Goal: Task Accomplishment & Management: Manage account settings

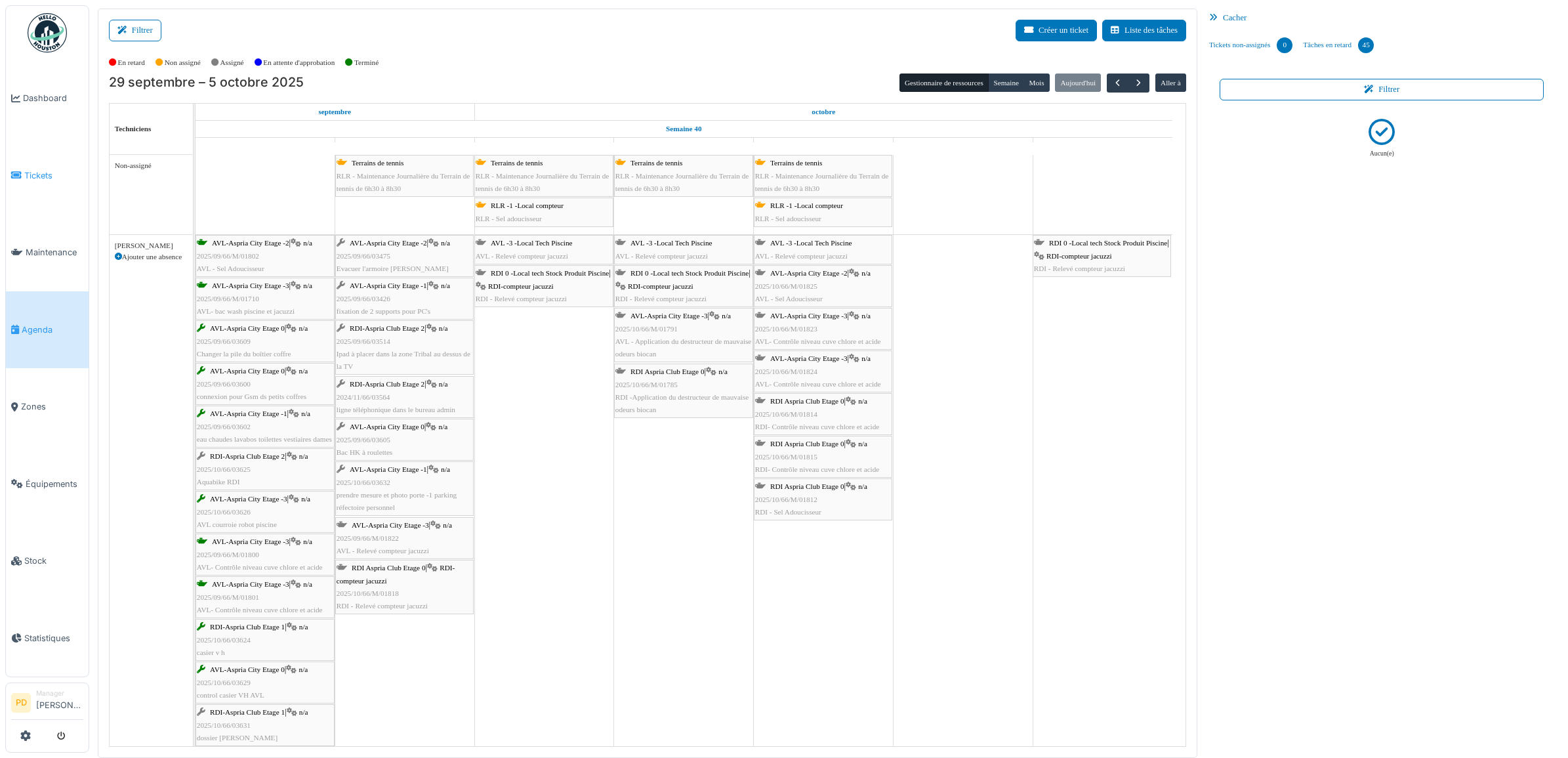
click at [48, 176] on span "Tickets" at bounding box center [54, 175] width 59 height 13
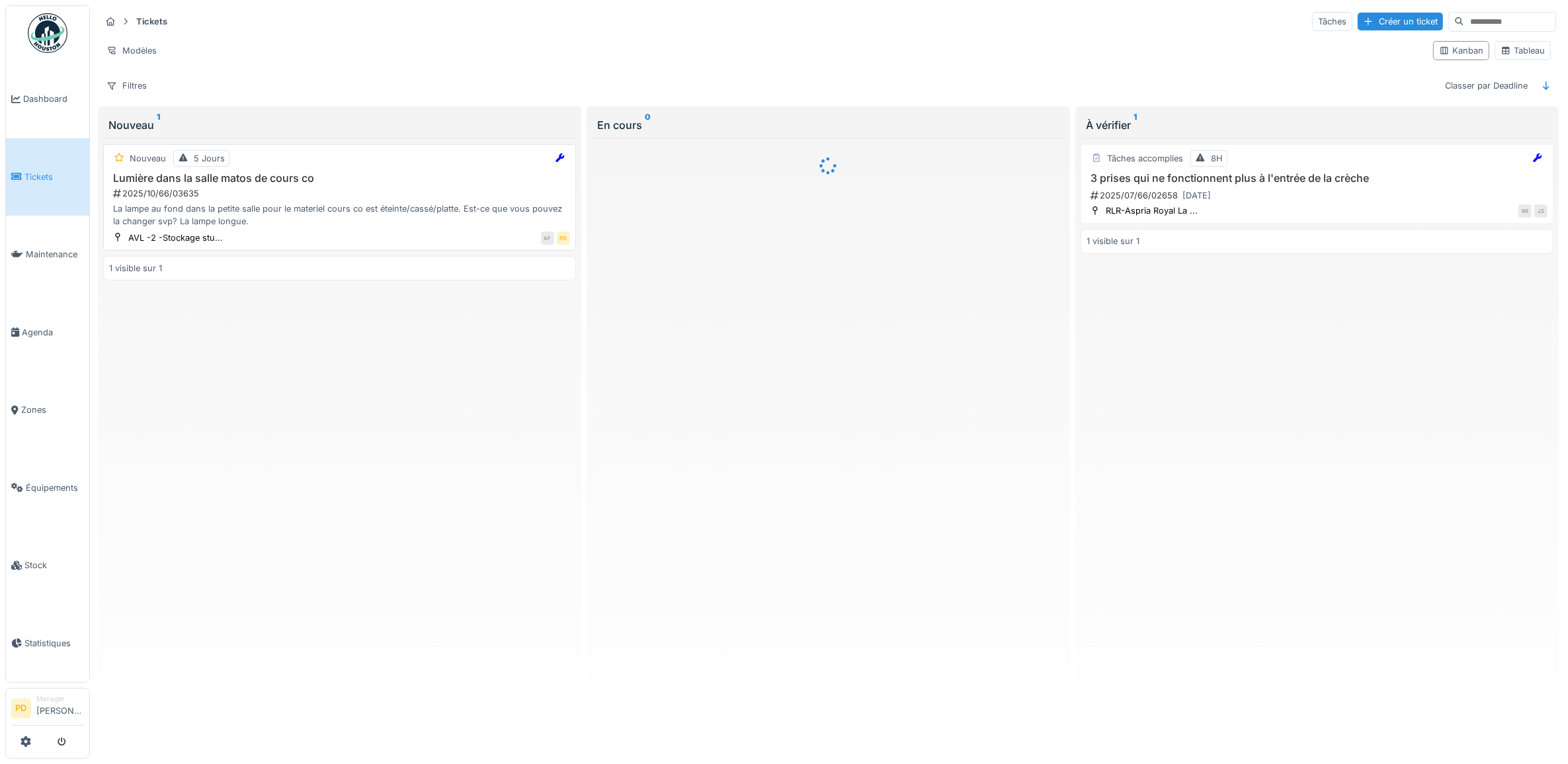
click at [313, 200] on div "2025/10/66/03635" at bounding box center [340, 193] width 458 height 13
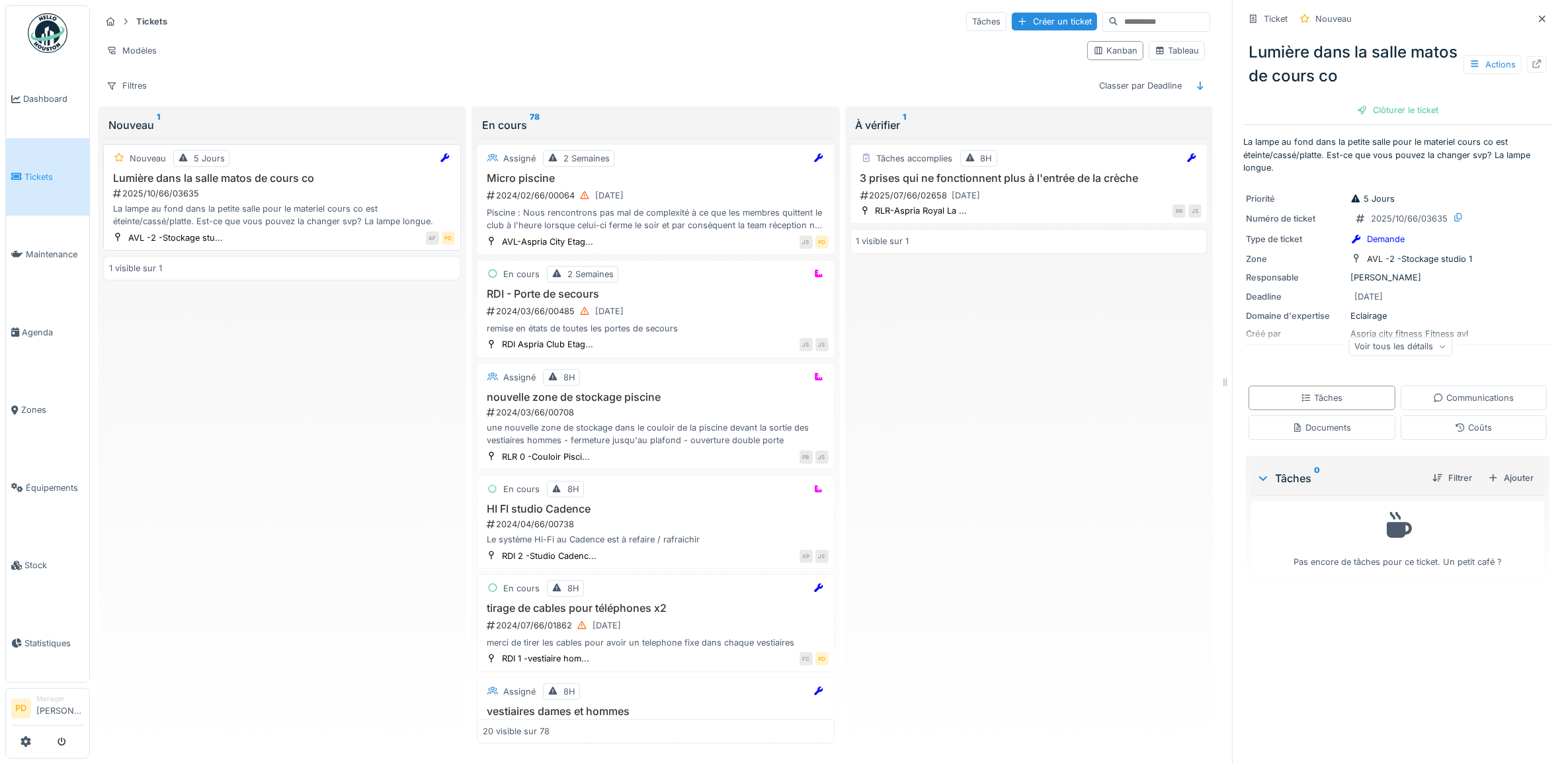
click at [319, 200] on div "2025/10/66/03635" at bounding box center [283, 193] width 344 height 13
click at [1505, 482] on div "Ajouter" at bounding box center [1511, 477] width 57 height 18
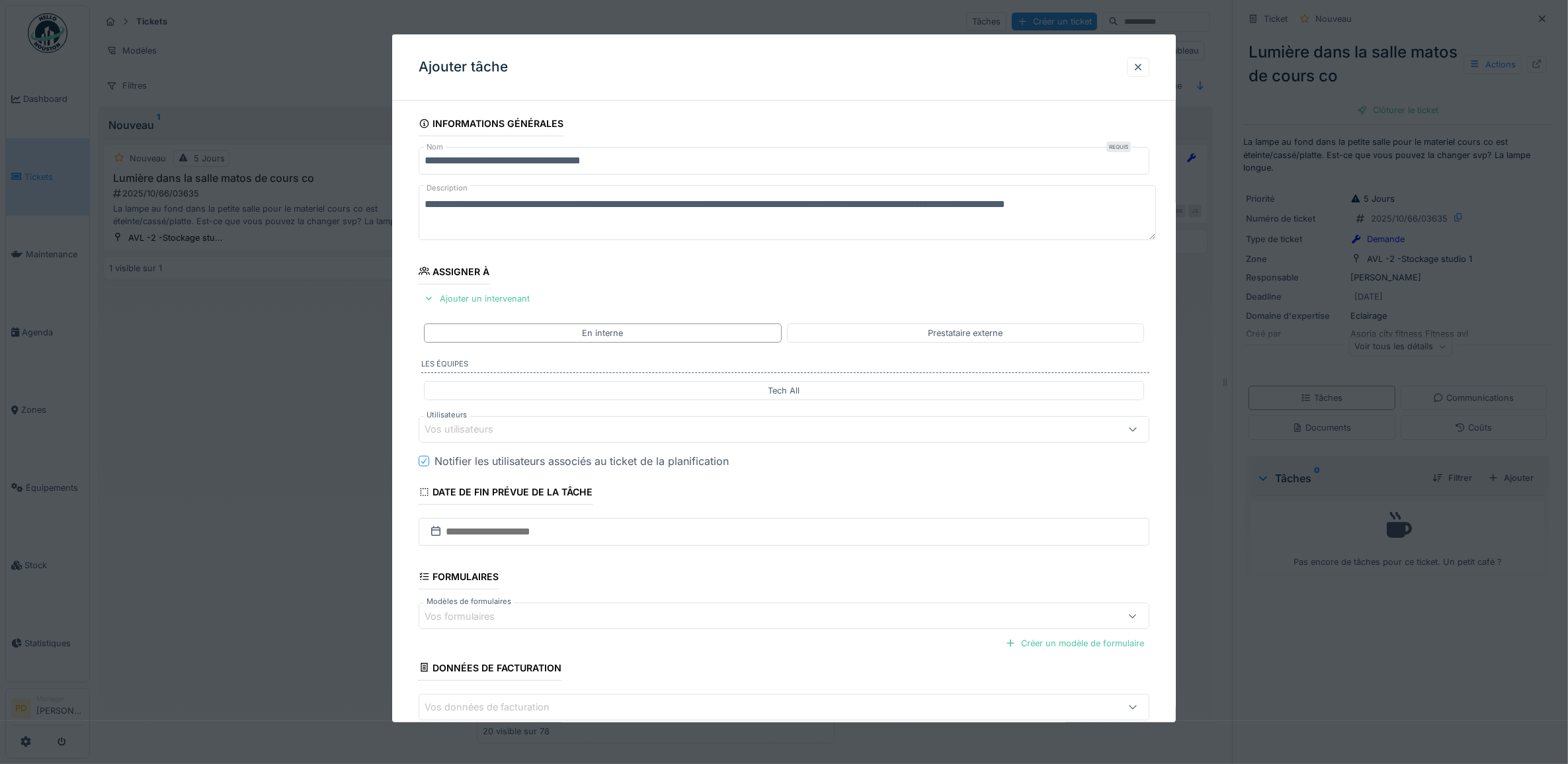
click at [497, 427] on div "Vos utilisateurs" at bounding box center [469, 428] width 87 height 15
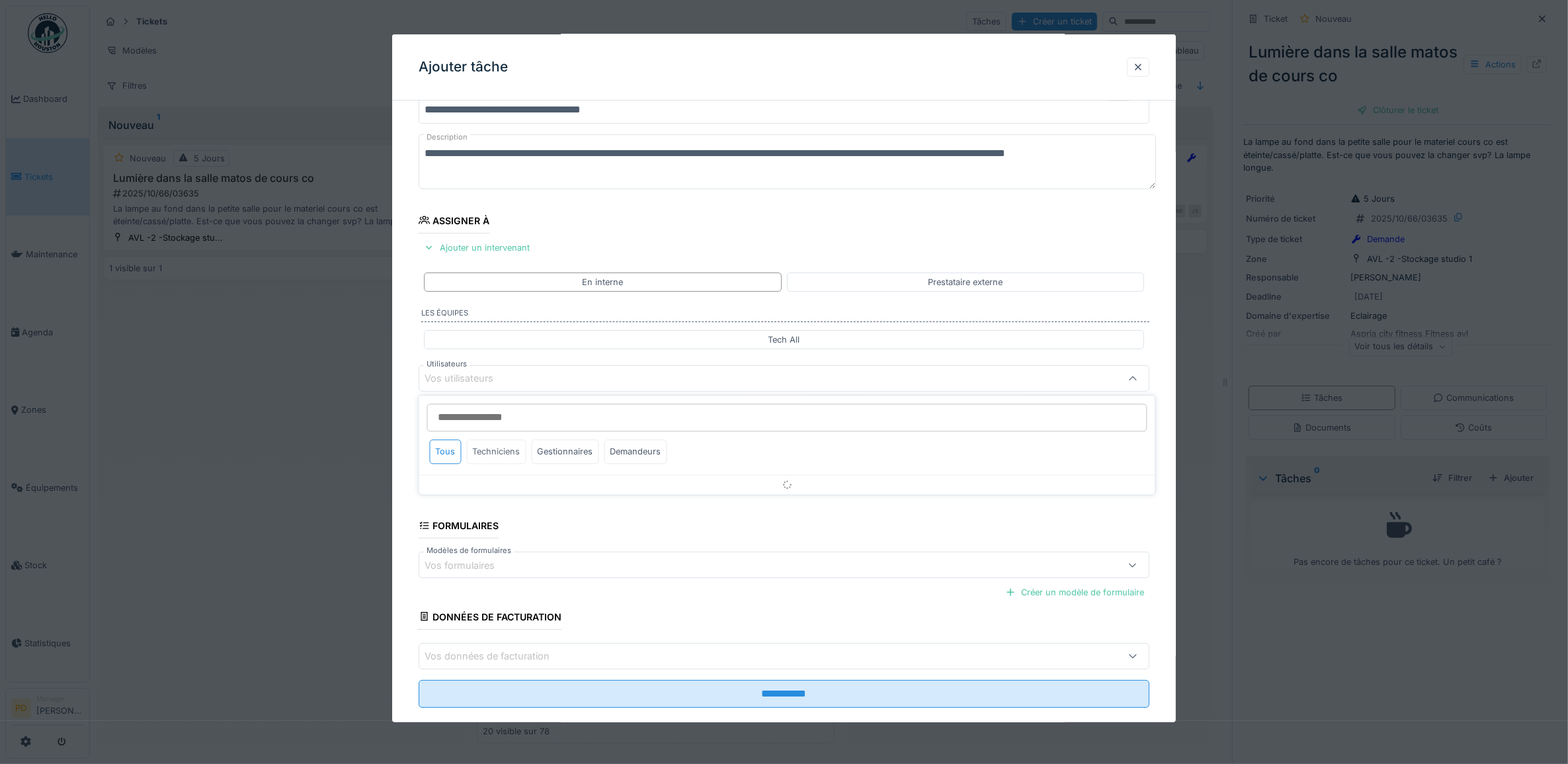
scroll to position [53, 0]
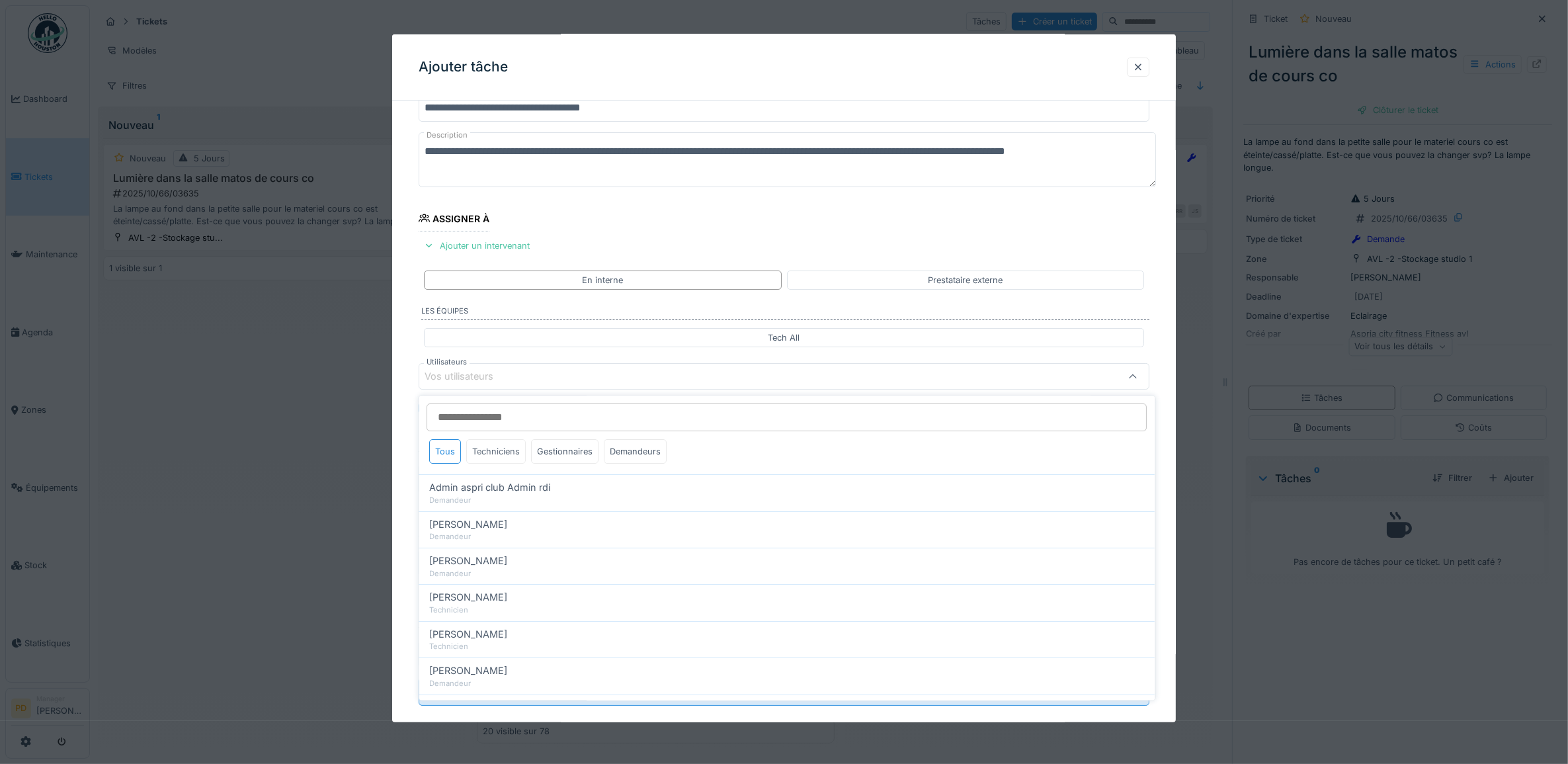
click at [511, 455] on div "Techniciens" at bounding box center [496, 451] width 59 height 25
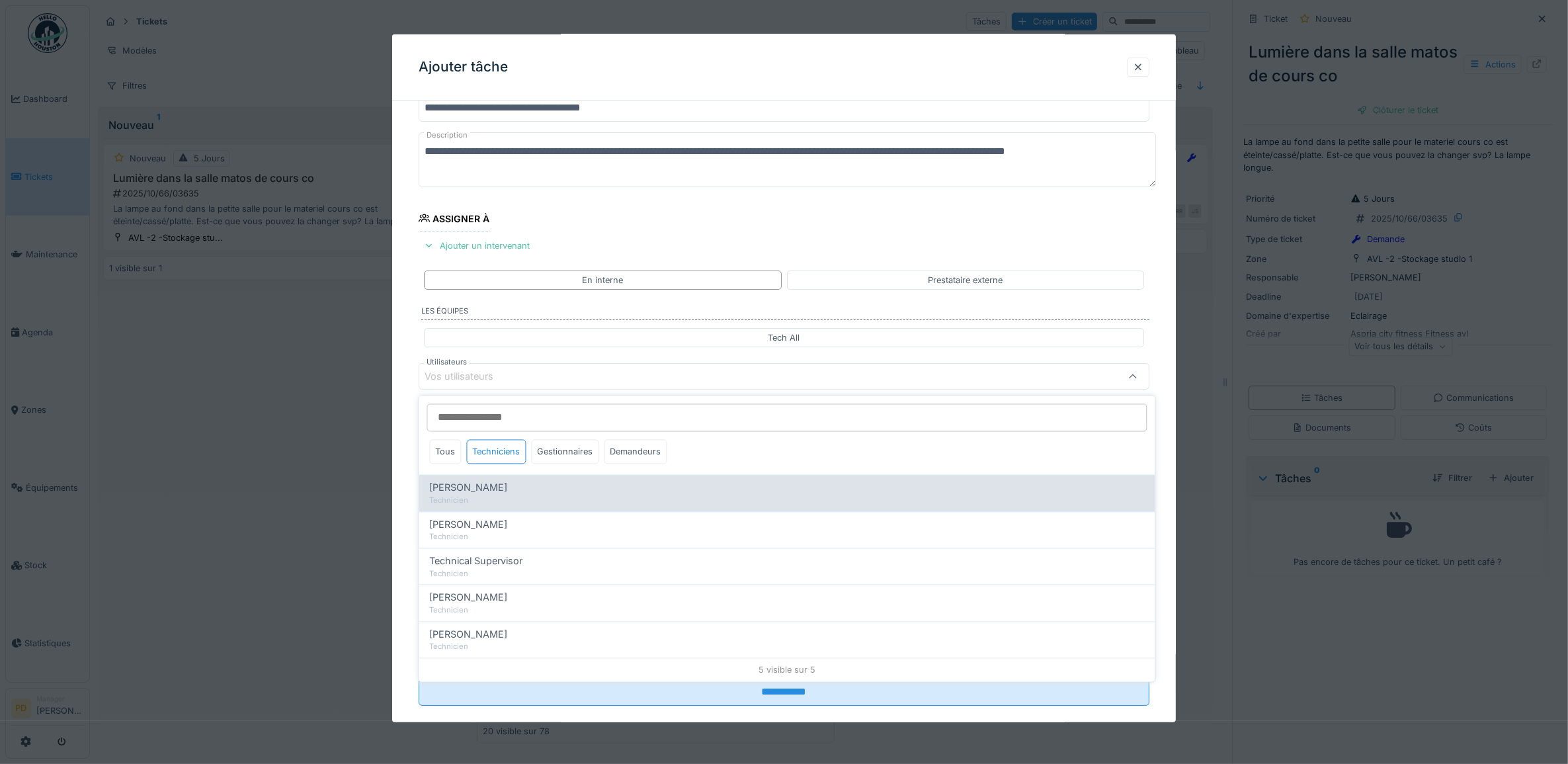
click at [508, 486] on span "[PERSON_NAME]" at bounding box center [469, 487] width 78 height 15
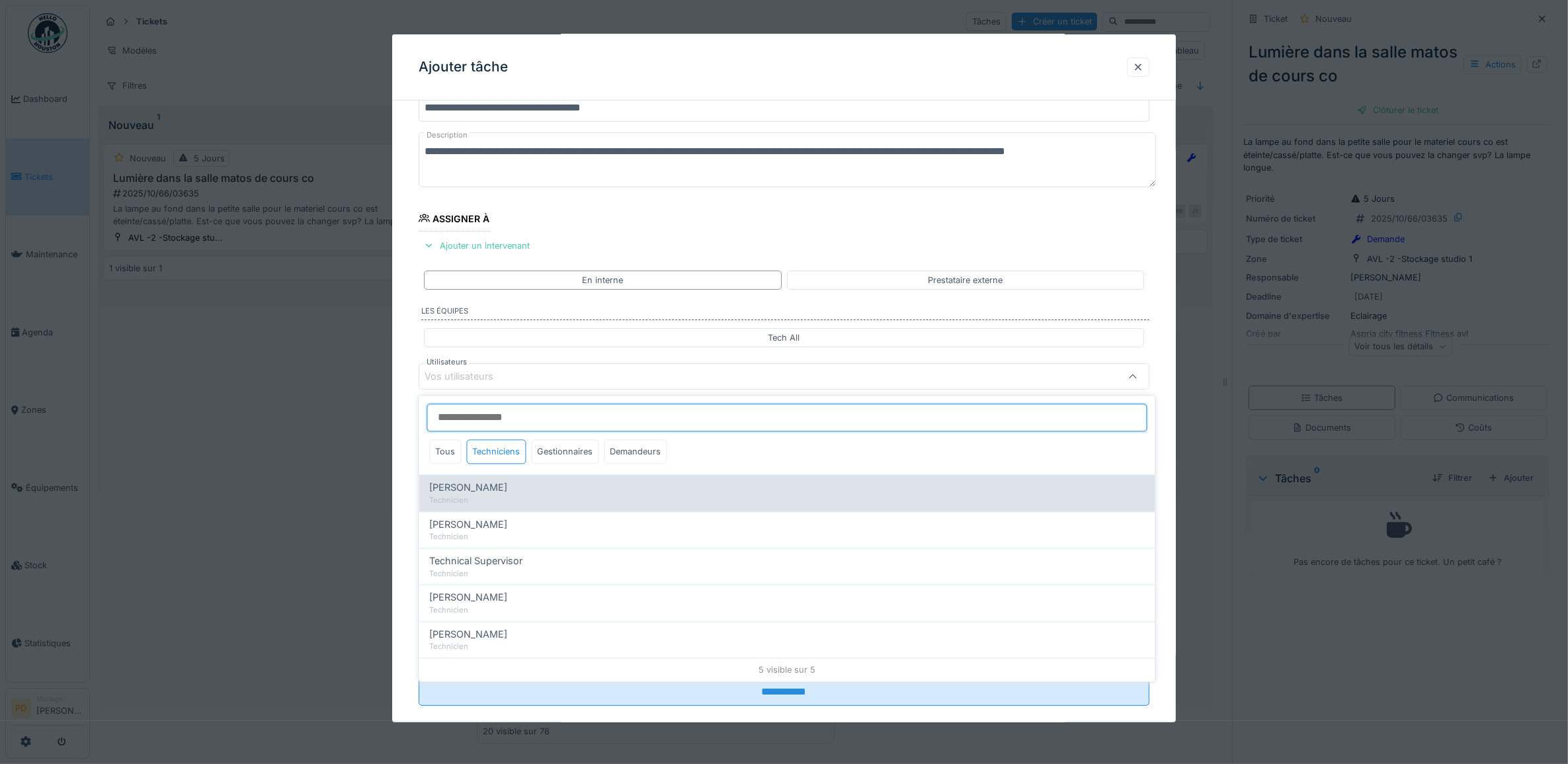
type input "*****"
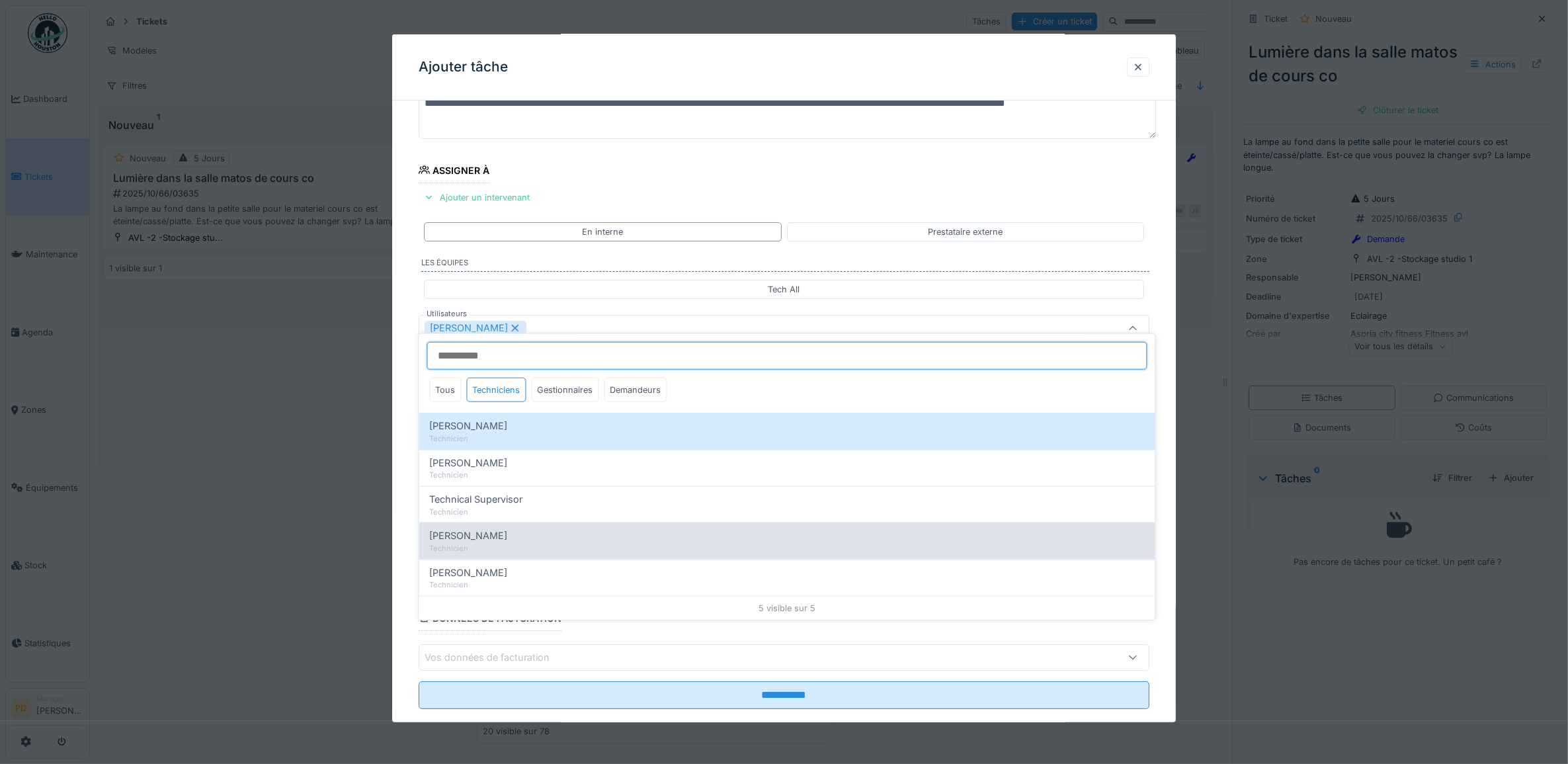
scroll to position [127, 0]
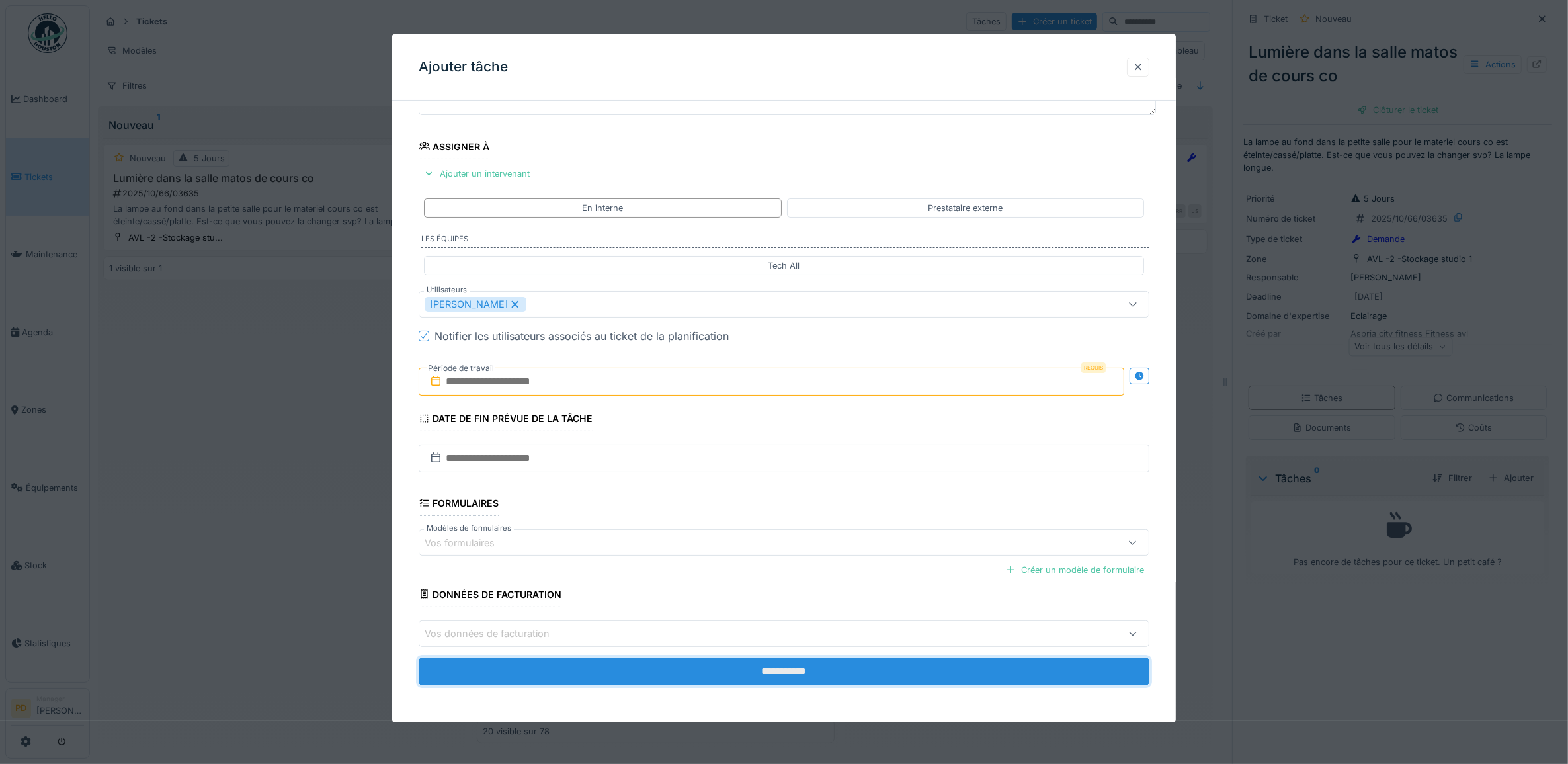
click at [793, 672] on input "**********" at bounding box center [785, 671] width 732 height 27
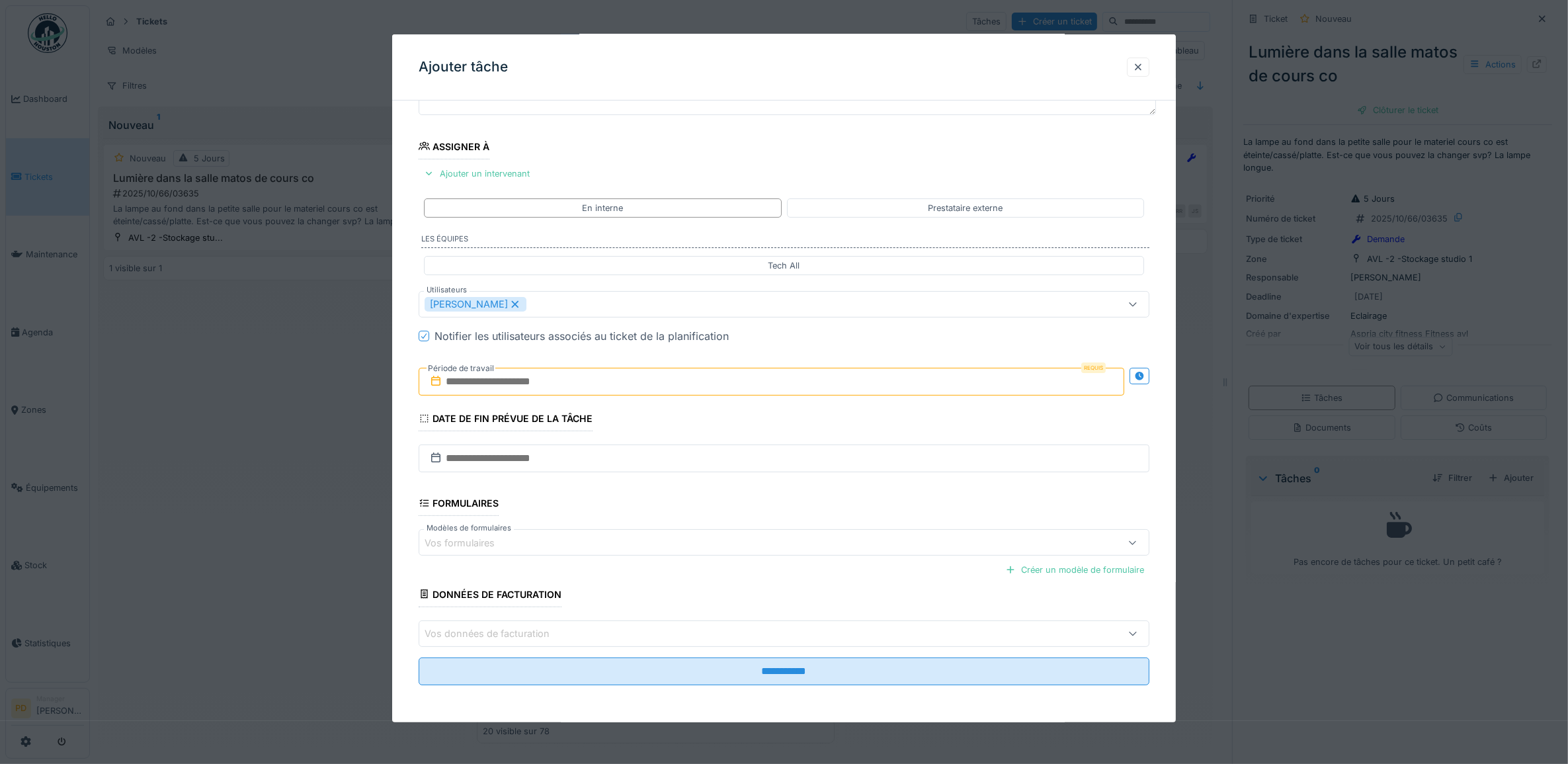
click at [590, 384] on input "text" at bounding box center [772, 381] width 706 height 27
click at [715, 551] on div "29" at bounding box center [709, 554] width 18 height 19
click at [709, 556] on div "29" at bounding box center [709, 554] width 18 height 19
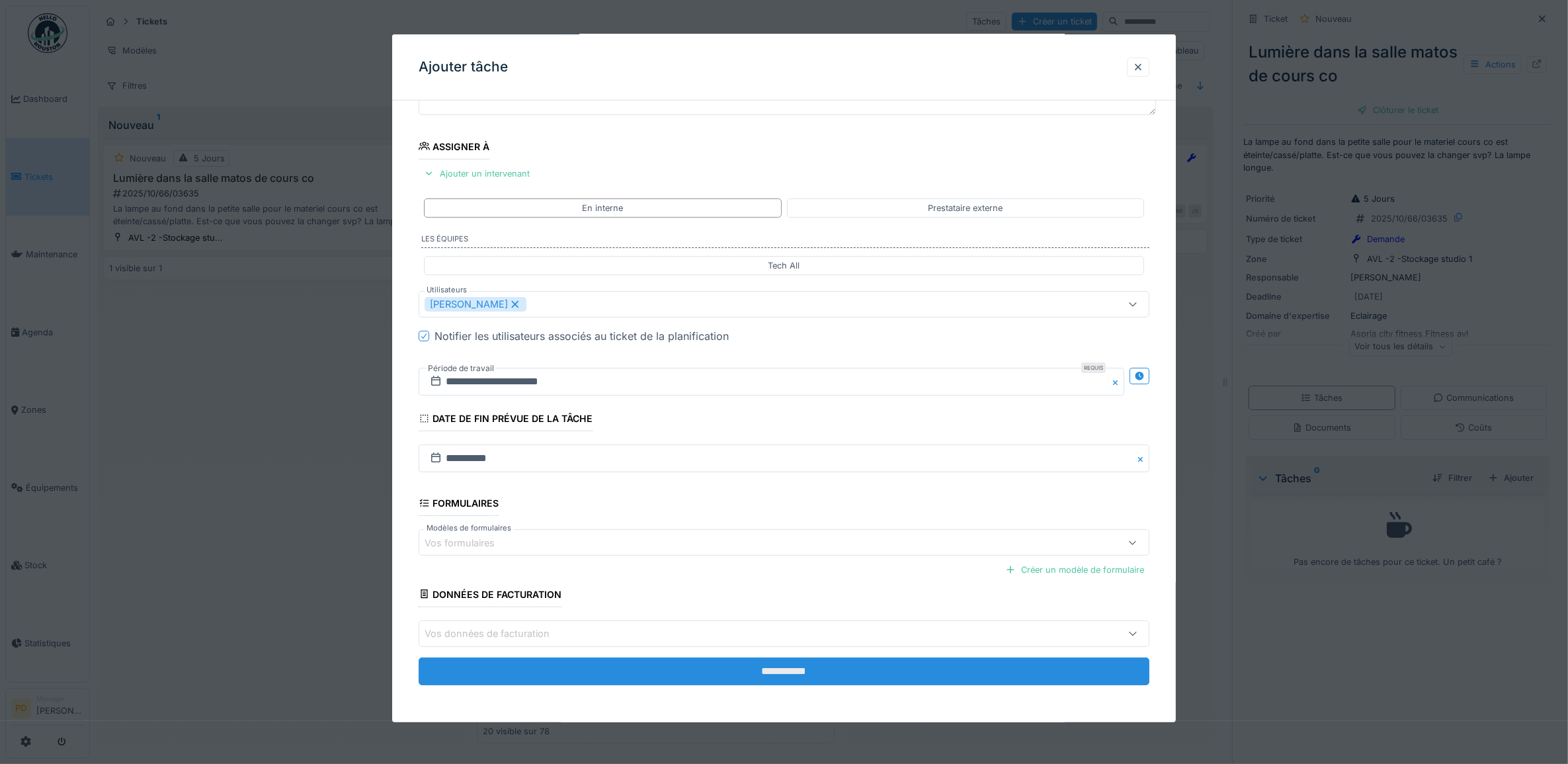
click at [758, 666] on input "**********" at bounding box center [785, 671] width 732 height 27
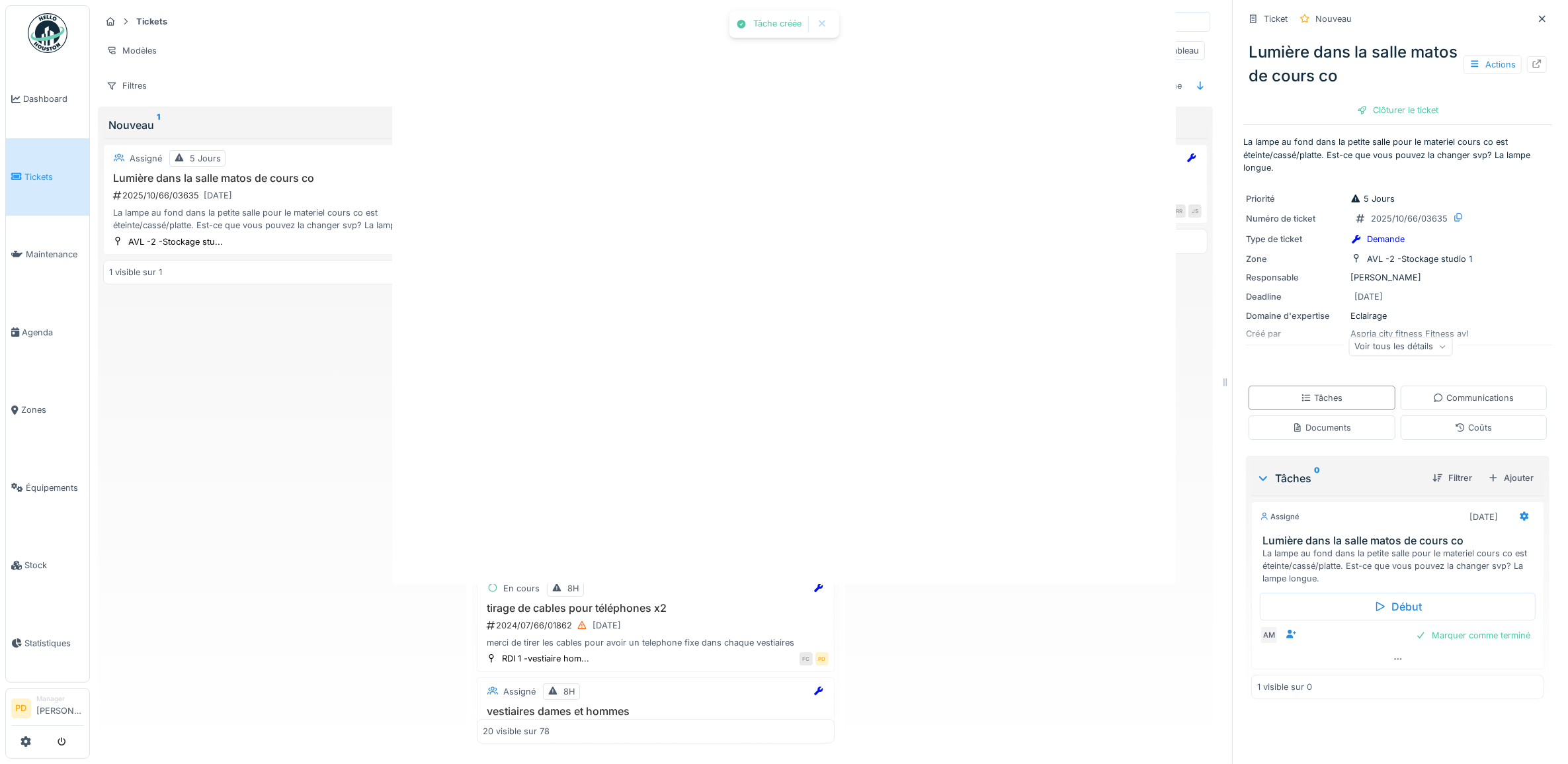
scroll to position [0, 0]
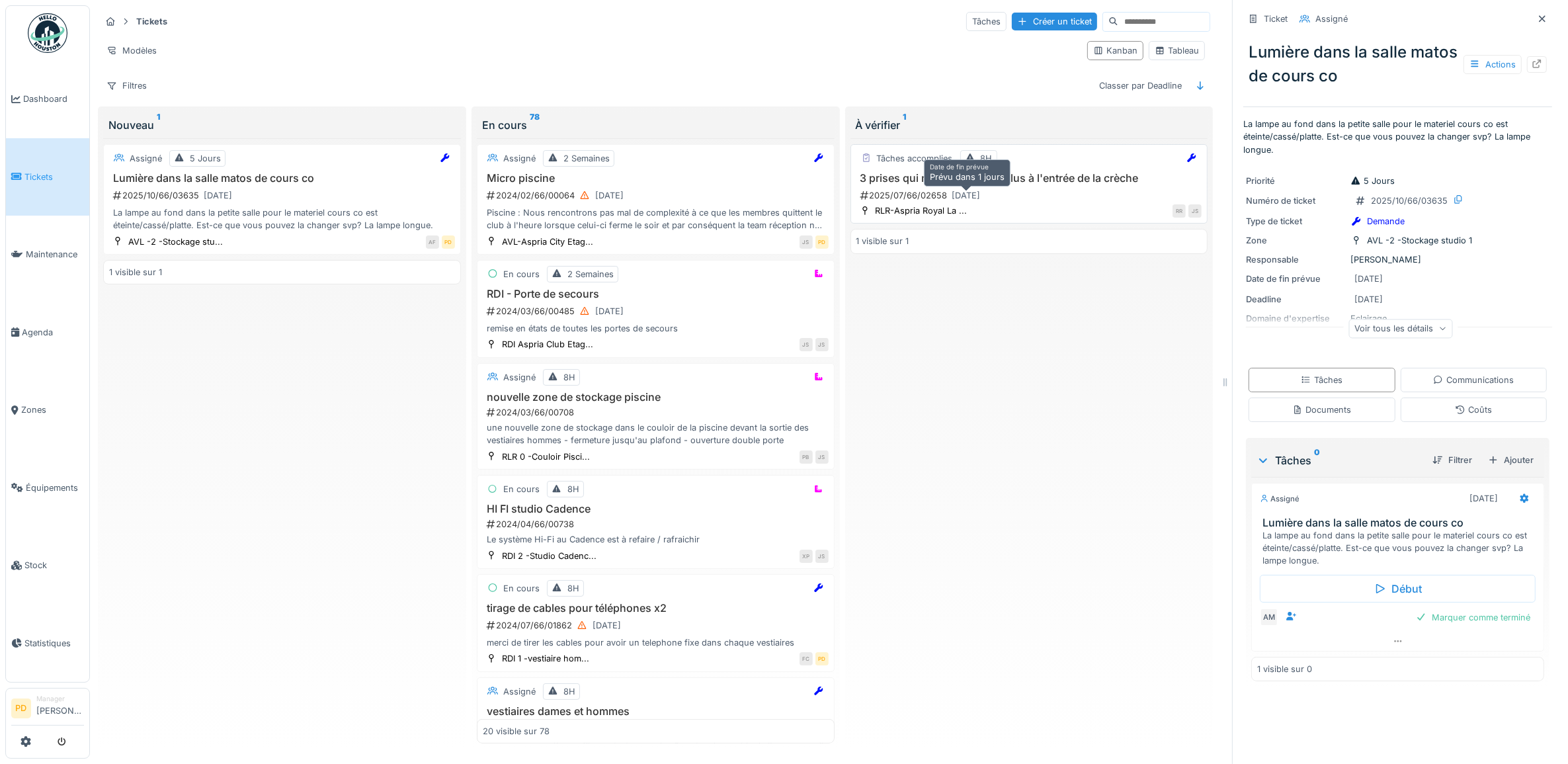
click at [967, 189] on div "30/09/2025" at bounding box center [967, 195] width 28 height 13
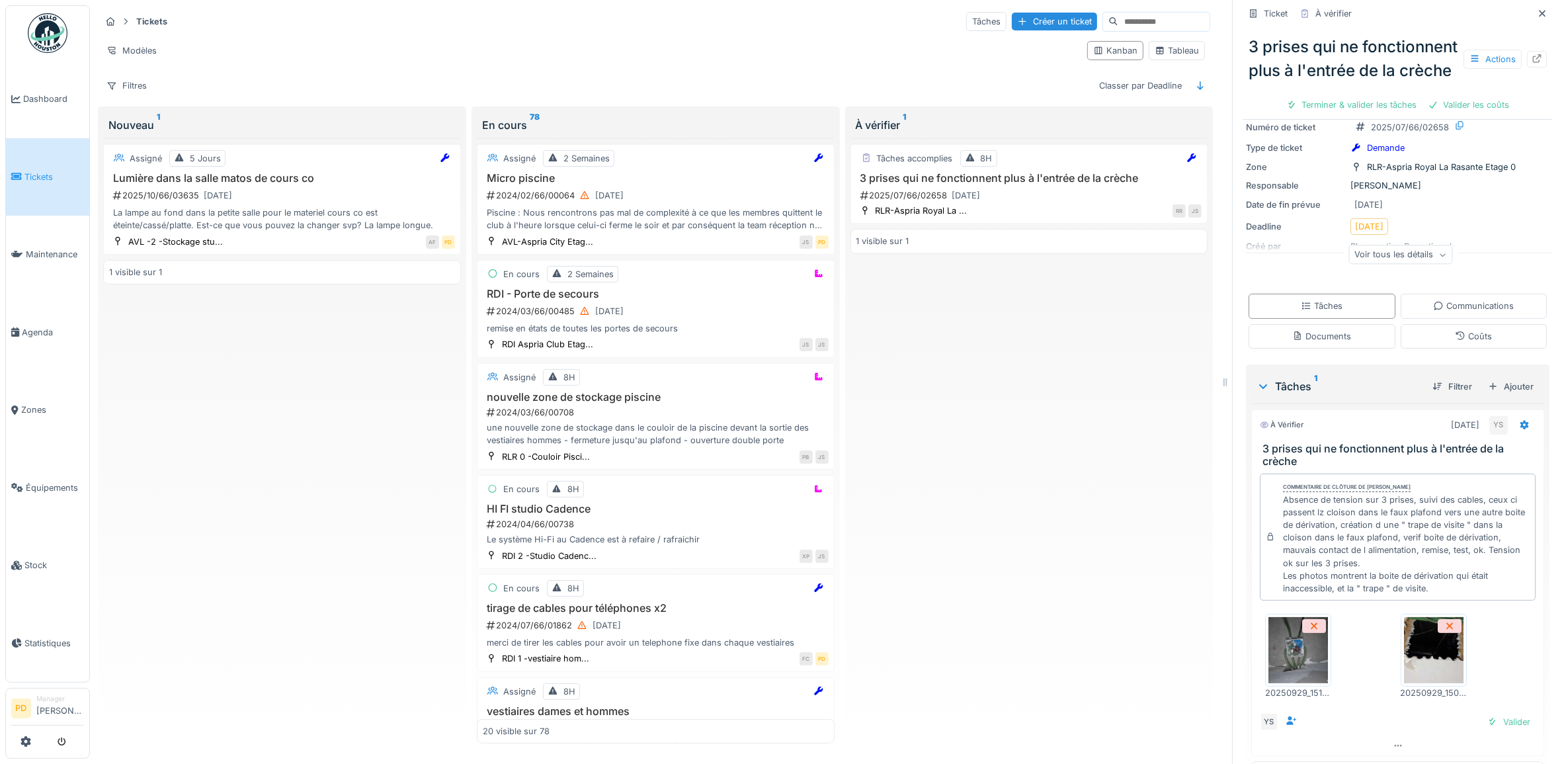
scroll to position [82, 0]
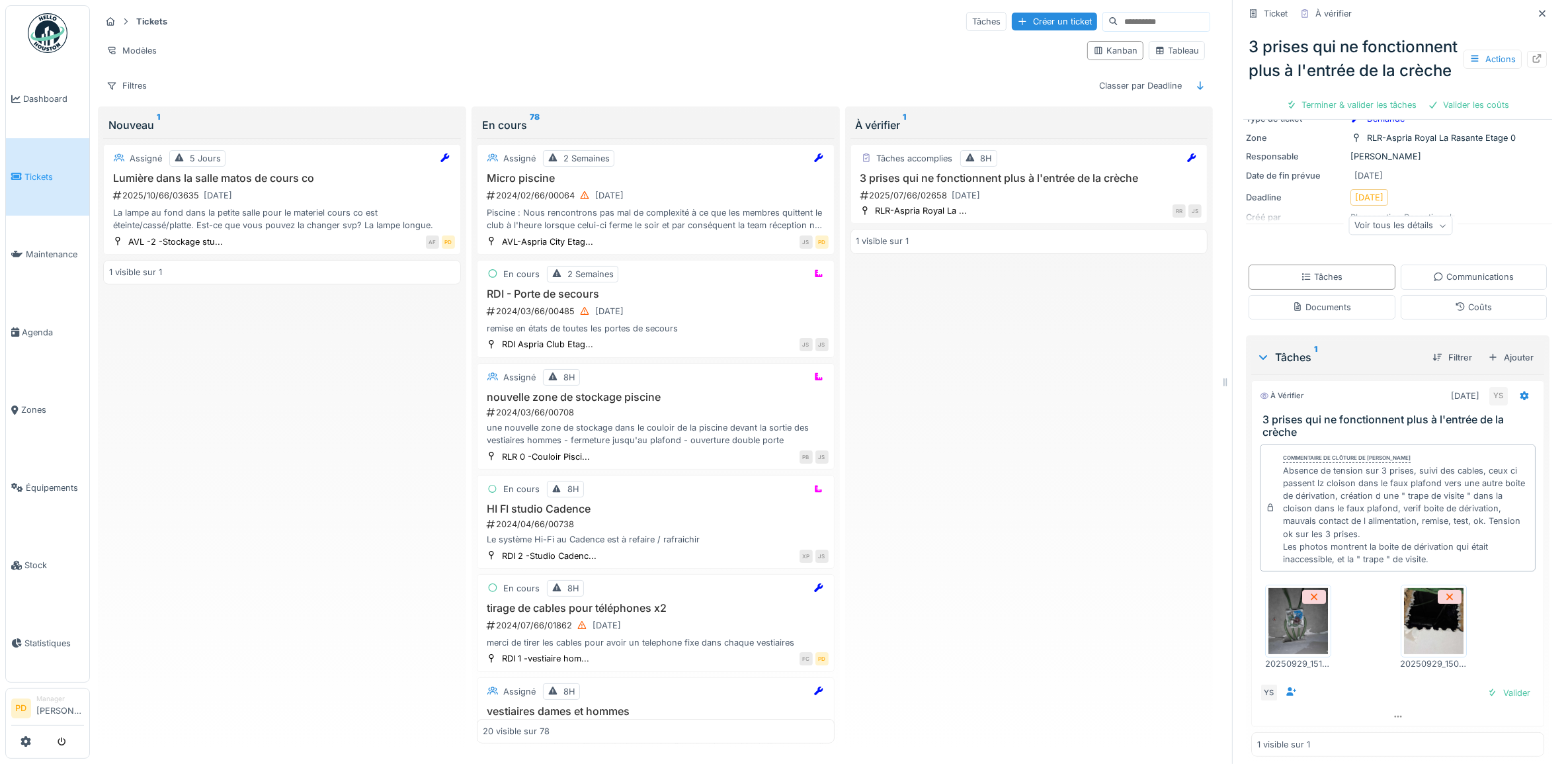
click at [1429, 631] on img at bounding box center [1433, 620] width 59 height 66
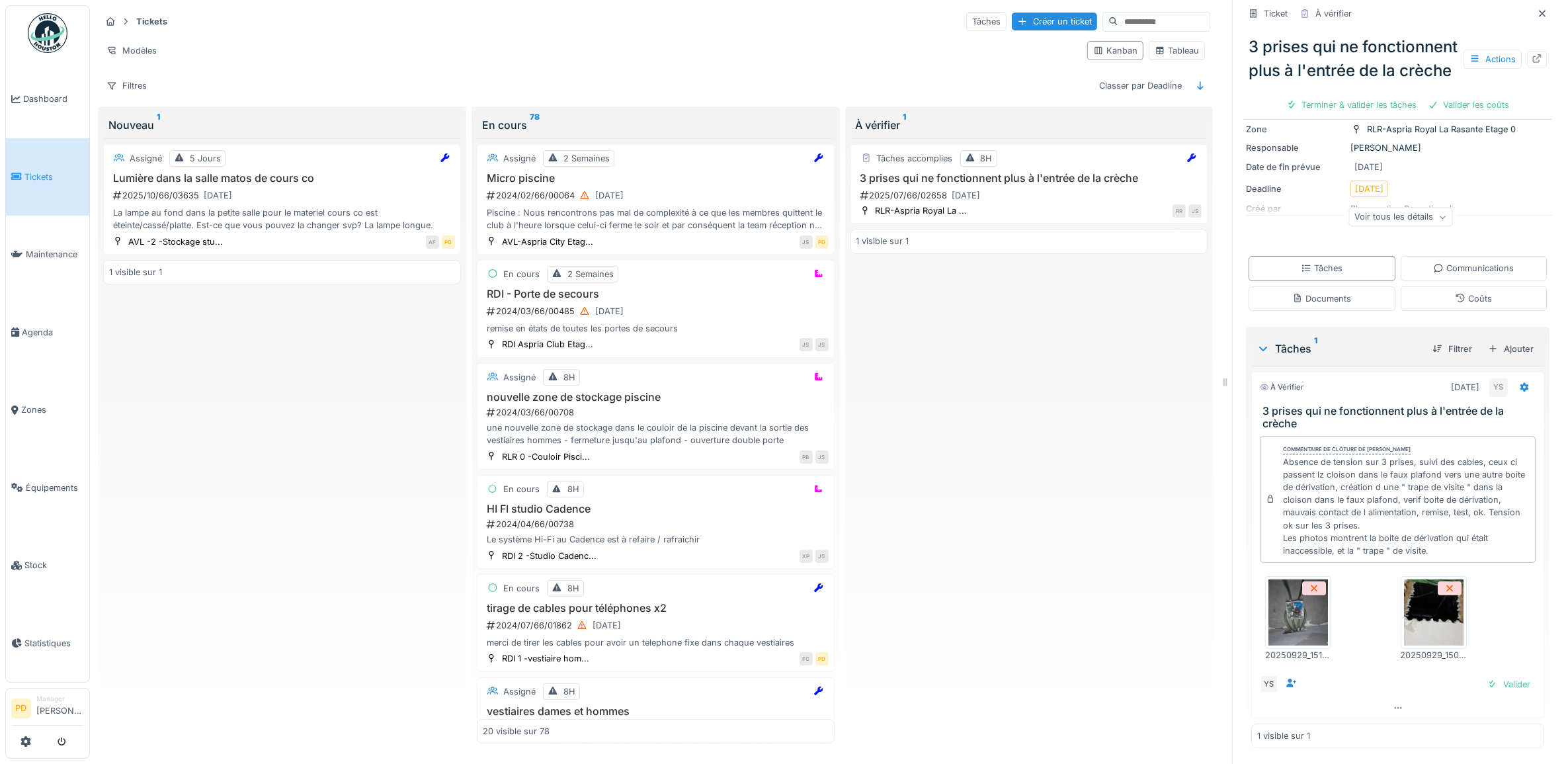
scroll to position [120, 0]
click at [1297, 601] on img at bounding box center [1297, 612] width 59 height 66
click at [1493, 675] on div "Valider" at bounding box center [1509, 683] width 54 height 18
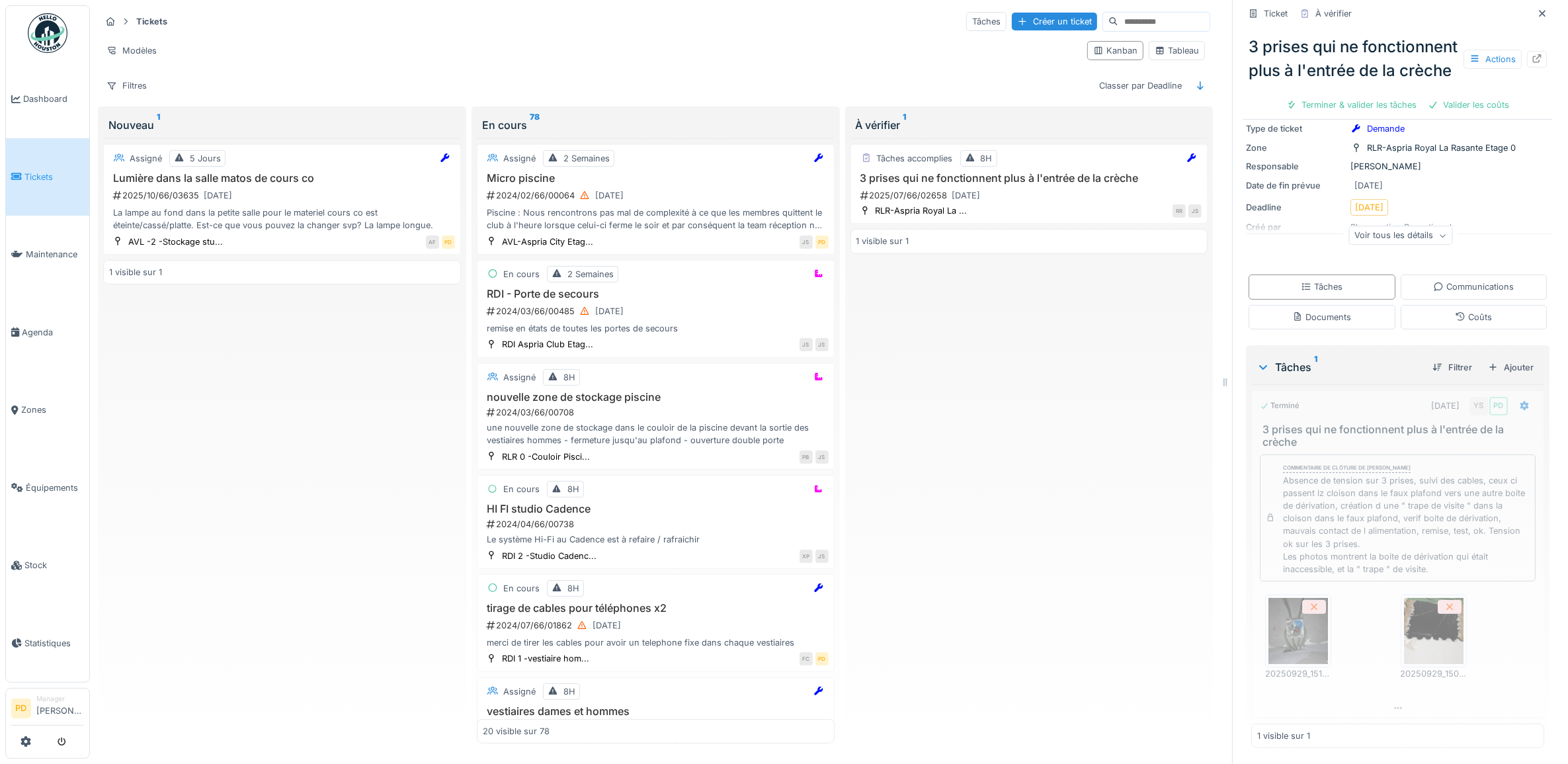
scroll to position [101, 0]
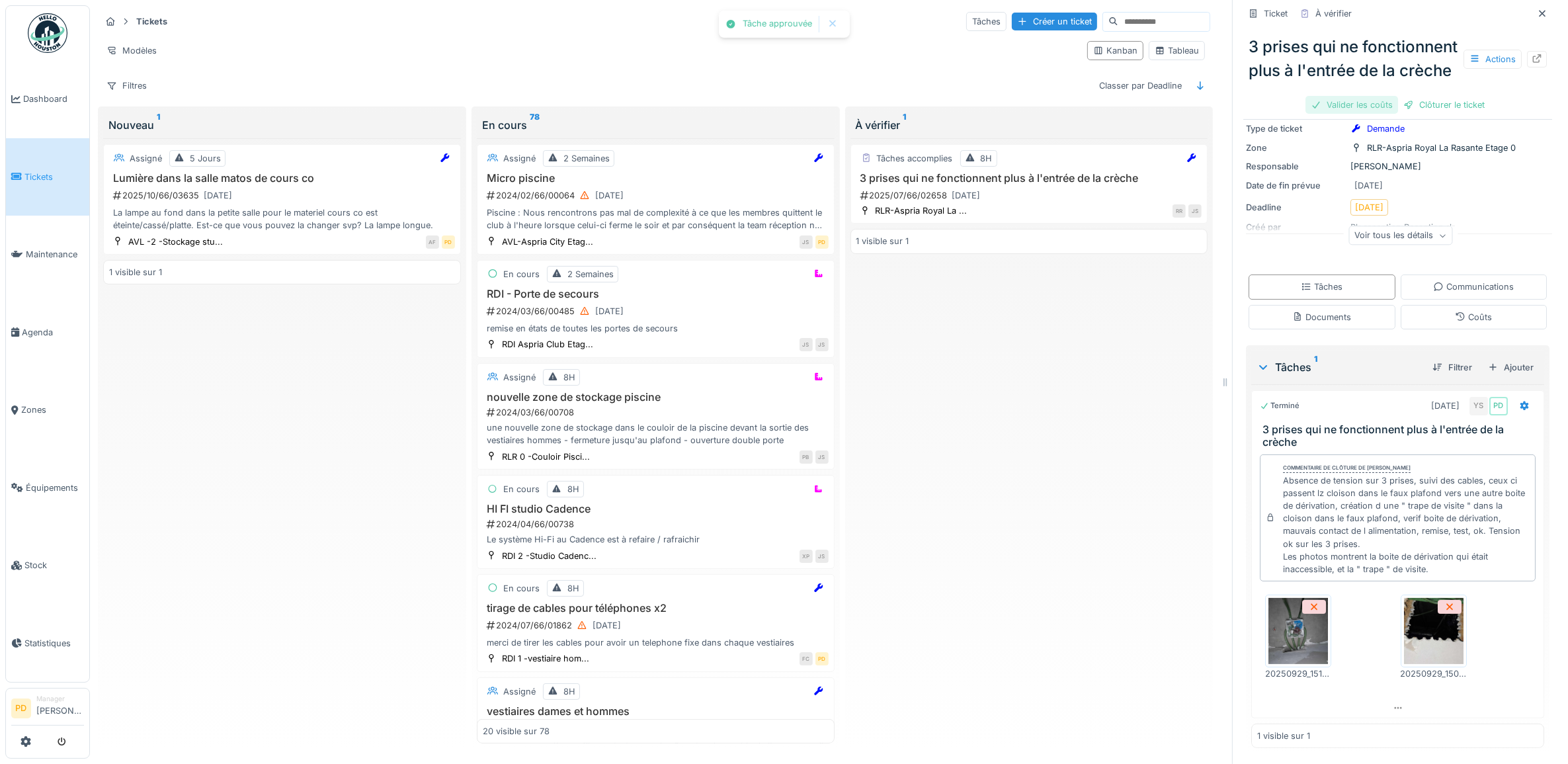
click at [1363, 114] on div "Valider les coûts" at bounding box center [1352, 104] width 93 height 18
click at [1346, 114] on div "Valider les coûts" at bounding box center [1352, 104] width 93 height 18
click at [1413, 114] on div "Clôturer le ticket" at bounding box center [1444, 104] width 92 height 18
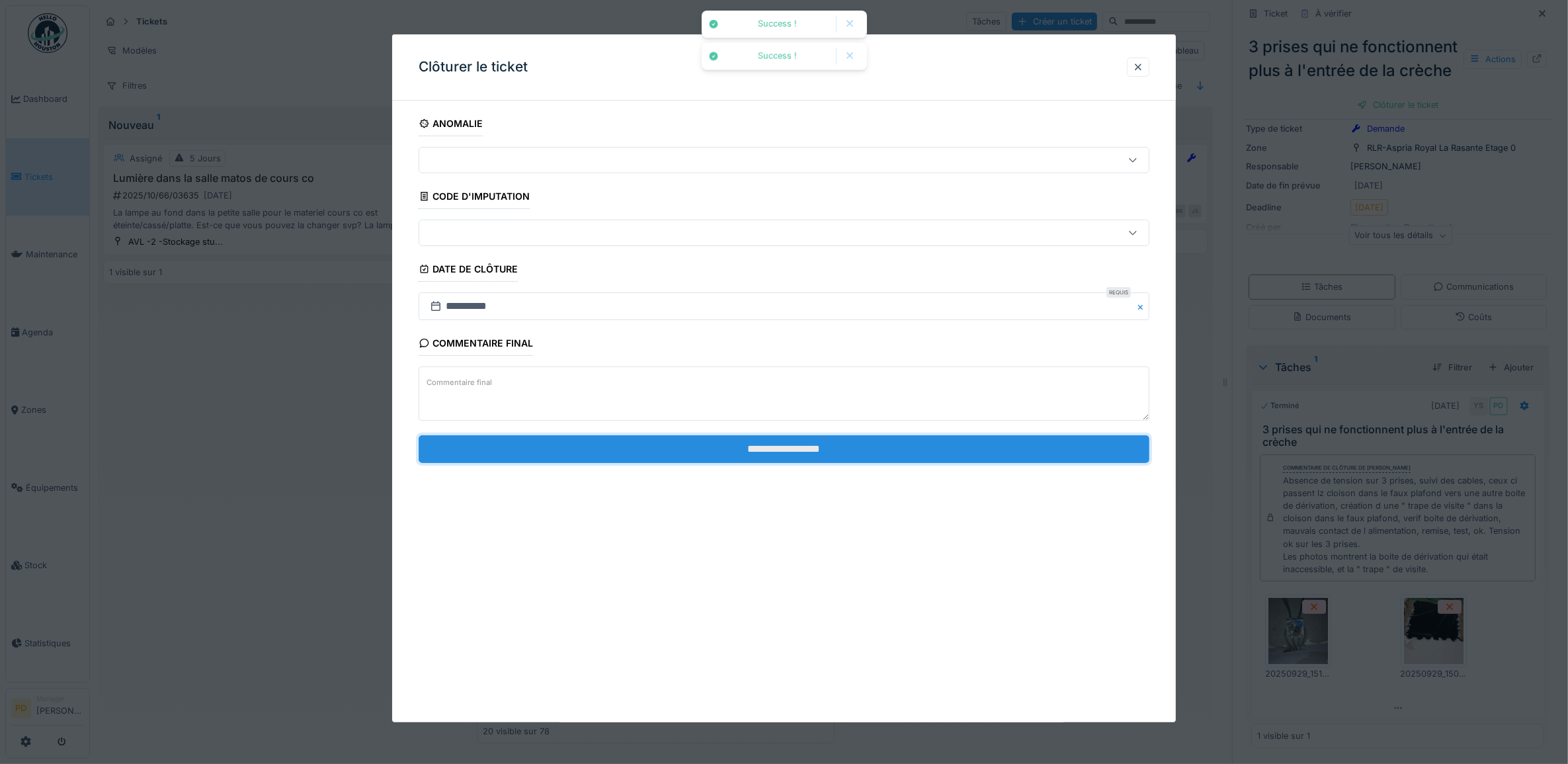
click at [850, 451] on input "**********" at bounding box center [785, 449] width 732 height 27
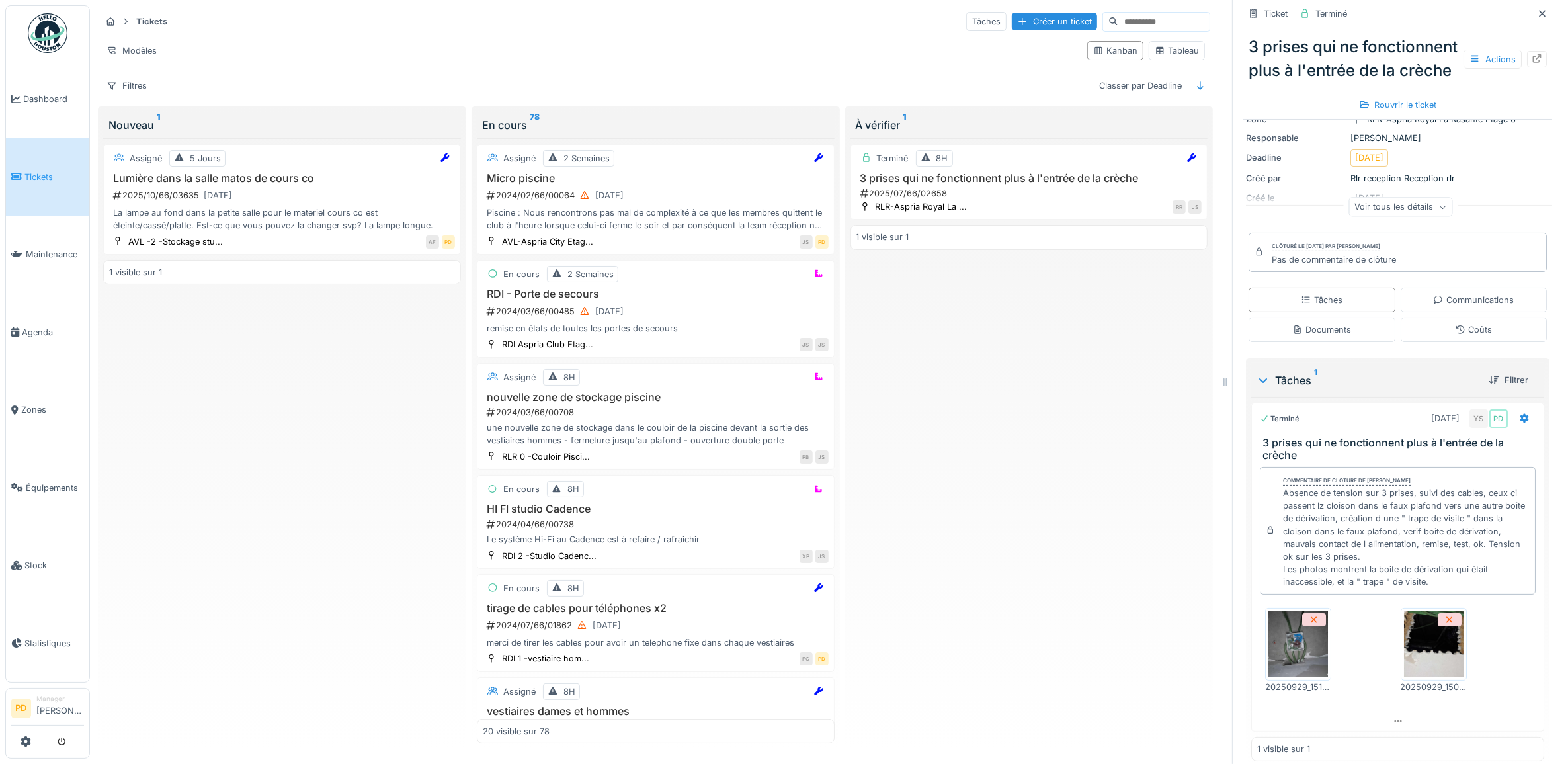
click at [51, 170] on span "Tickets" at bounding box center [54, 176] width 59 height 13
click at [142, 76] on div "Filtres" at bounding box center [126, 86] width 52 height 19
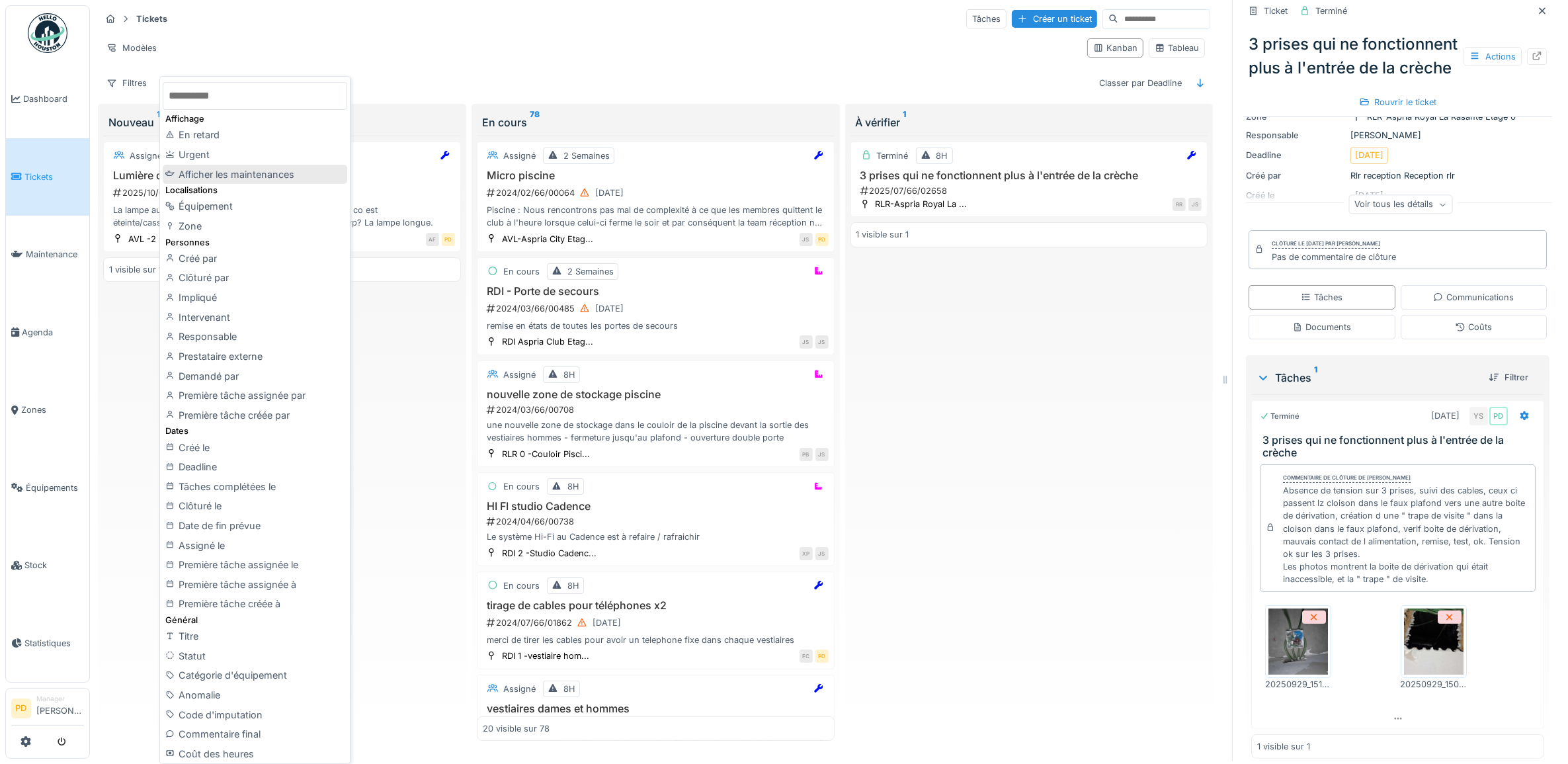
click at [232, 164] on div "Afficher les maintenances" at bounding box center [254, 174] width 184 height 20
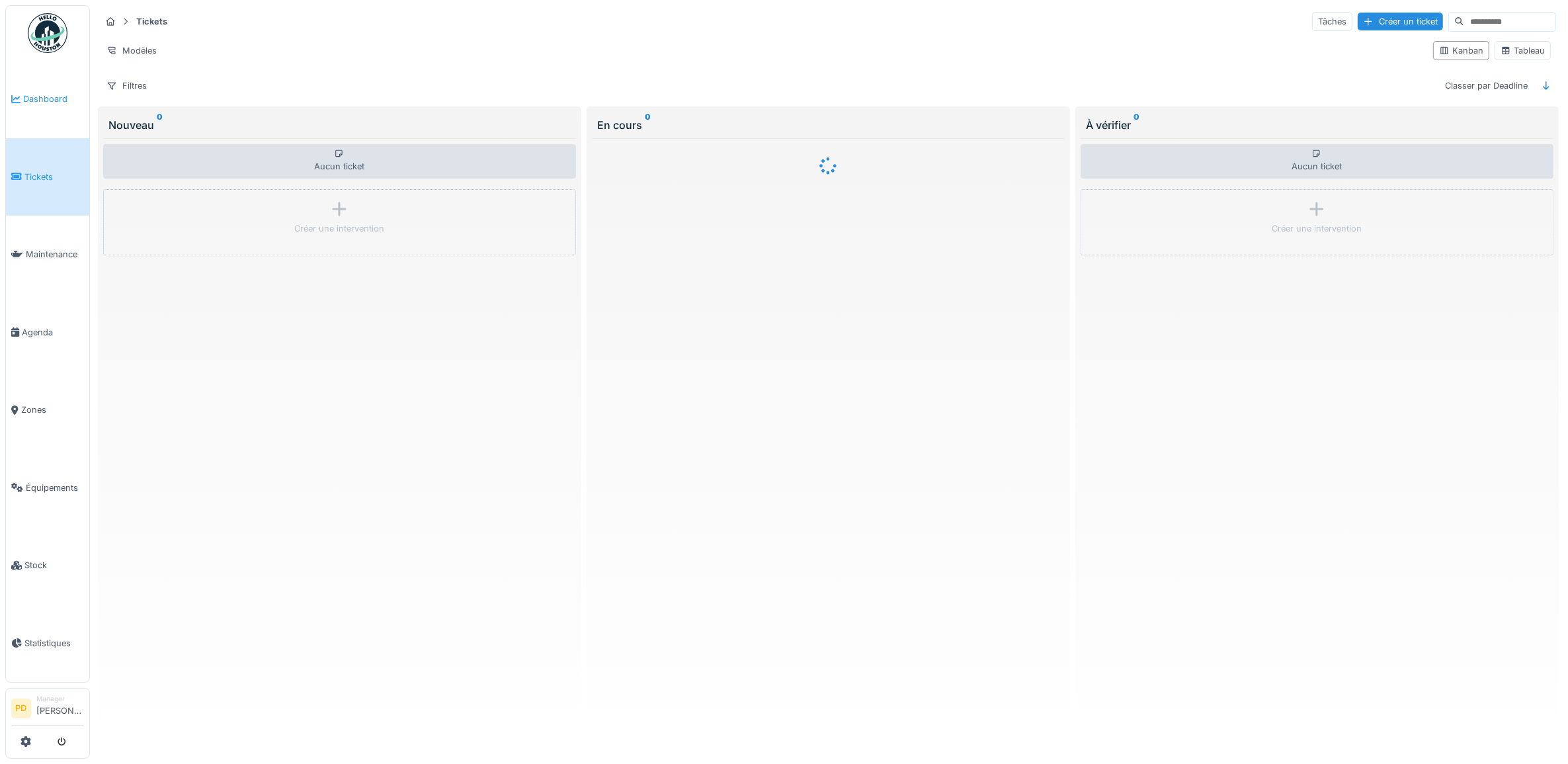
click at [45, 97] on span "Dashboard" at bounding box center [53, 98] width 61 height 13
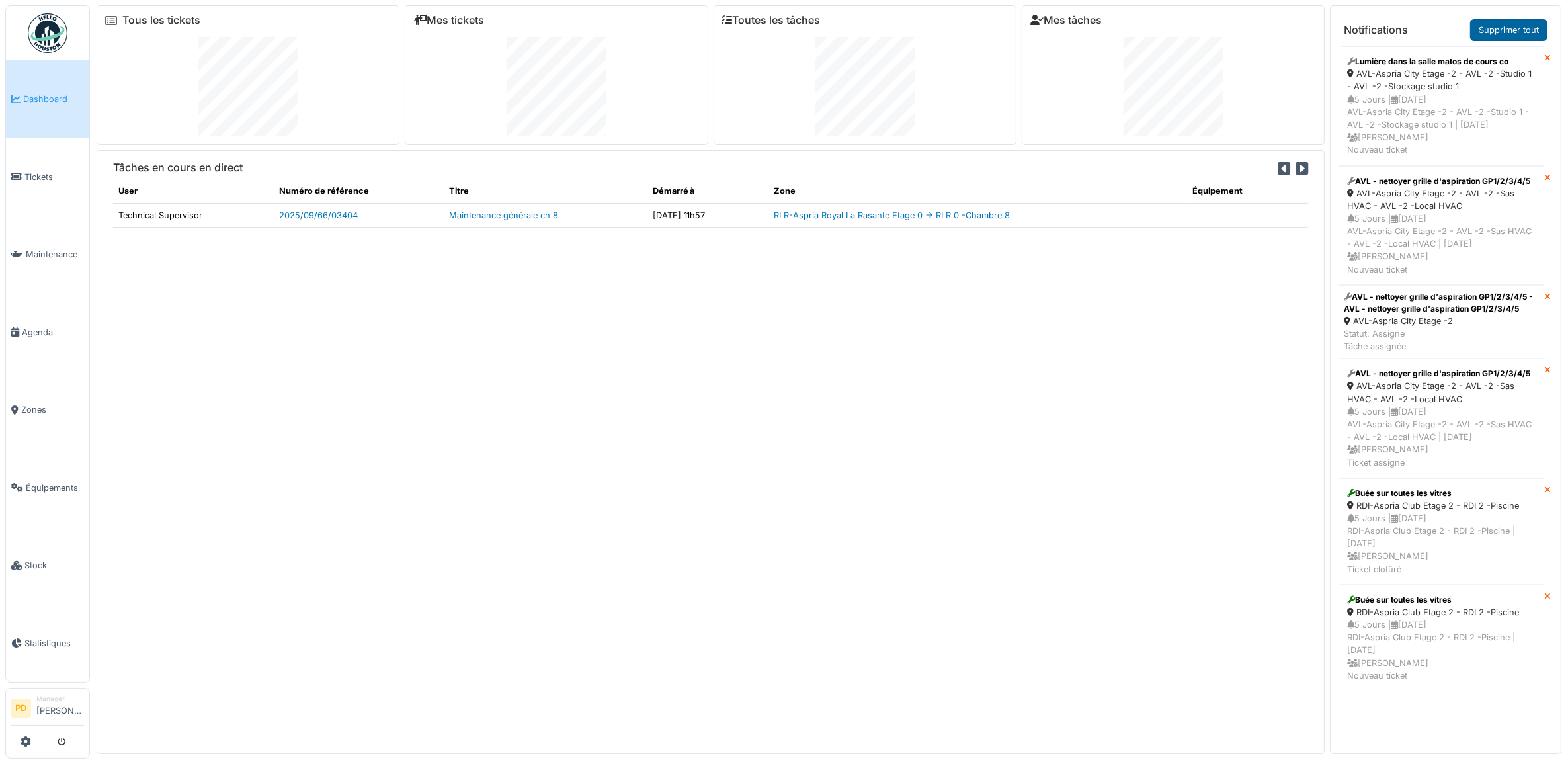
click at [1511, 27] on link "Supprimer tout" at bounding box center [1509, 29] width 77 height 21
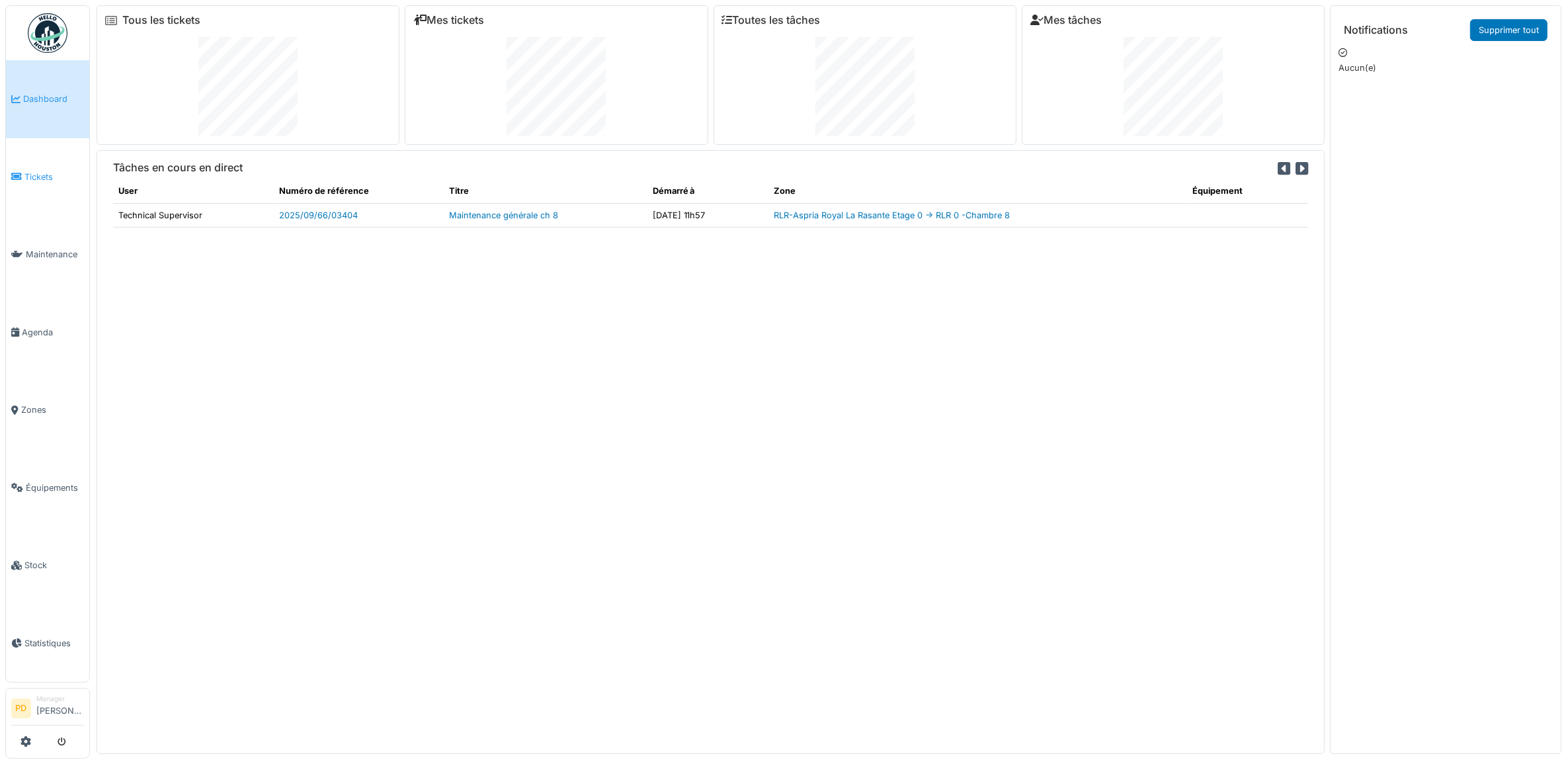
click at [50, 174] on span "Tickets" at bounding box center [54, 176] width 59 height 13
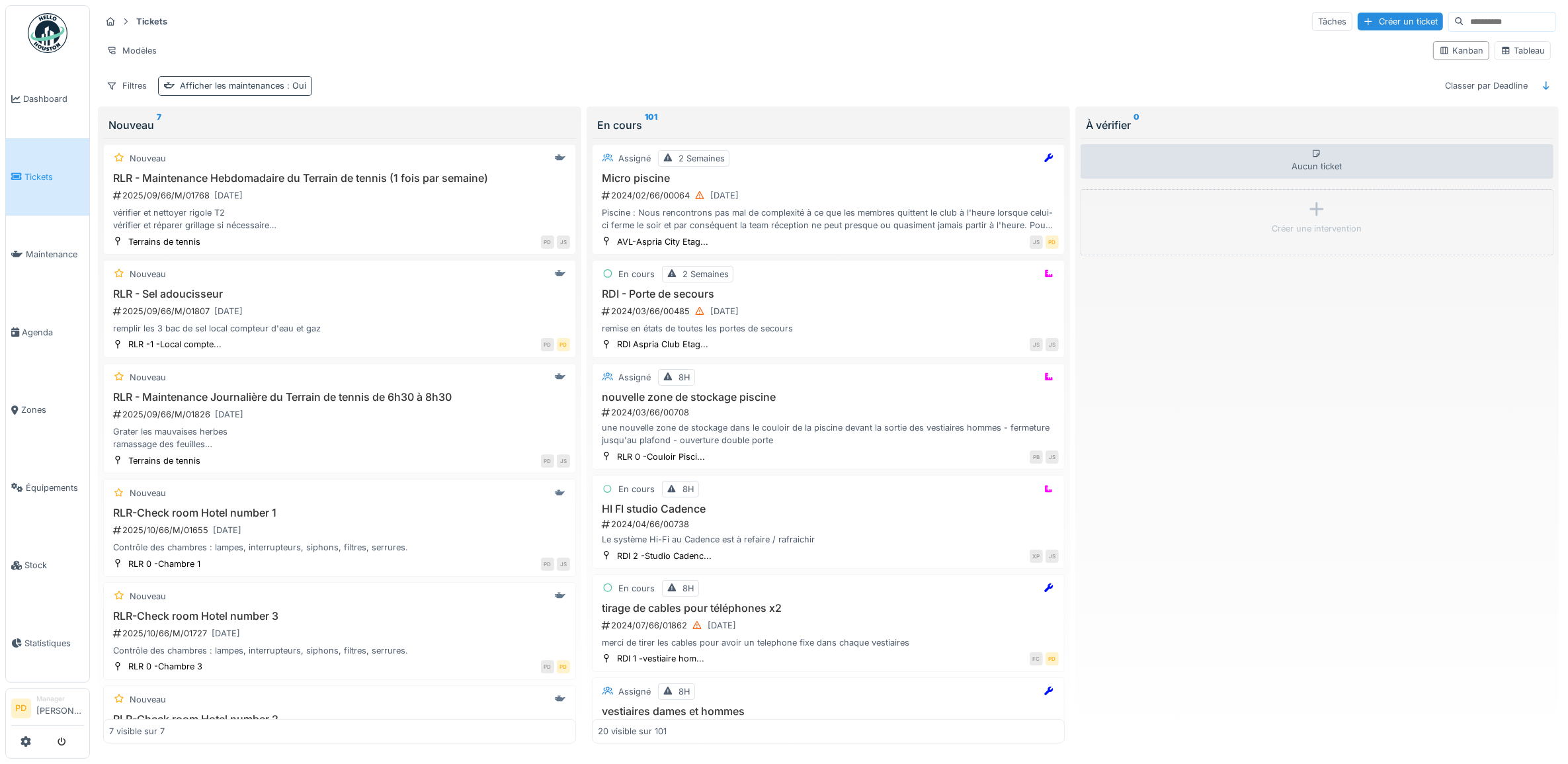
click at [224, 86] on div "Afficher les maintenances : Oui" at bounding box center [242, 86] width 126 height 13
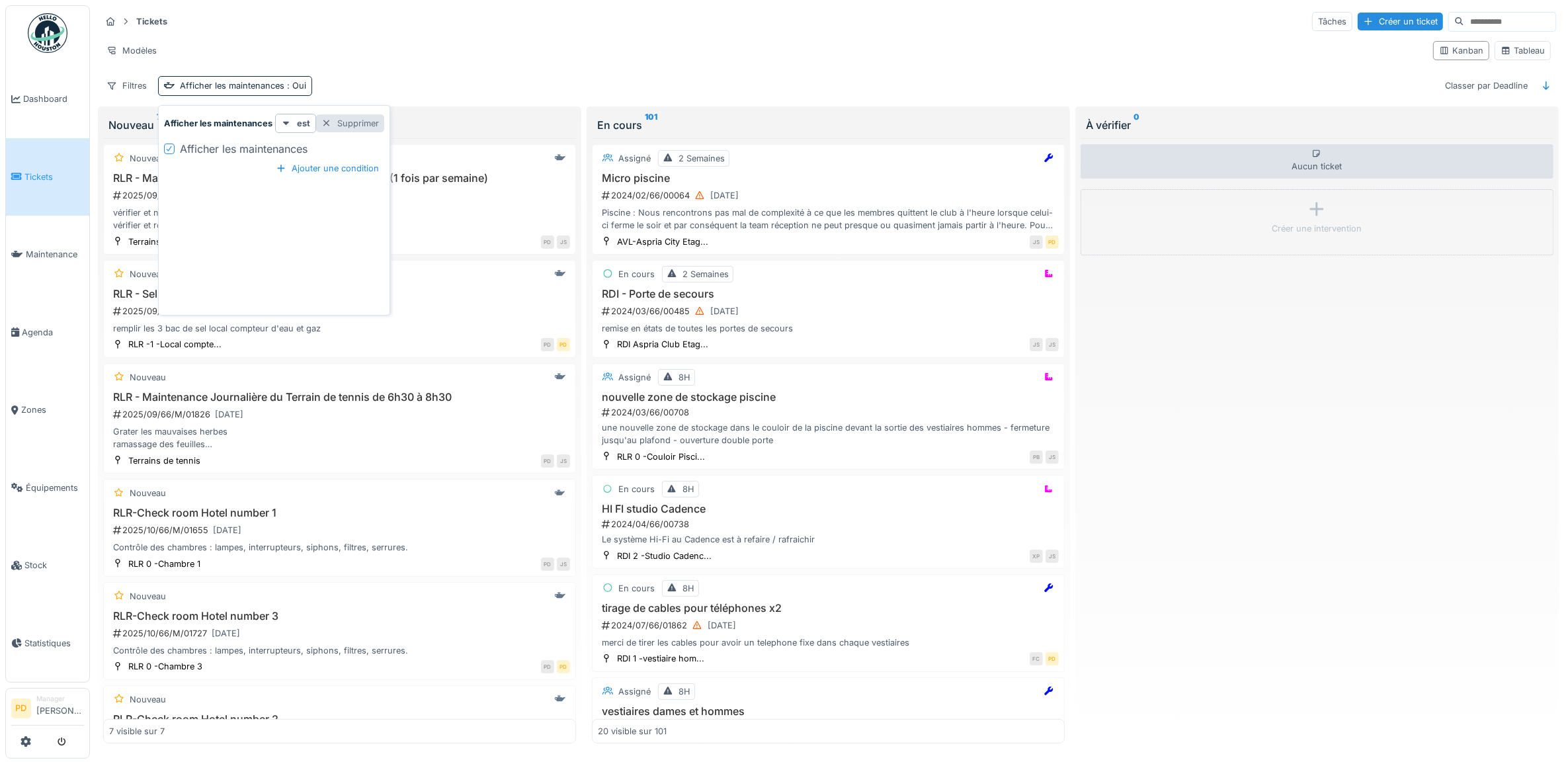
click at [357, 123] on div "Supprimer" at bounding box center [350, 123] width 69 height 18
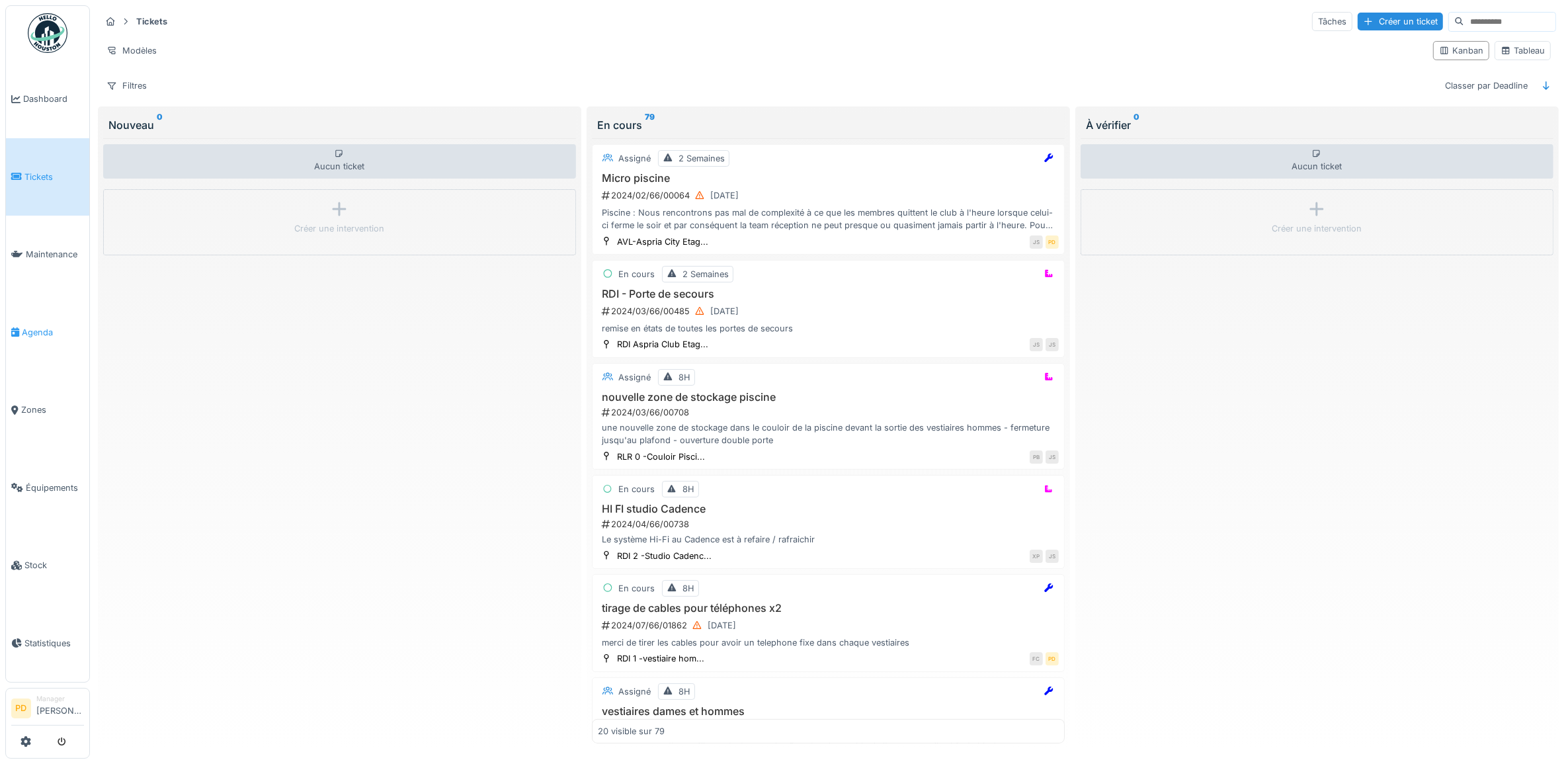
click at [40, 326] on span "Agenda" at bounding box center [52, 332] width 63 height 13
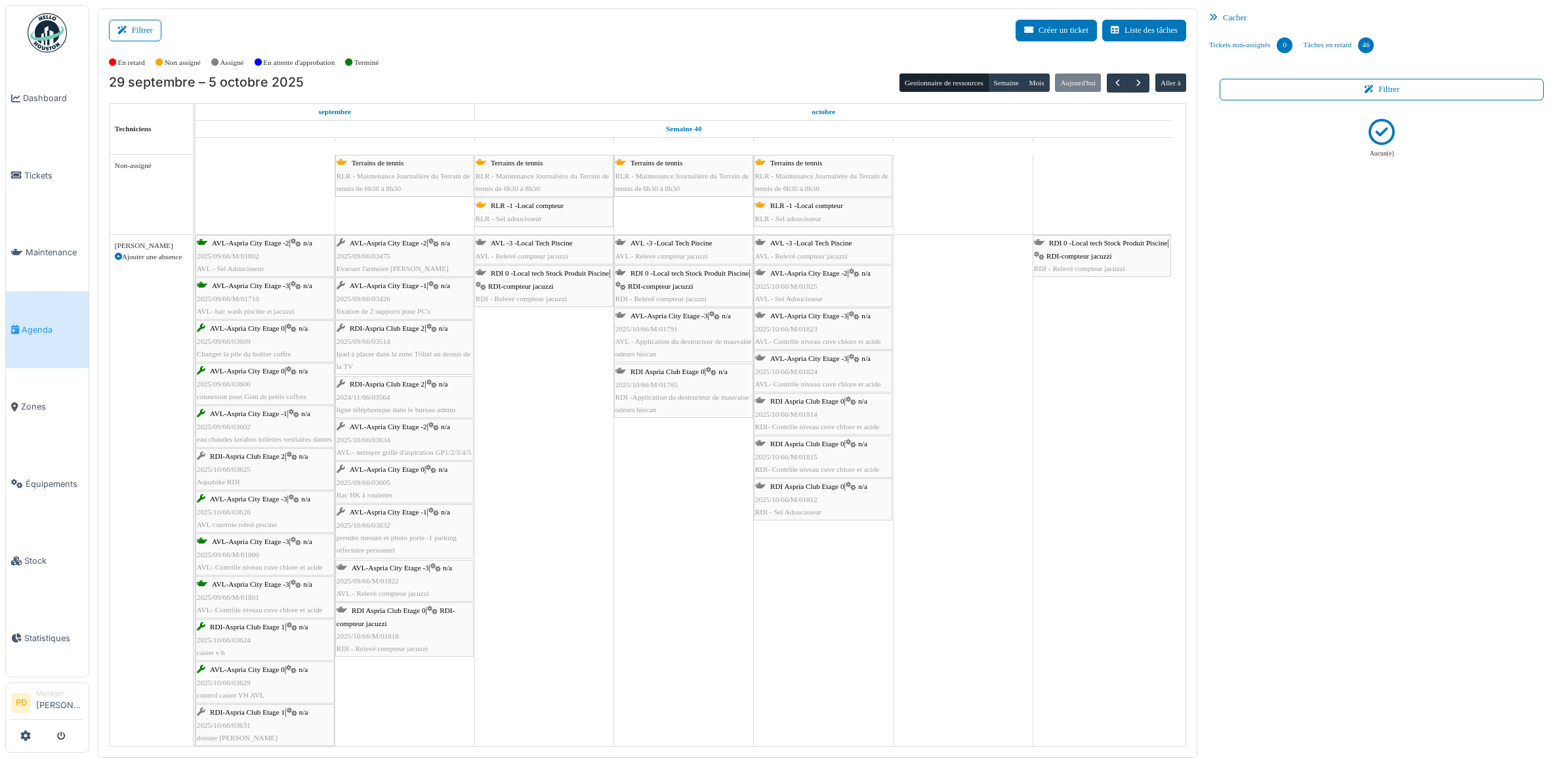
click at [136, 31] on button "Filtrer" at bounding box center [135, 30] width 53 height 21
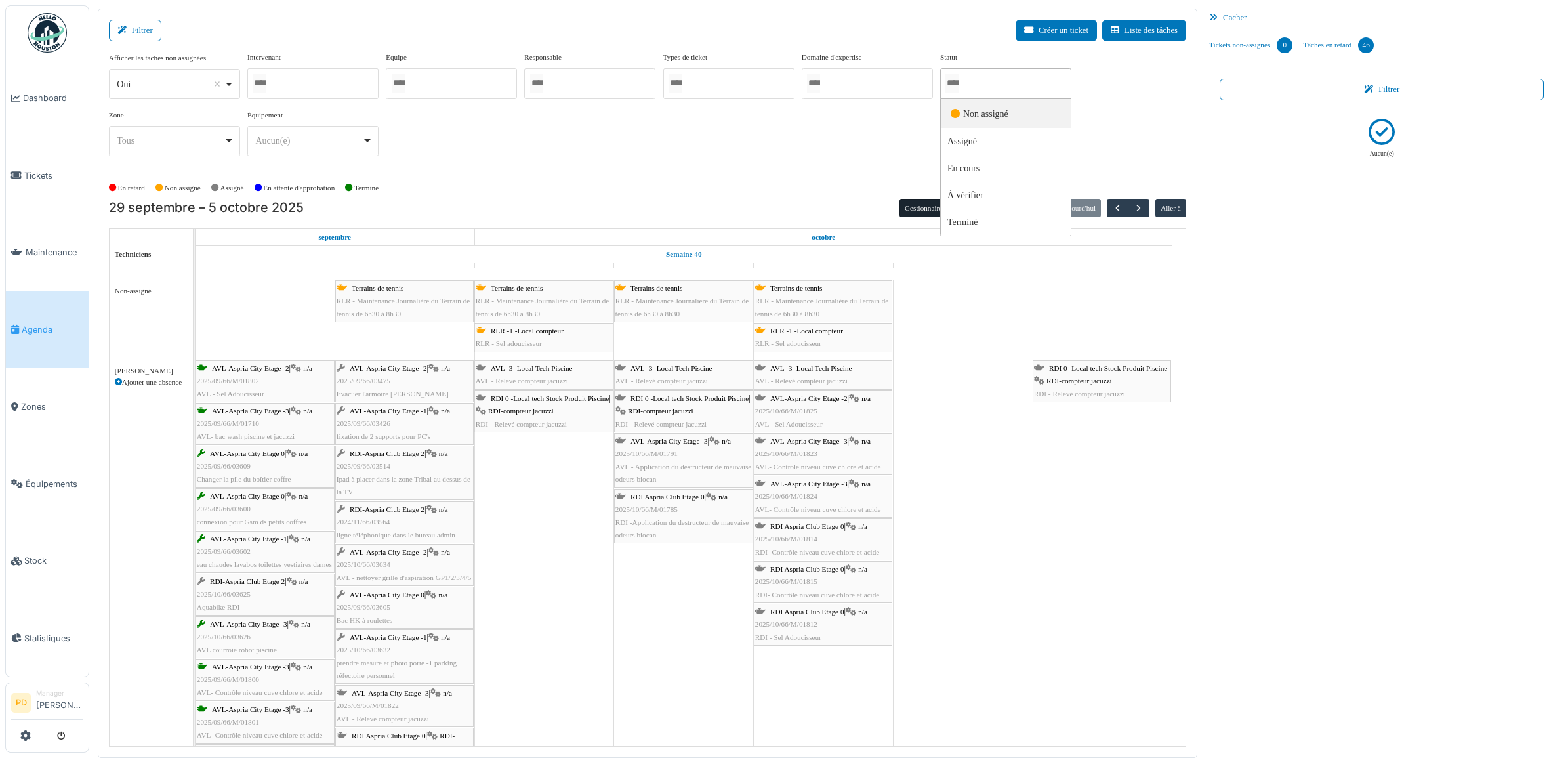
click at [959, 89] on input "Tous" at bounding box center [951, 82] width 13 height 19
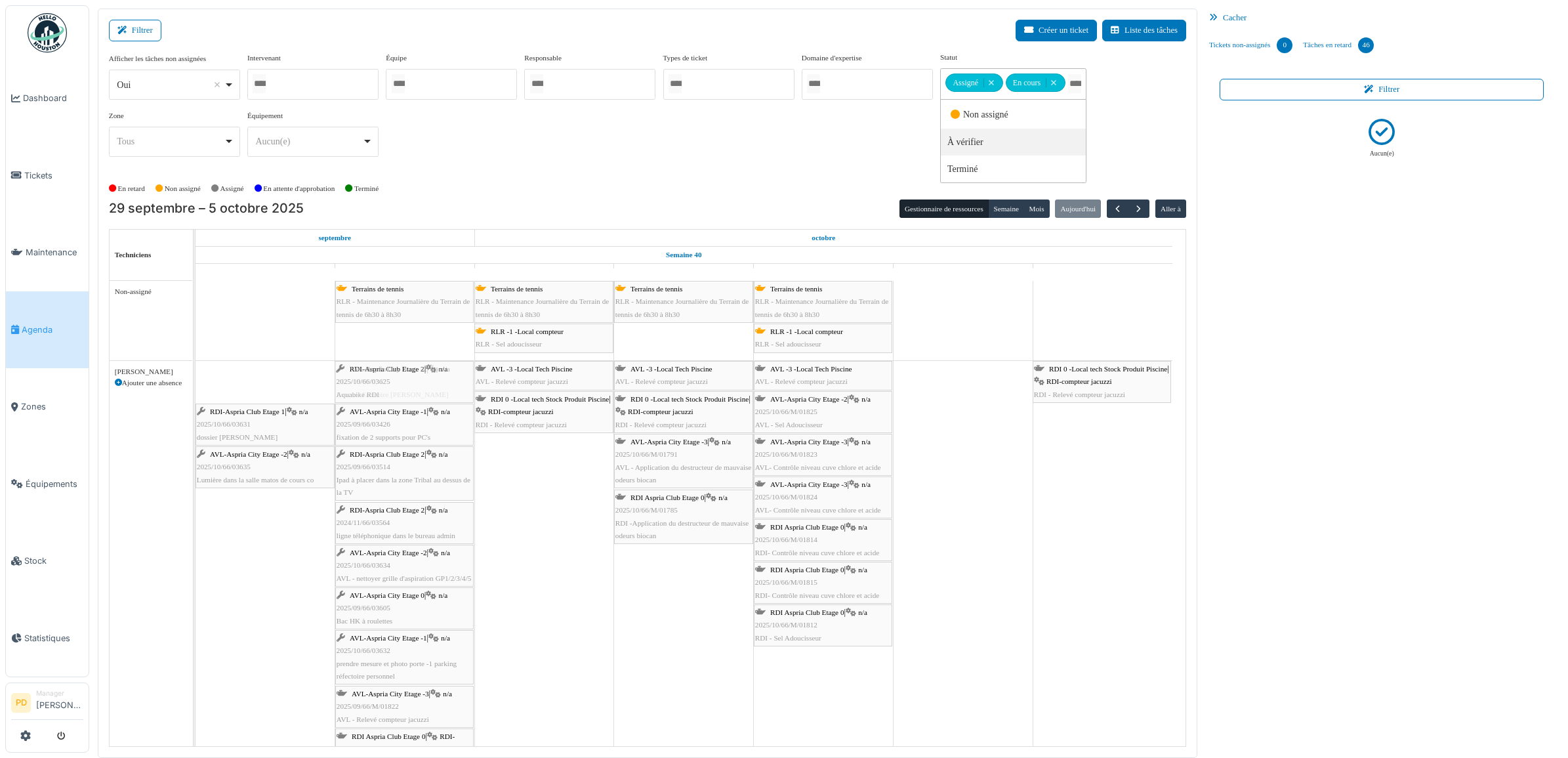
drag, startPoint x: 290, startPoint y: 377, endPoint x: 388, endPoint y: 379, distance: 98.0
click at [195, 379] on div "RDI-Aspria Club Etage 2 | n/a 2025/10/66/03625 Aquabike RDI AVL-Aspria City Eta…" at bounding box center [195, 576] width 0 height 430
drag, startPoint x: 278, startPoint y: 384, endPoint x: 366, endPoint y: 378, distance: 88.2
click at [195, 378] on div "RDI-Aspria Club Etage 1 | n/a 2025/10/66/03631 dossier Sauna H AVL-Aspria City …" at bounding box center [195, 597] width 0 height 472
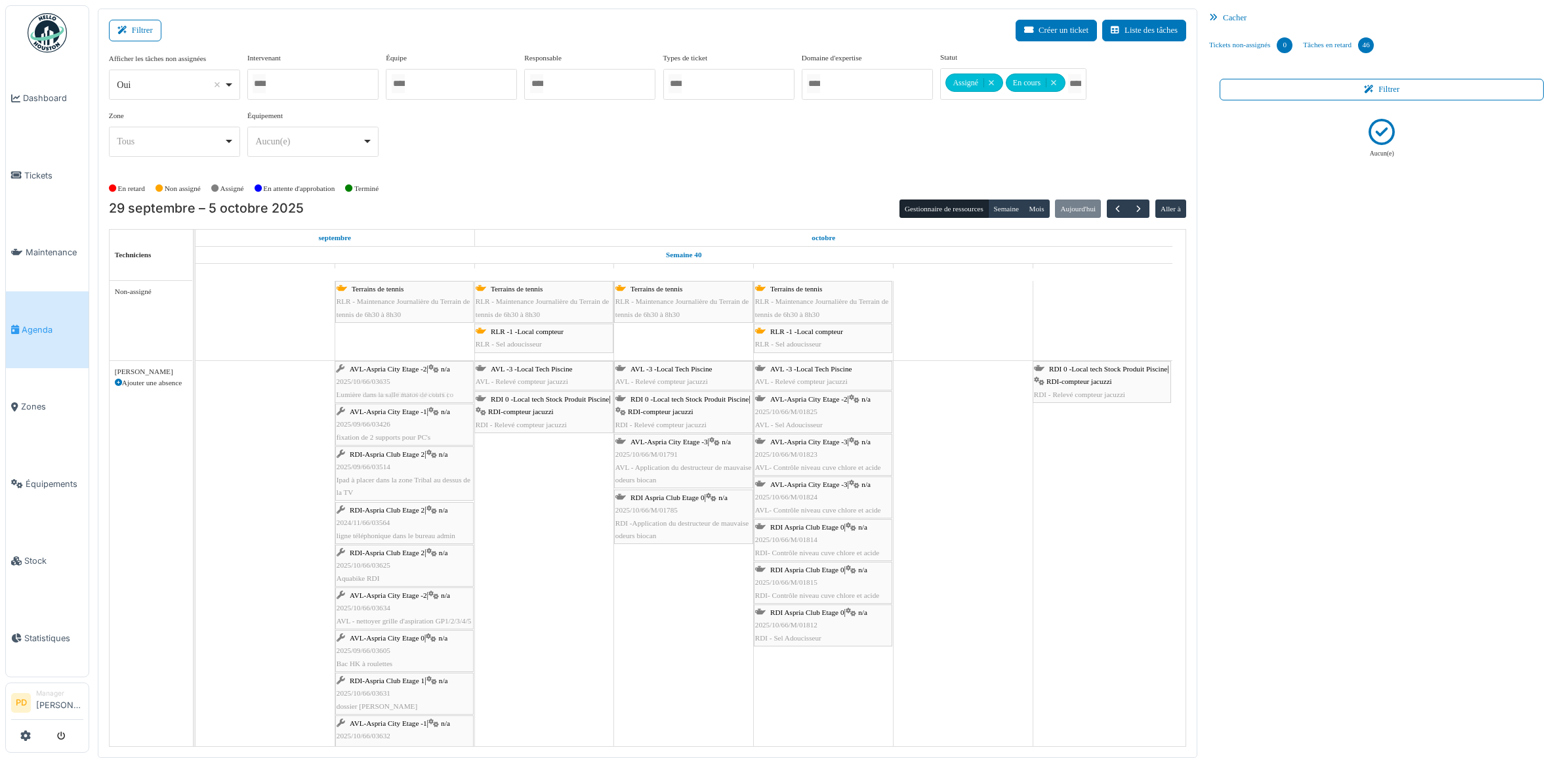
drag, startPoint x: 269, startPoint y: 382, endPoint x: 353, endPoint y: 378, distance: 84.1
click at [195, 378] on div "AVL-Aspria City Etage -2 | n/a 2025/10/66/03635 Lumière dans la salle matos de …" at bounding box center [195, 619] width 0 height 515
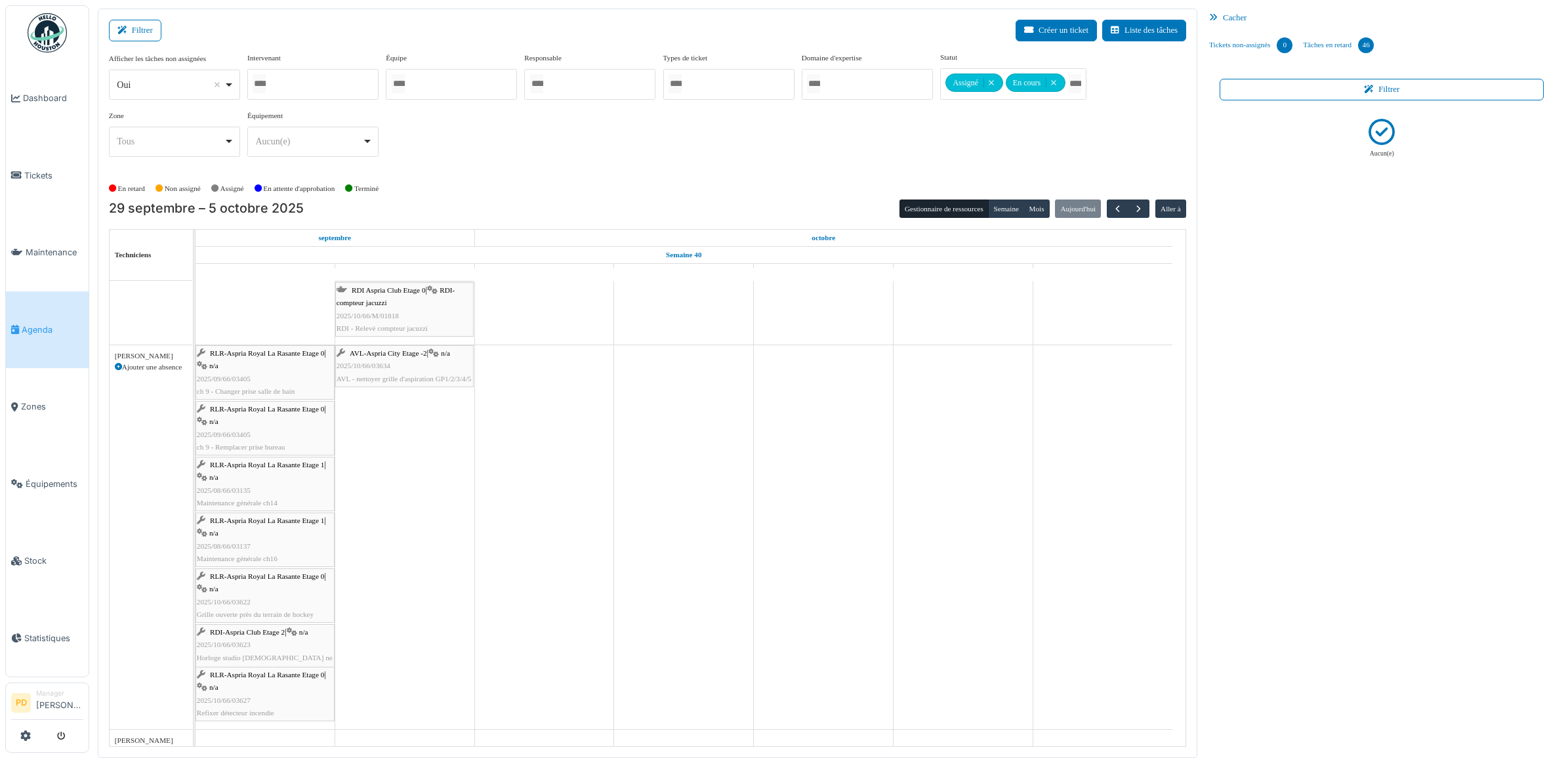
scroll to position [656, 0]
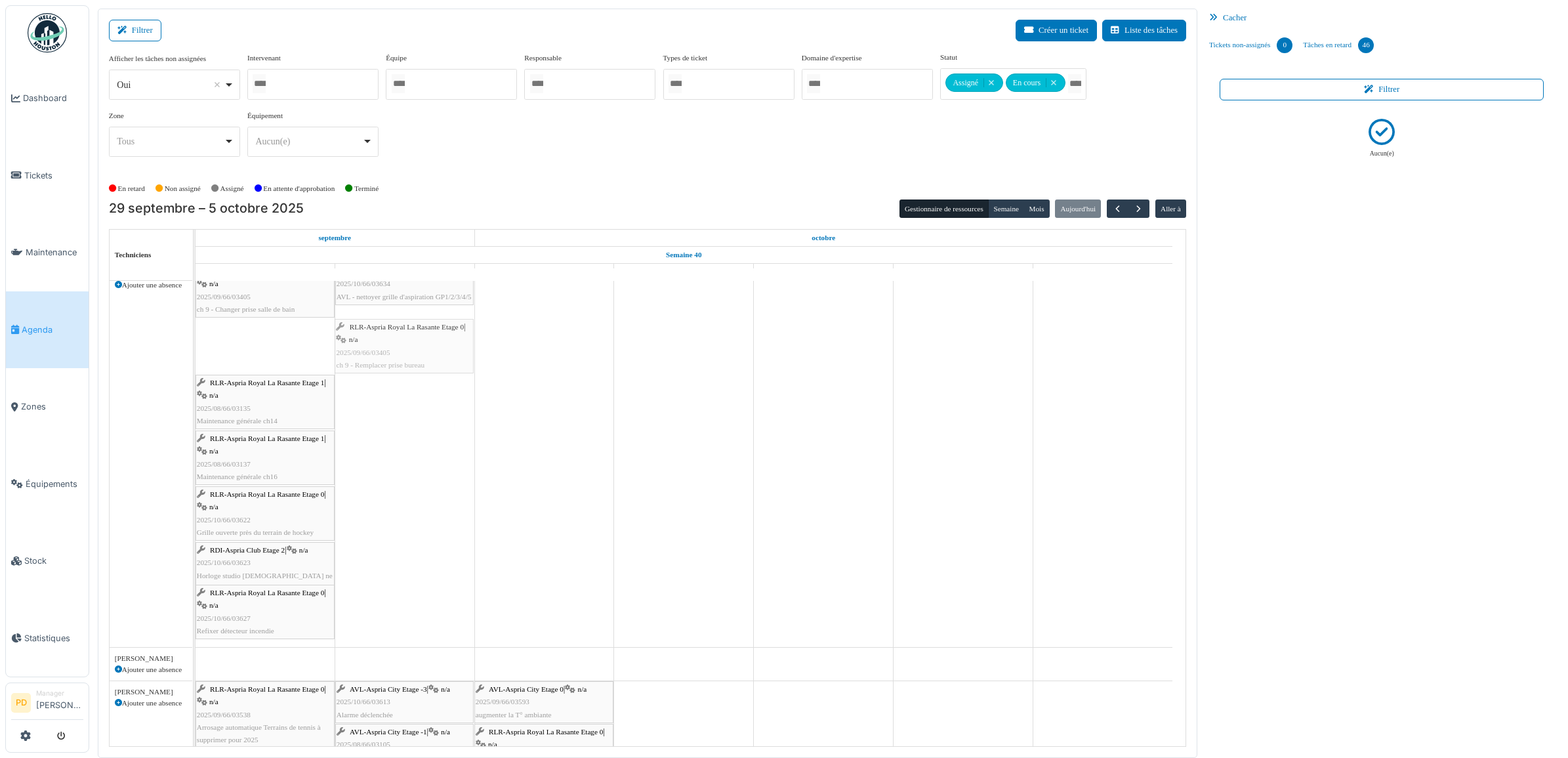
drag, startPoint x: 292, startPoint y: 358, endPoint x: 299, endPoint y: 332, distance: 26.9
click at [195, 359] on div "RLR-Aspria Royal La Rasante Etage 0 | n/a 2025/09/66/03405 ch 9 - Changer prise…" at bounding box center [195, 455] width 0 height 384
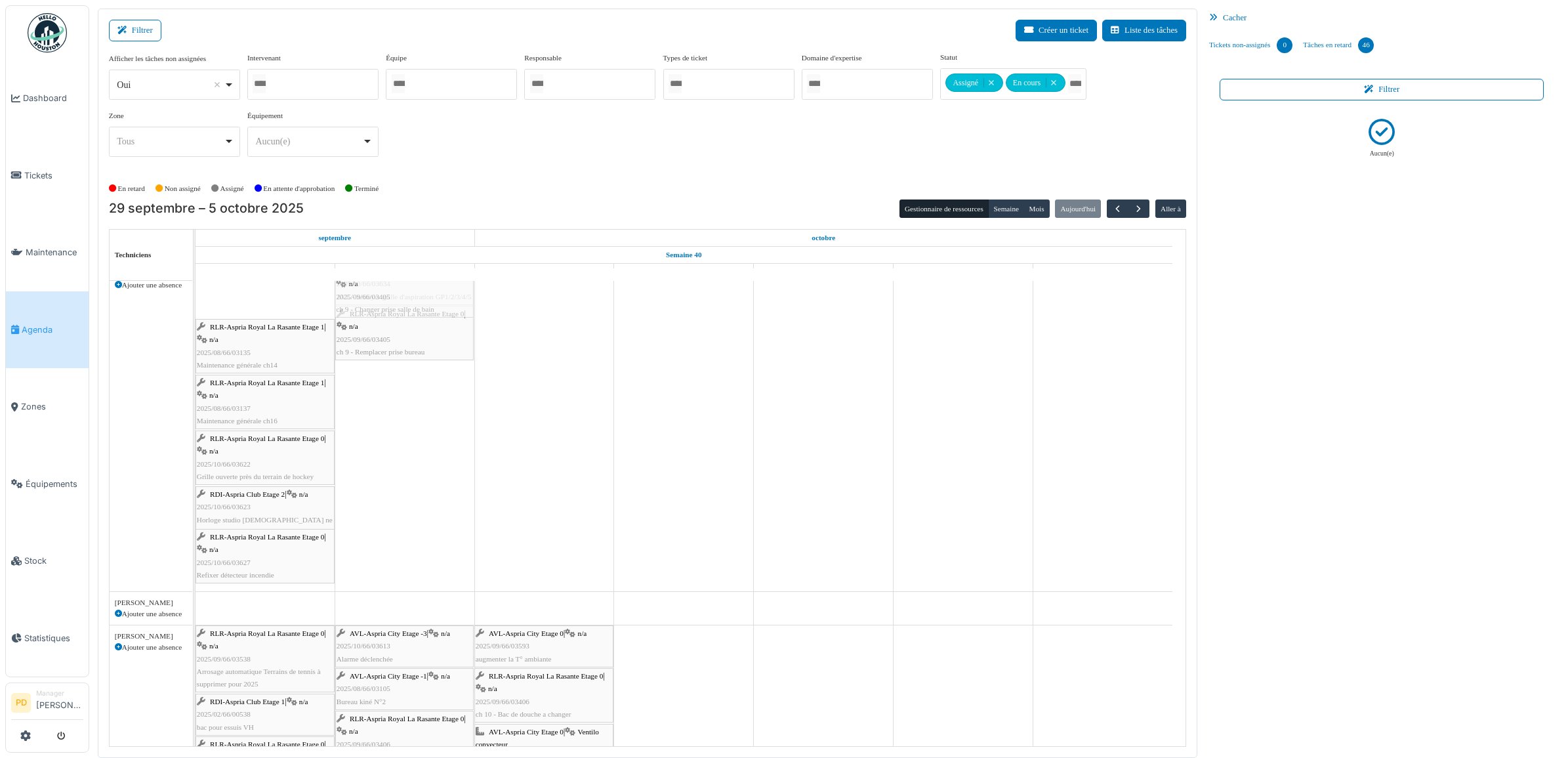
drag, startPoint x: 275, startPoint y: 306, endPoint x: 361, endPoint y: 306, distance: 86.0
click at [195, 306] on div "RLR-Aspria Royal La Rasante Etage 0 | n/a 2025/09/66/03405 ch 9 - Changer prise…" at bounding box center [195, 427] width 0 height 328
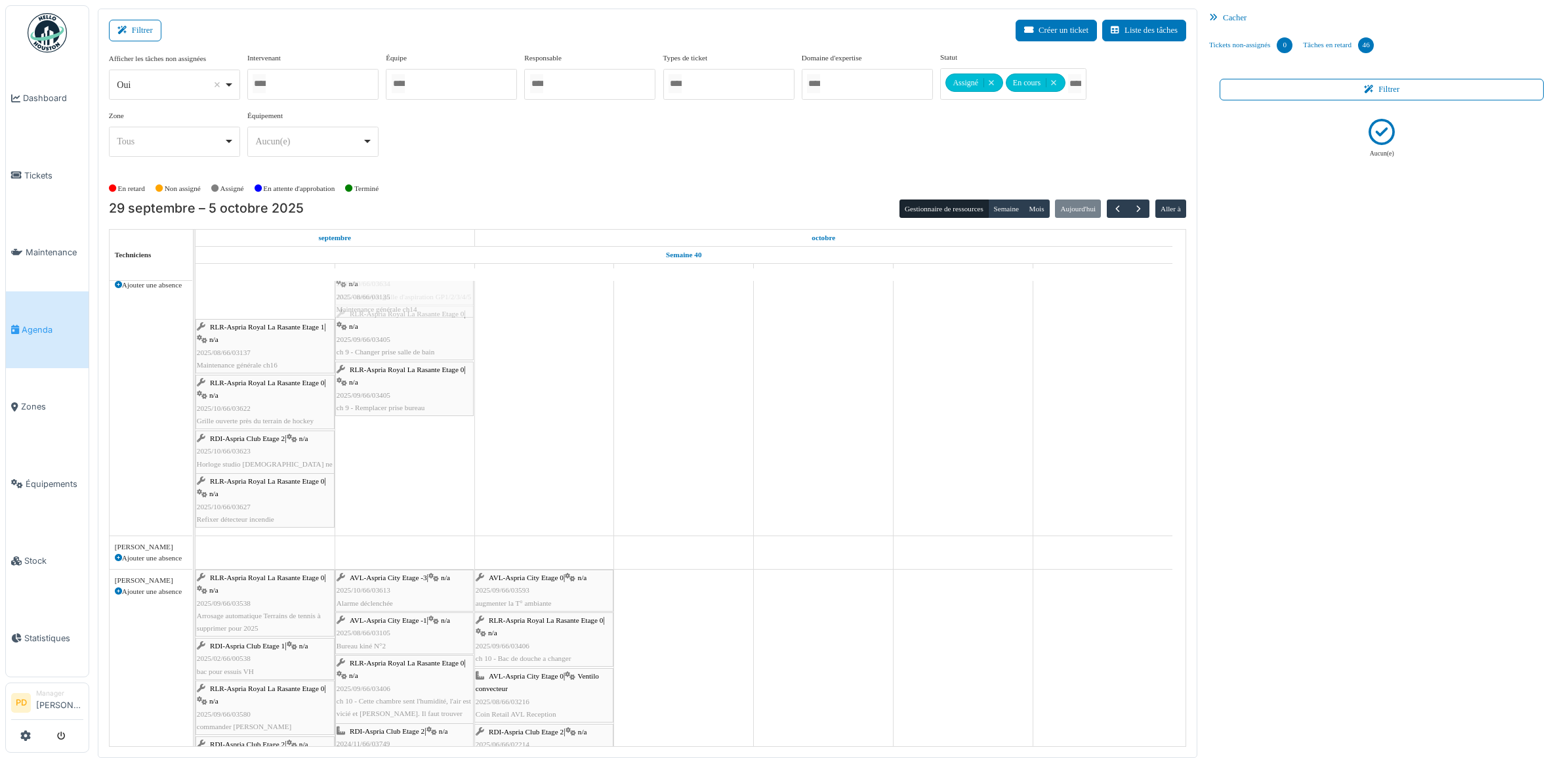
drag, startPoint x: 289, startPoint y: 317, endPoint x: 377, endPoint y: 315, distance: 88.0
click at [195, 315] on div "RLR-Aspria Royal La Rasante Etage 1 | n/a 2025/08/66/03135 Maintenance générale…" at bounding box center [195, 399] width 0 height 272
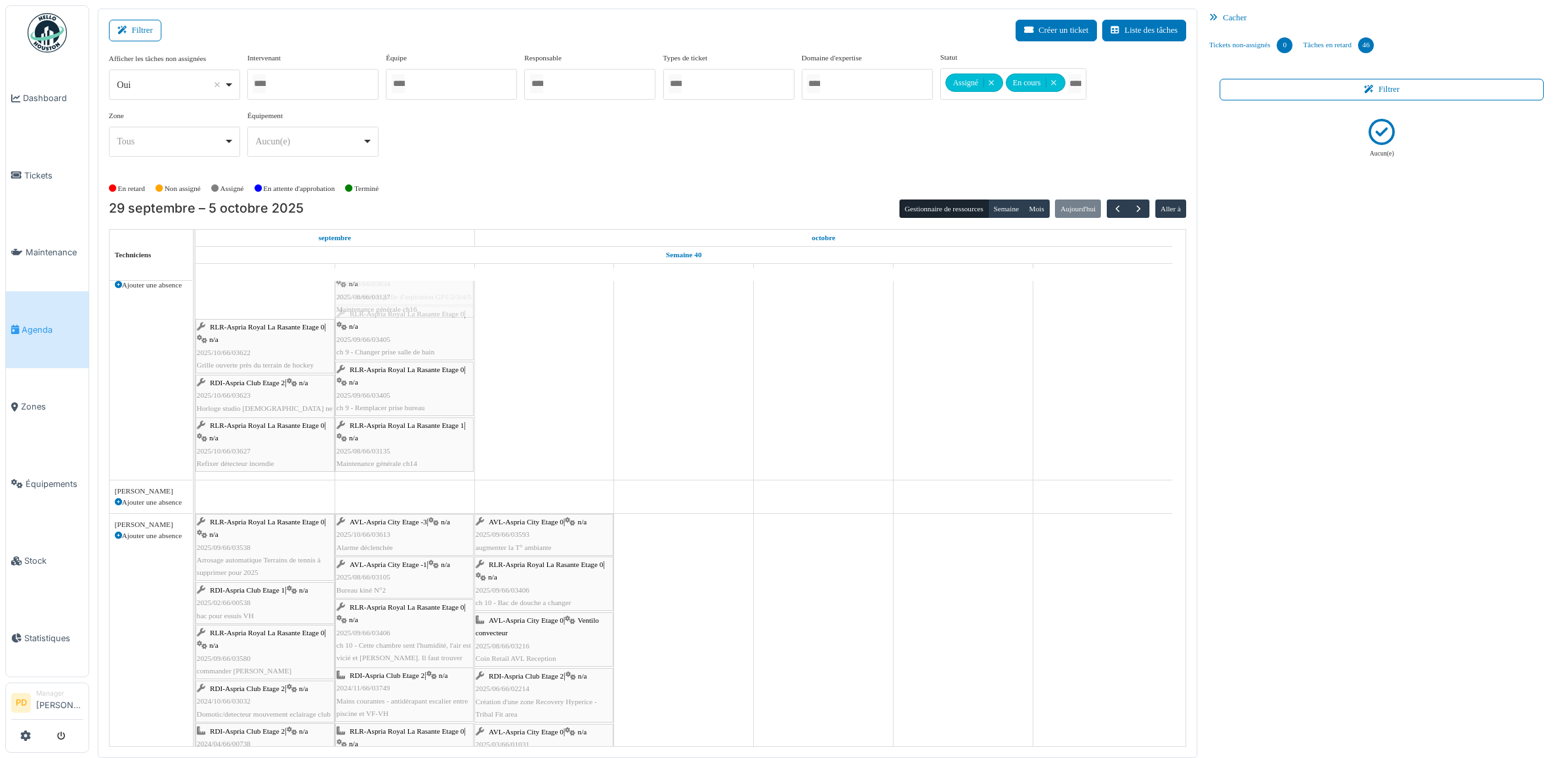
drag, startPoint x: 276, startPoint y: 316, endPoint x: 317, endPoint y: 317, distance: 41.0
click at [195, 312] on div "RLR-Aspria Royal La Rasante Etage 1 | n/a 2025/08/66/03137 Maintenance générale…" at bounding box center [195, 371] width 0 height 217
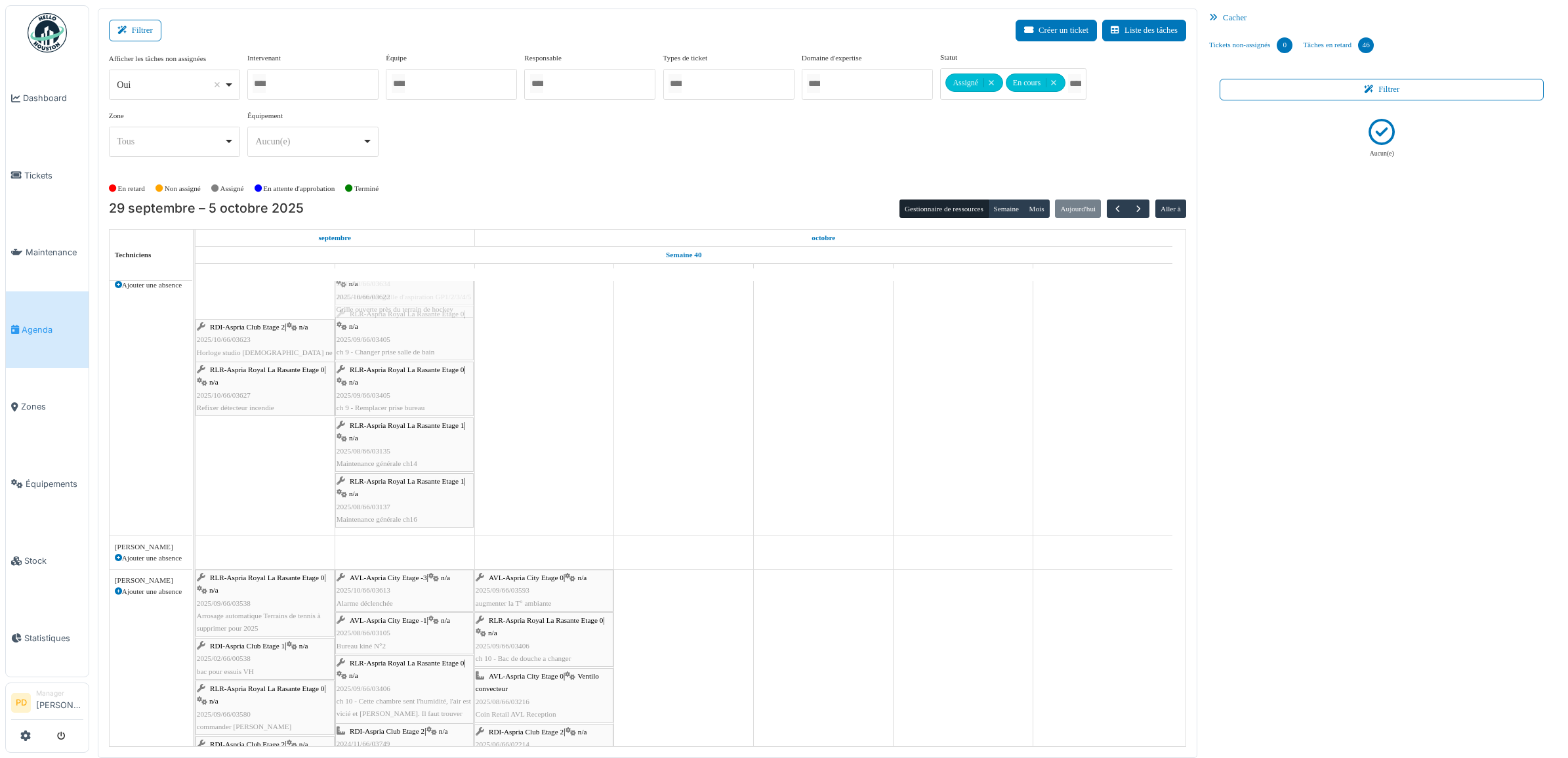
drag, startPoint x: 289, startPoint y: 306, endPoint x: 374, endPoint y: 306, distance: 85.0
click at [195, 306] on div "RLR-Aspria Royal La Rasante Etage 0 | n/a 2025/10/66/03622 Grille ouverte près …" at bounding box center [195, 399] width 0 height 272
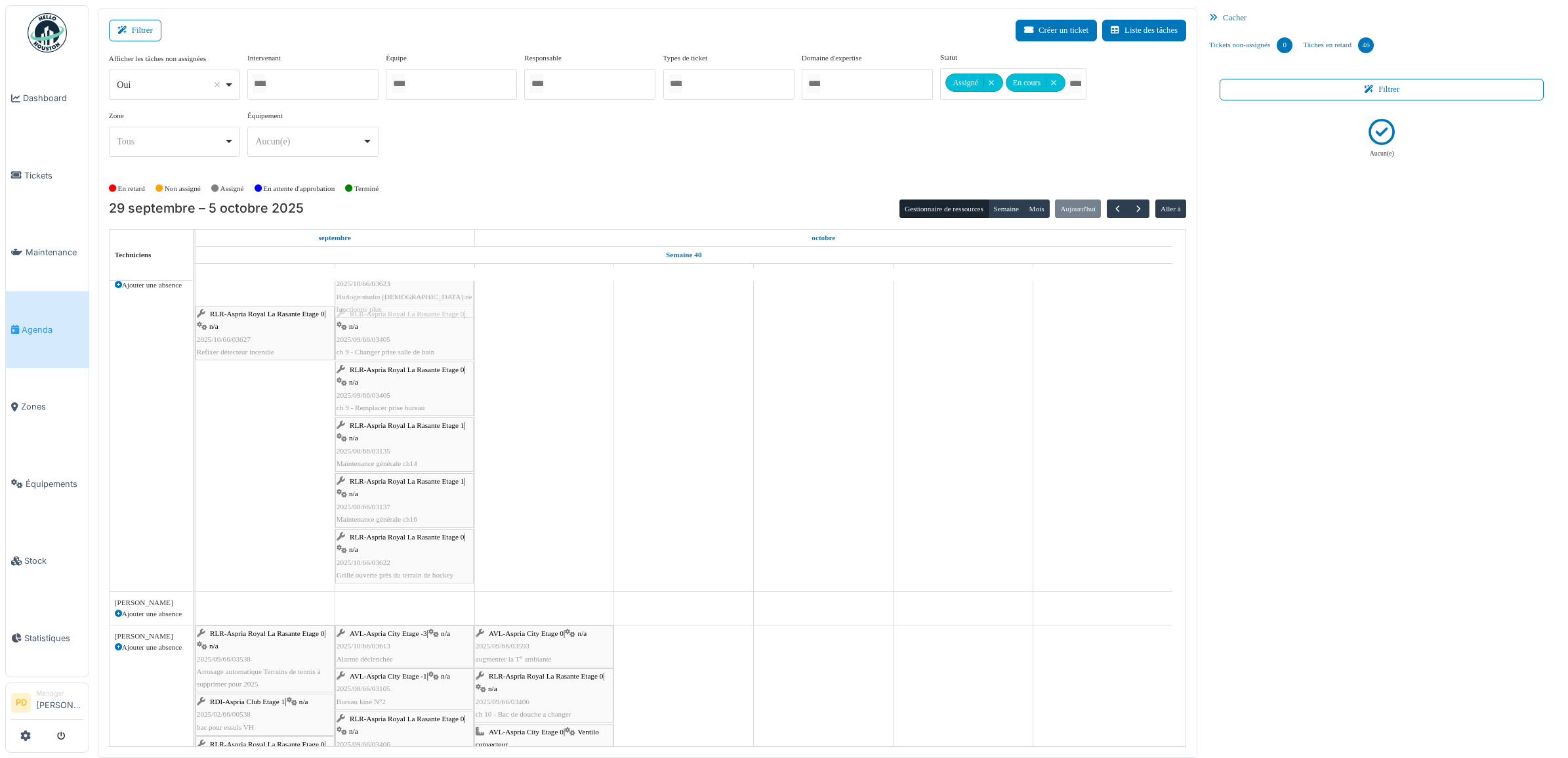
drag, startPoint x: 290, startPoint y: 303, endPoint x: 319, endPoint y: 306, distance: 29.2
click at [195, 303] on div "RDI-Aspria Club Etage 2 | n/a 2025/10/66/03623 Horloge studio Zen ne fonctionne…" at bounding box center [195, 427] width 0 height 328
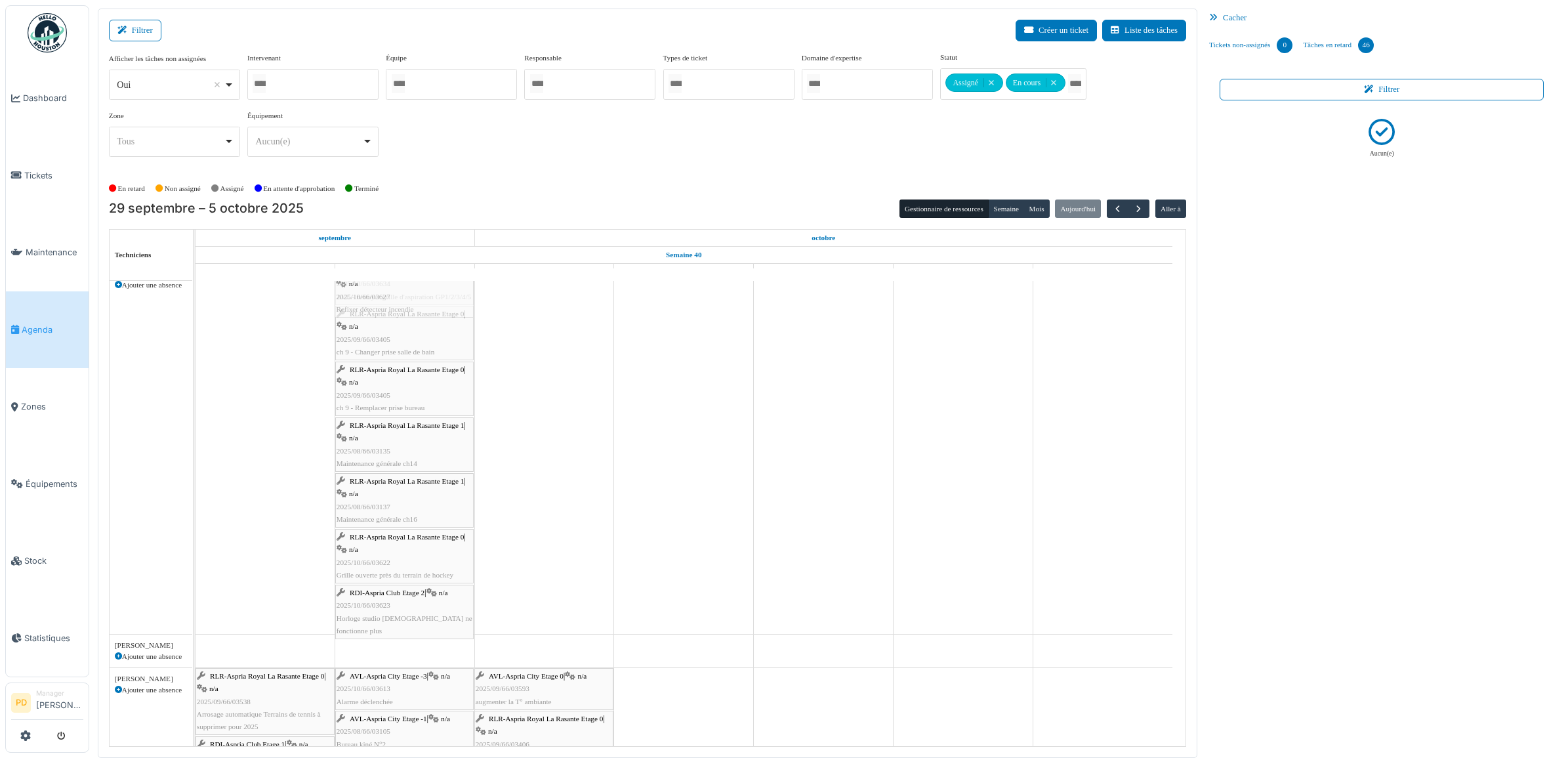
drag, startPoint x: 269, startPoint y: 302, endPoint x: 389, endPoint y: 303, distance: 120.0
click at [195, 303] on div "RLR-Aspria Royal La Rasante Etage 0 | n/a 2025/10/66/03627 Refixer détecteur in…" at bounding box center [195, 449] width 0 height 371
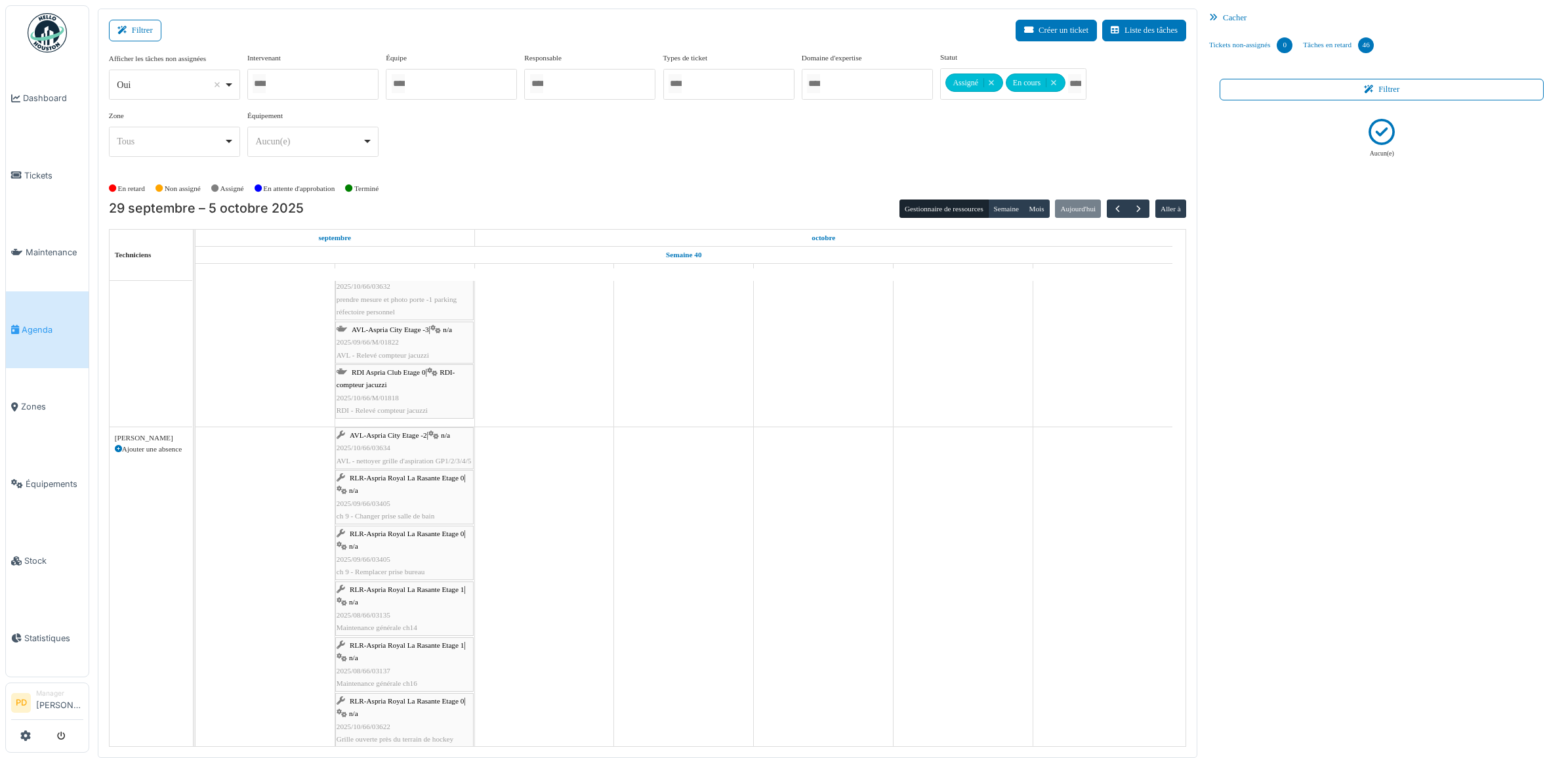
scroll to position [0, 0]
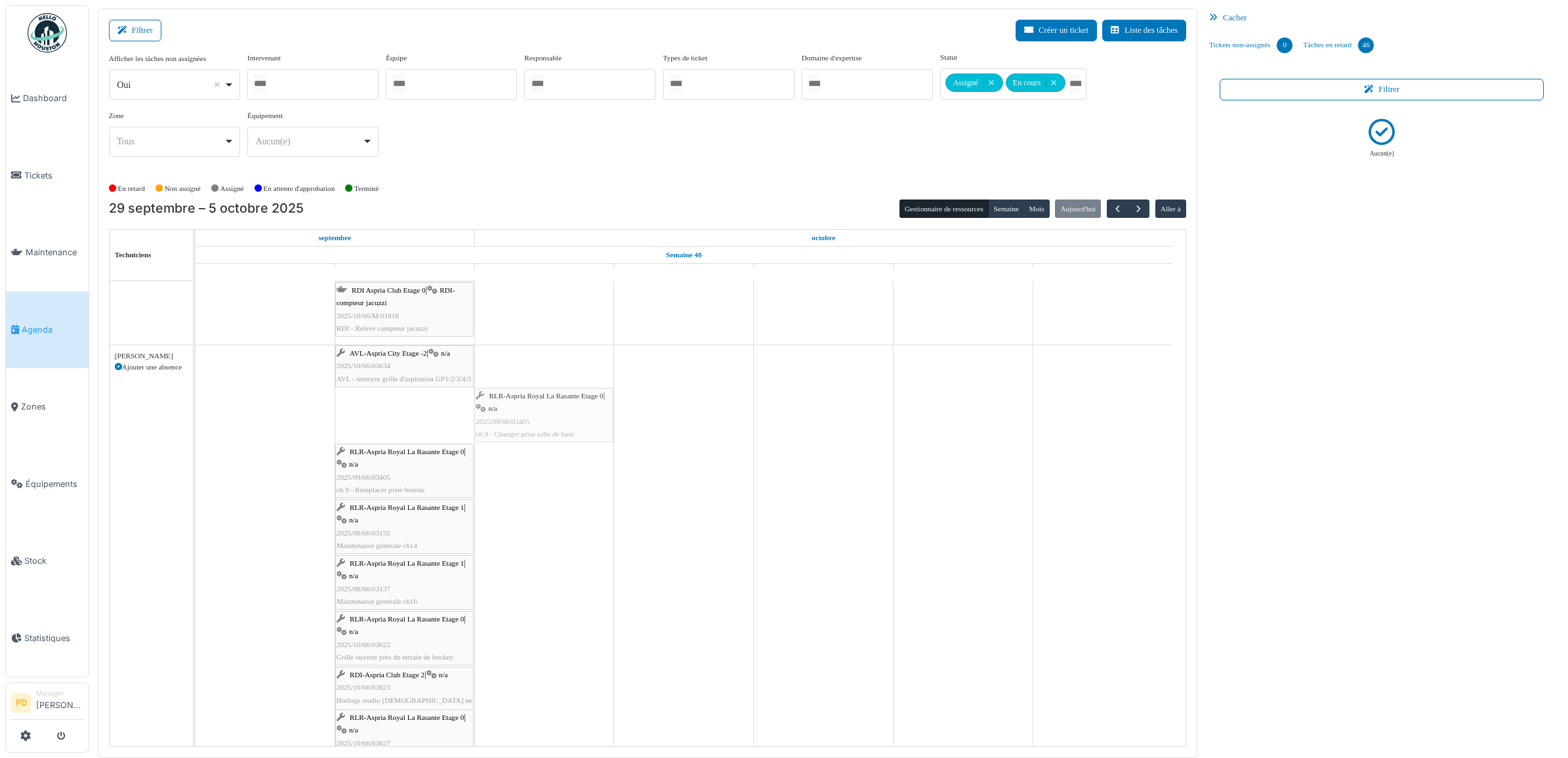
drag, startPoint x: 423, startPoint y: 421, endPoint x: 463, endPoint y: 423, distance: 40.0
click at [195, 410] on div "AVL-Aspria City Etage -2 | n/a 2025/10/66/03634 AVL - nettoyer grille d'aspirat…" at bounding box center [195, 558] width 0 height 427
drag, startPoint x: 407, startPoint y: 421, endPoint x: 507, endPoint y: 421, distance: 100.0
click at [195, 421] on div "AVL-Aspria City Etage -2 | n/a 2025/10/66/03634 AVL - nettoyer grille d'aspirat…" at bounding box center [195, 530] width 0 height 371
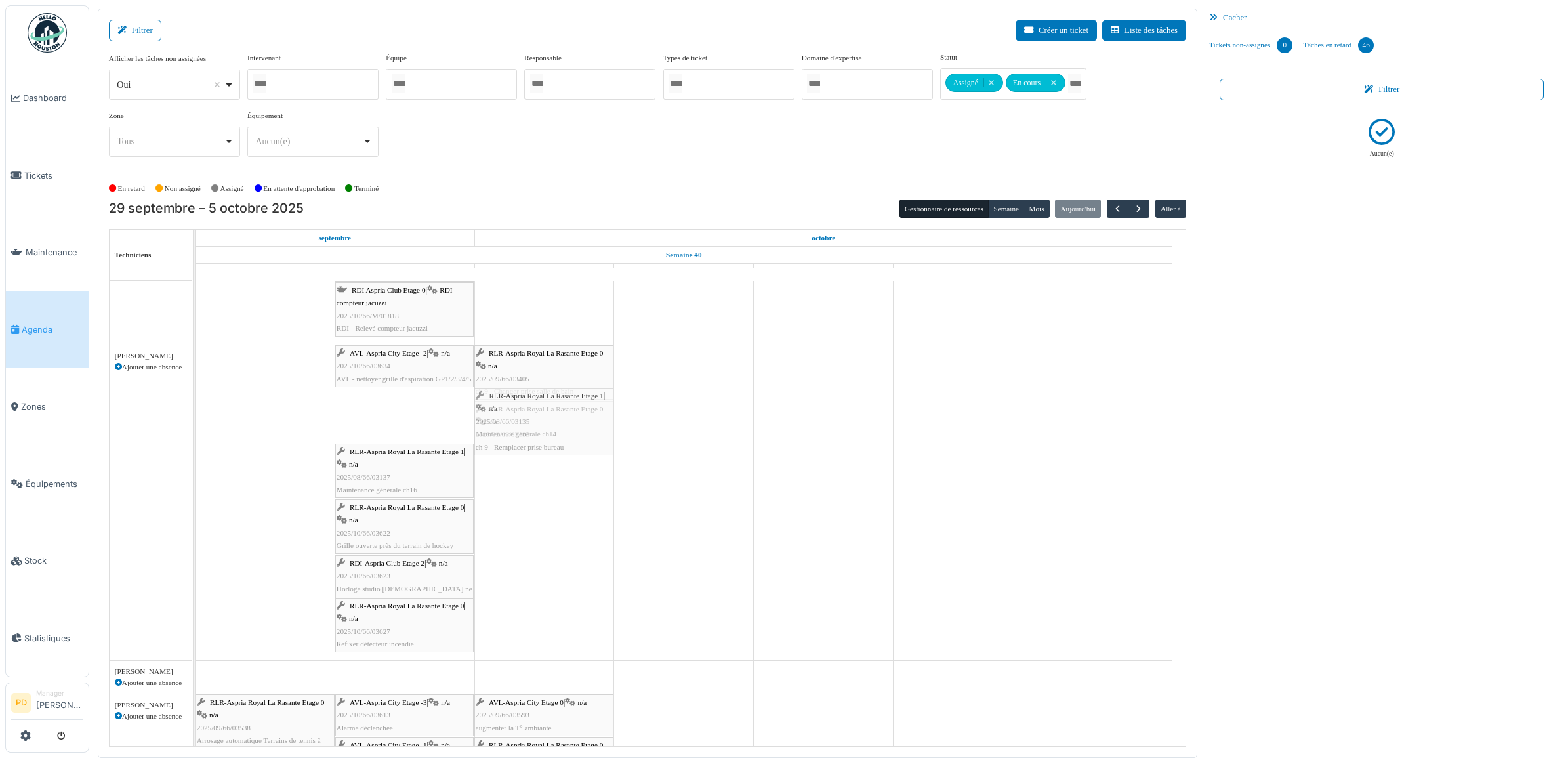
drag, startPoint x: 409, startPoint y: 423, endPoint x: 494, endPoint y: 414, distance: 85.5
click at [195, 414] on div "AVL-Aspria City Etage -2 | n/a 2025/10/66/03634 AVL - nettoyer grille d'aspirat…" at bounding box center [195, 502] width 0 height 315
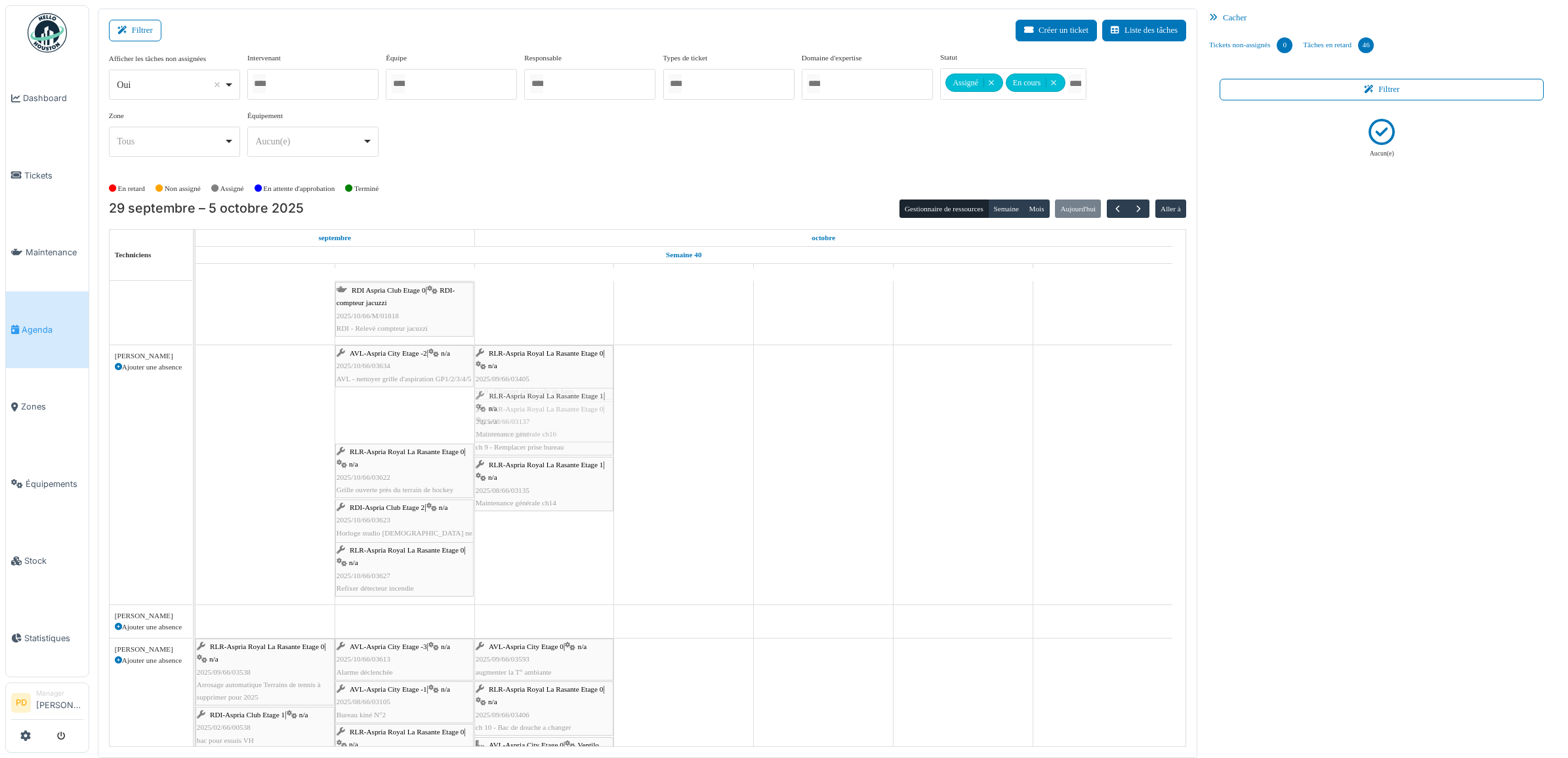
drag, startPoint x: 425, startPoint y: 427, endPoint x: 499, endPoint y: 418, distance: 74.5
click at [195, 418] on div "AVL-Aspria City Etage -2 | n/a 2025/10/66/03634 AVL - nettoyer grille d'aspirat…" at bounding box center [195, 474] width 0 height 259
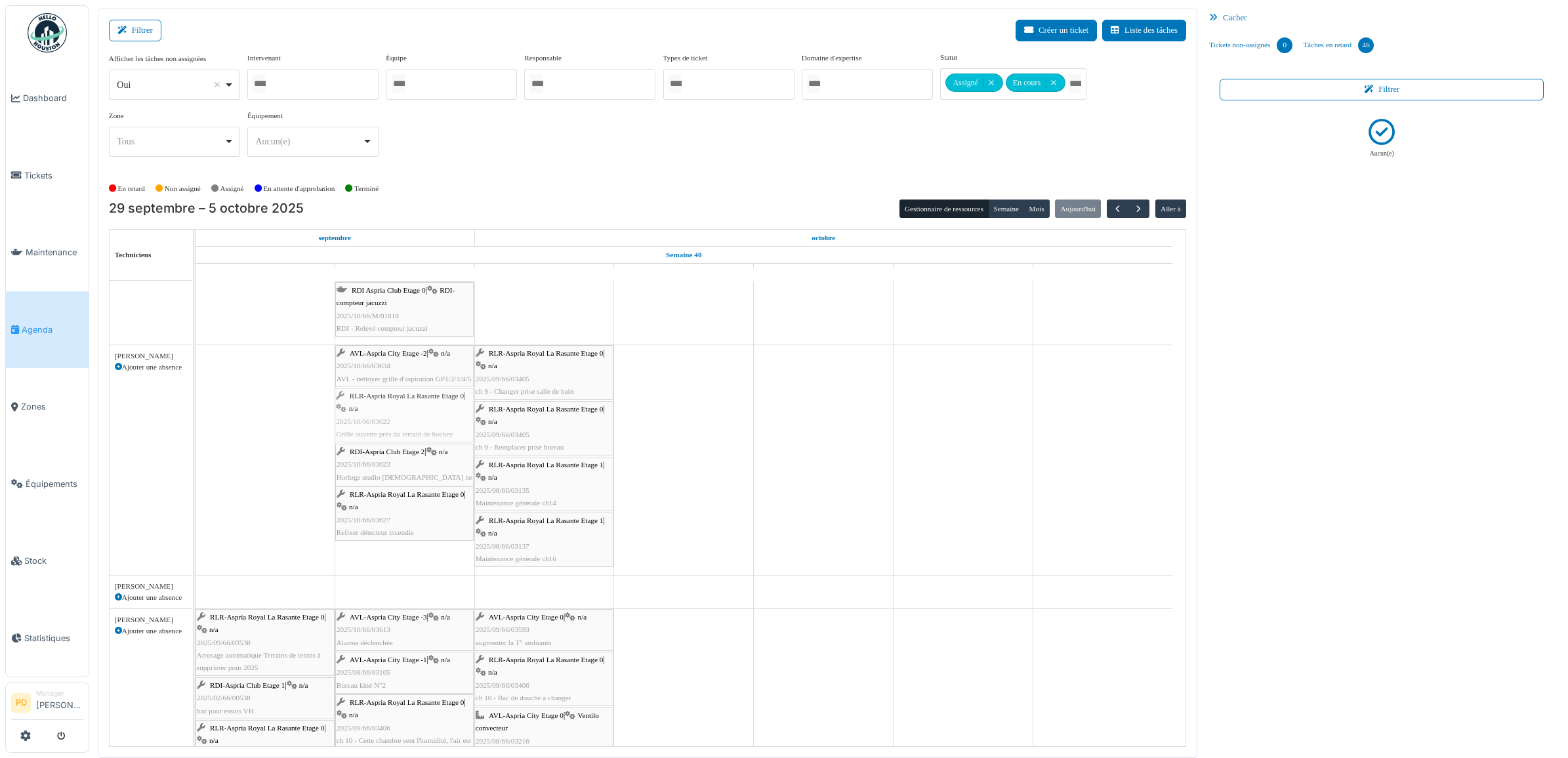
drag, startPoint x: 425, startPoint y: 424, endPoint x: 470, endPoint y: 412, distance: 46.6
click at [195, 412] on div "AVL-Aspria City Etage -2 | n/a 2025/10/66/03634 AVL - nettoyer grille d'aspirat…" at bounding box center [195, 460] width 0 height 229
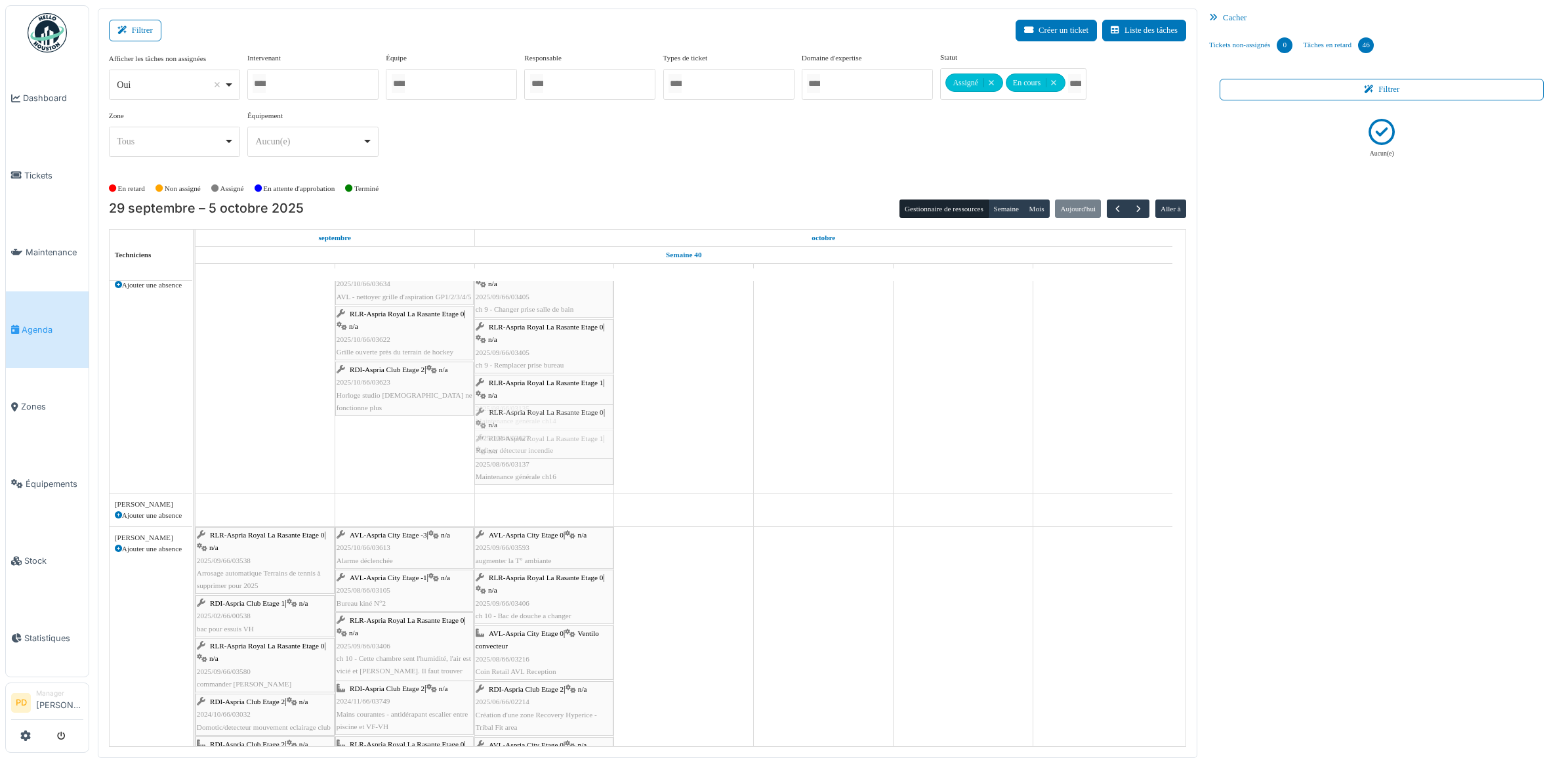
drag, startPoint x: 424, startPoint y: 441, endPoint x: 497, endPoint y: 438, distance: 73.1
click at [195, 438] on div "AVL-Aspria City Etage -2 | n/a 2025/10/66/03634 AVL - nettoyer grille d'aspirat…" at bounding box center [195, 378] width 0 height 229
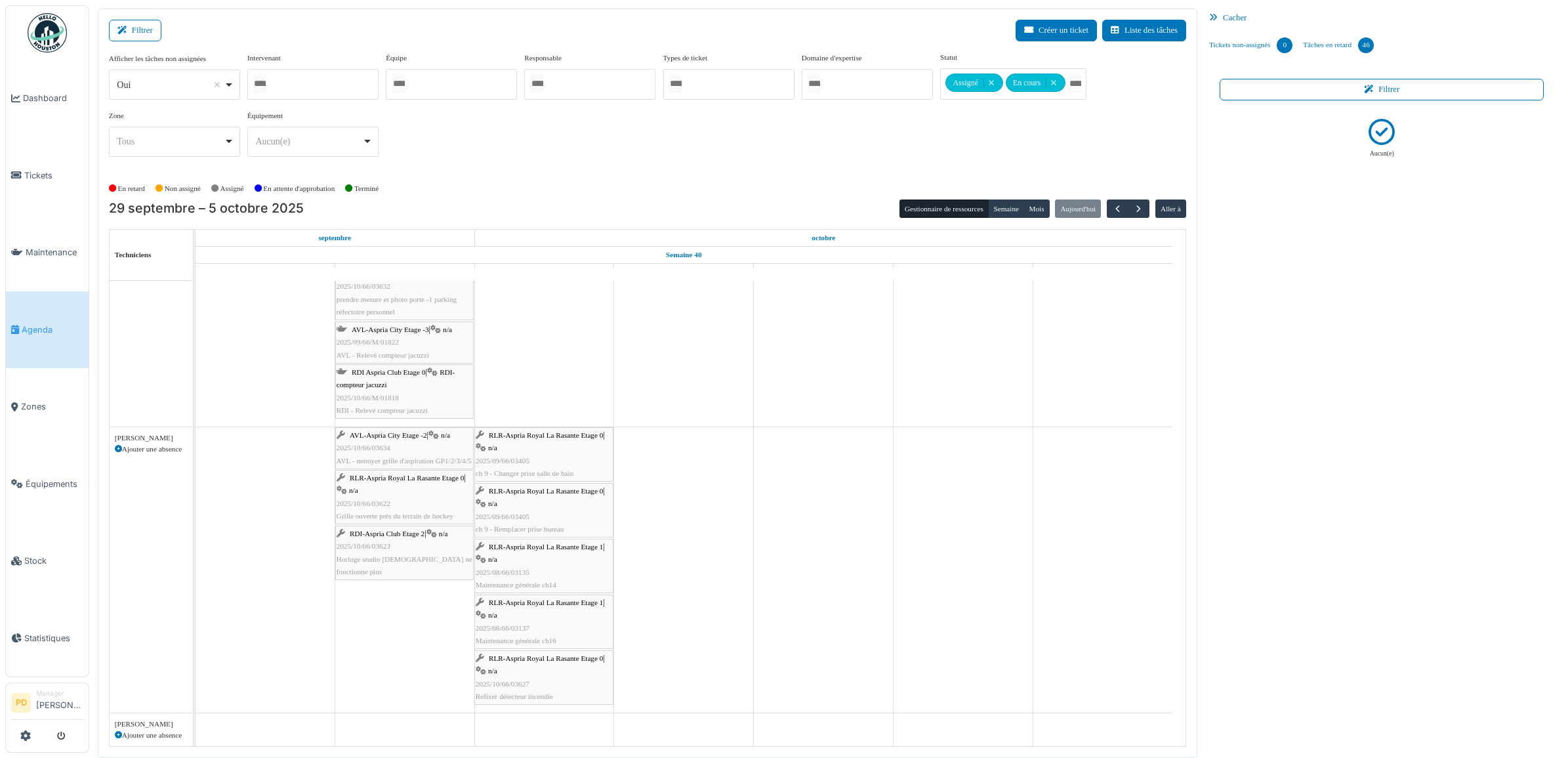
scroll to position [675, 0]
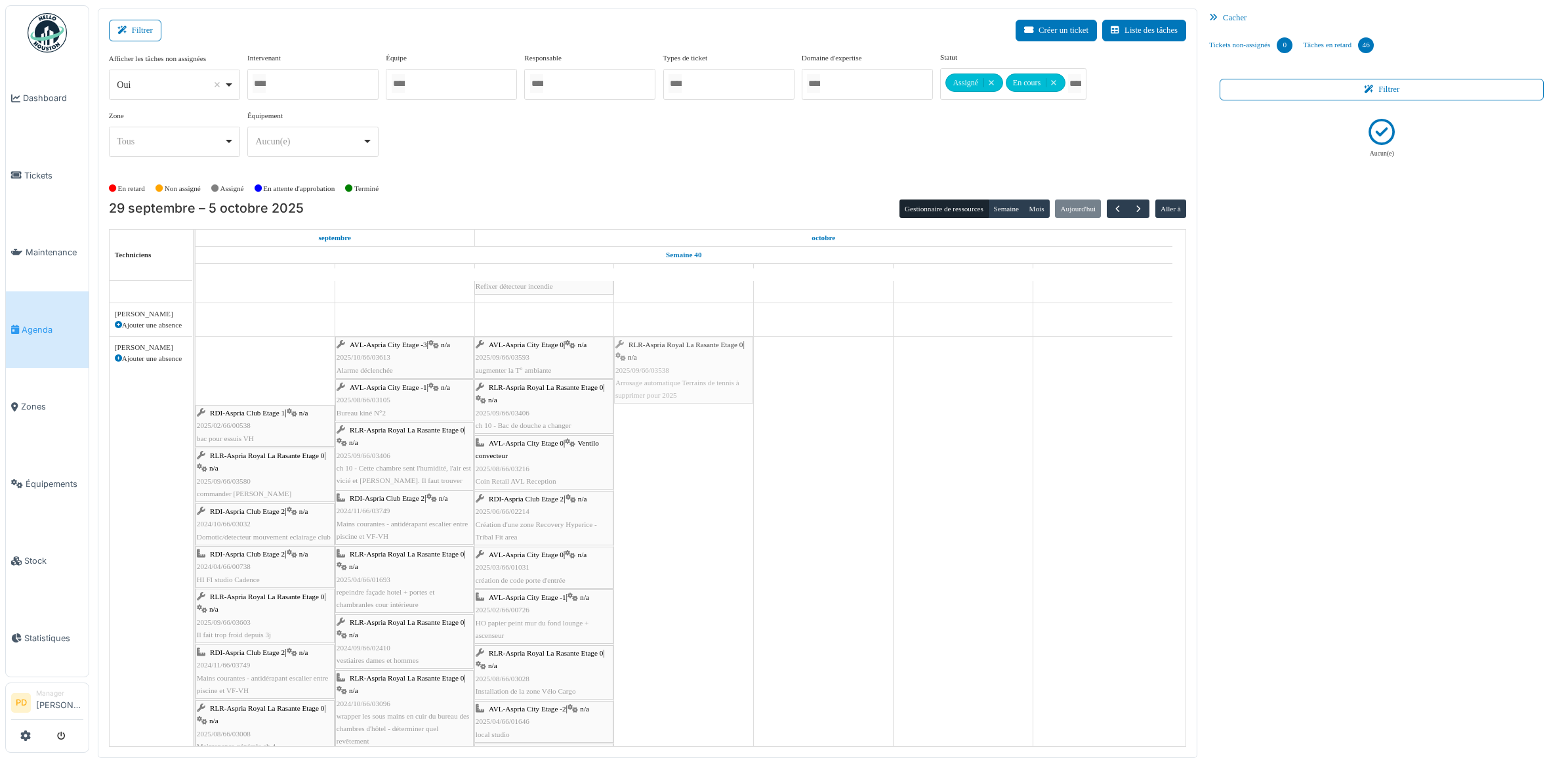
drag, startPoint x: 292, startPoint y: 367, endPoint x: 609, endPoint y: 368, distance: 317.0
drag, startPoint x: 309, startPoint y: 361, endPoint x: 516, endPoint y: 356, distance: 207.1
drag, startPoint x: 319, startPoint y: 361, endPoint x: 540, endPoint y: 361, distance: 221.0
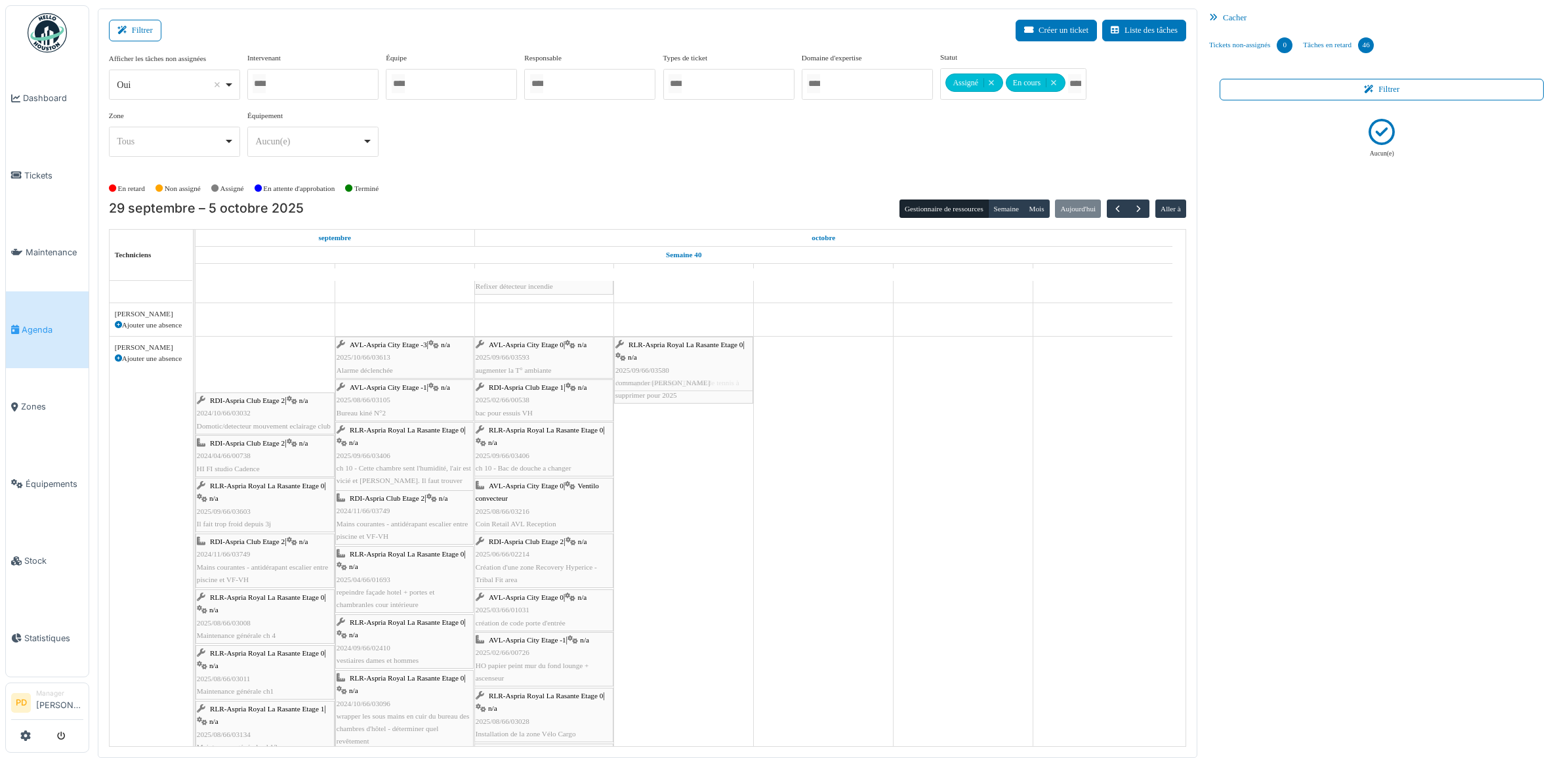
drag, startPoint x: 280, startPoint y: 355, endPoint x: 467, endPoint y: 354, distance: 187.0
drag, startPoint x: 295, startPoint y: 355, endPoint x: 592, endPoint y: 354, distance: 297.0
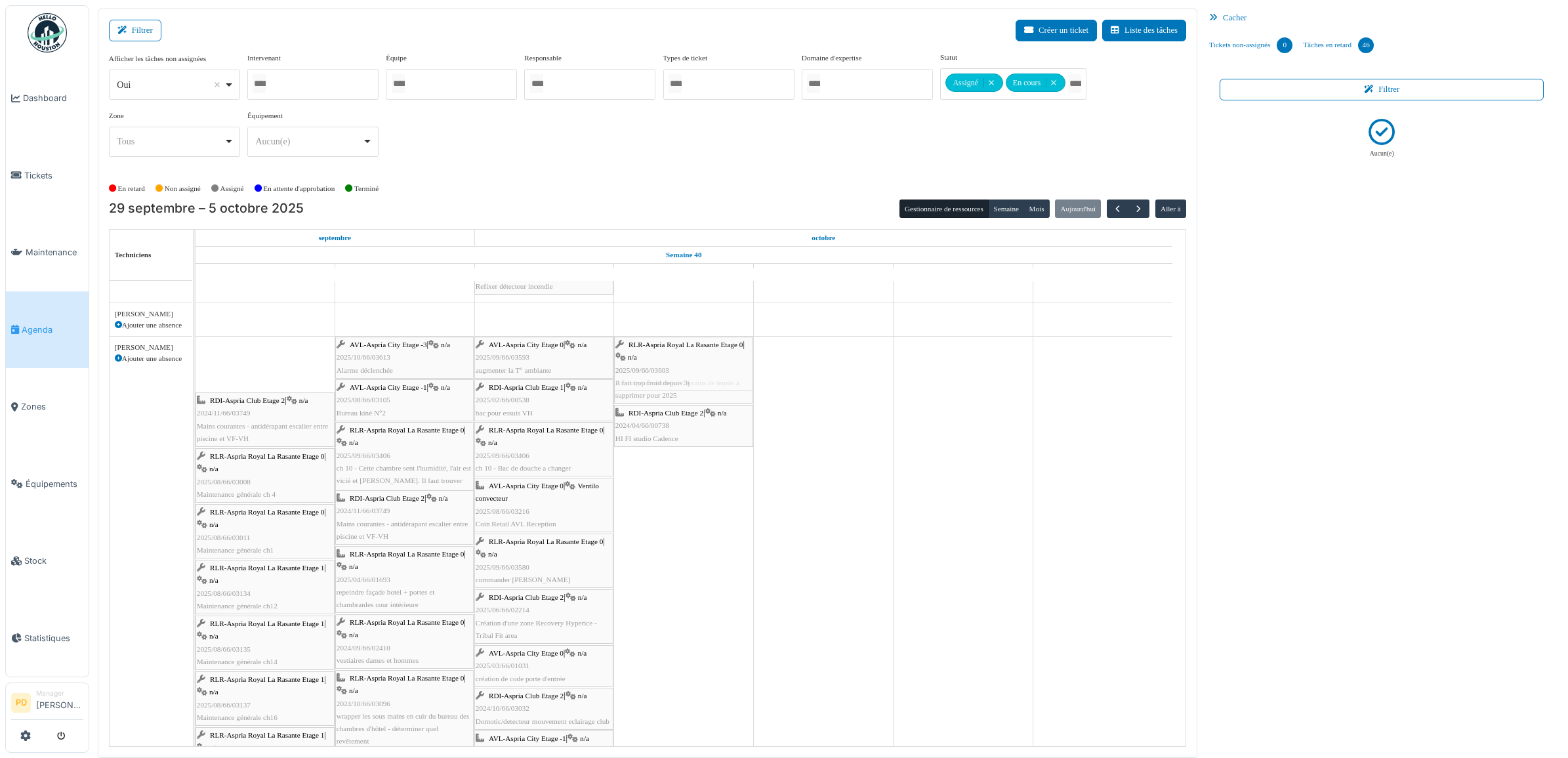
drag, startPoint x: 280, startPoint y: 359, endPoint x: 474, endPoint y: 361, distance: 194.0
drag, startPoint x: 277, startPoint y: 355, endPoint x: 471, endPoint y: 365, distance: 194.3
drag, startPoint x: 296, startPoint y: 371, endPoint x: 642, endPoint y: 369, distance: 346.0
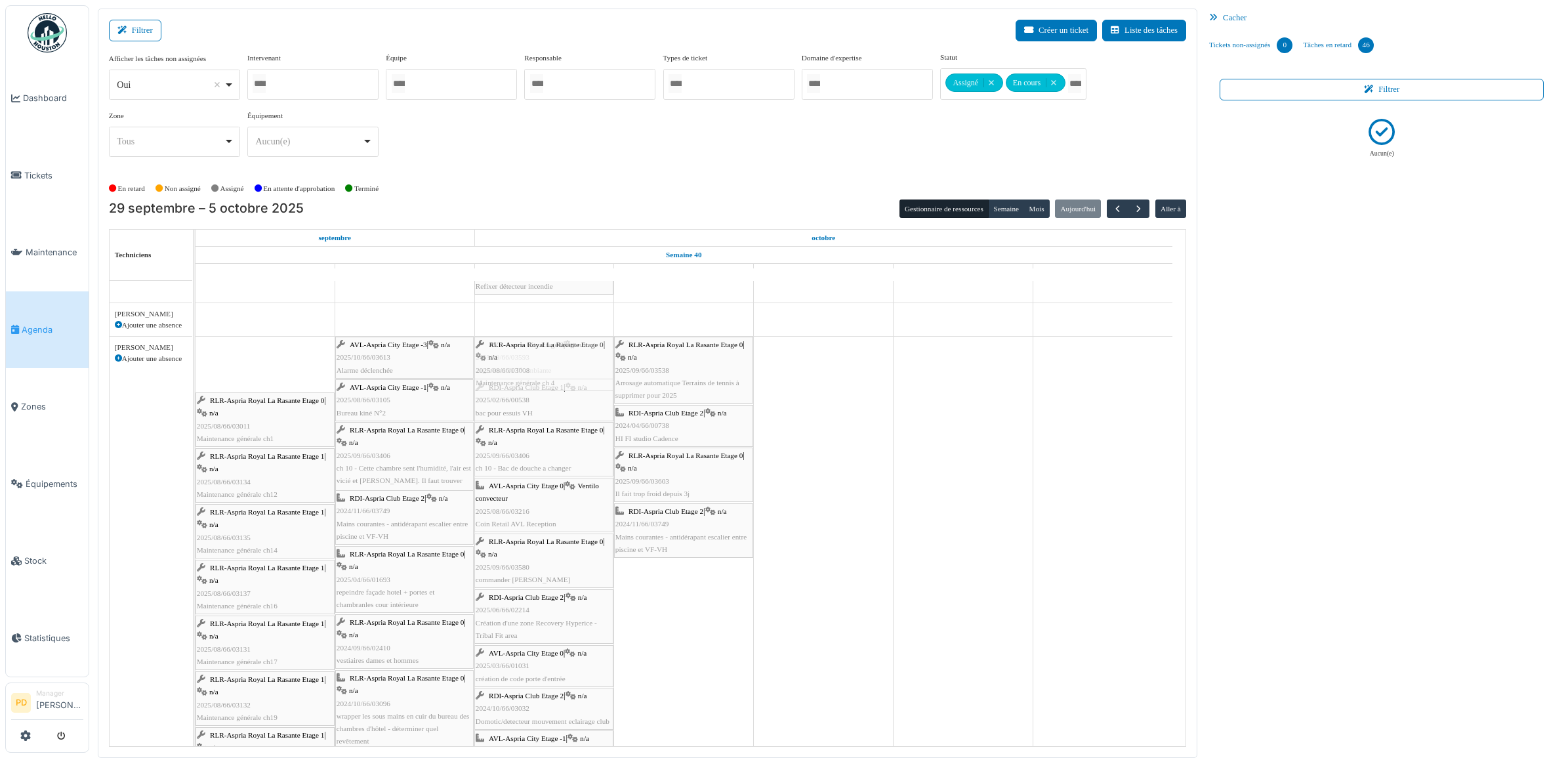
drag, startPoint x: 268, startPoint y: 372, endPoint x: 651, endPoint y: 371, distance: 383.0
drag, startPoint x: 231, startPoint y: 371, endPoint x: 592, endPoint y: 379, distance: 361.1
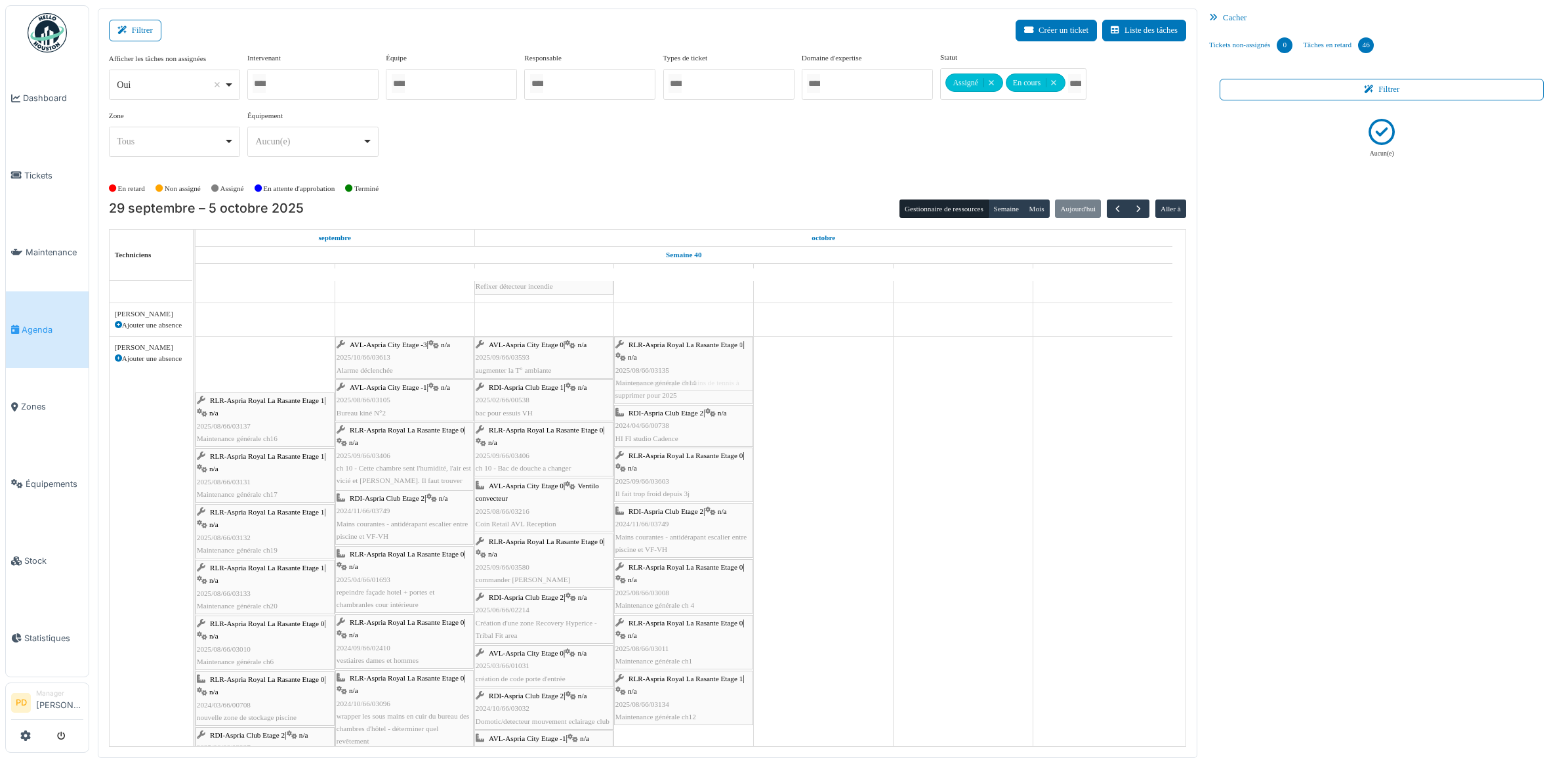
drag, startPoint x: 244, startPoint y: 376, endPoint x: 531, endPoint y: 378, distance: 287.0
drag, startPoint x: 230, startPoint y: 367, endPoint x: 619, endPoint y: 374, distance: 389.1
drag, startPoint x: 276, startPoint y: 371, endPoint x: 430, endPoint y: 374, distance: 154.0
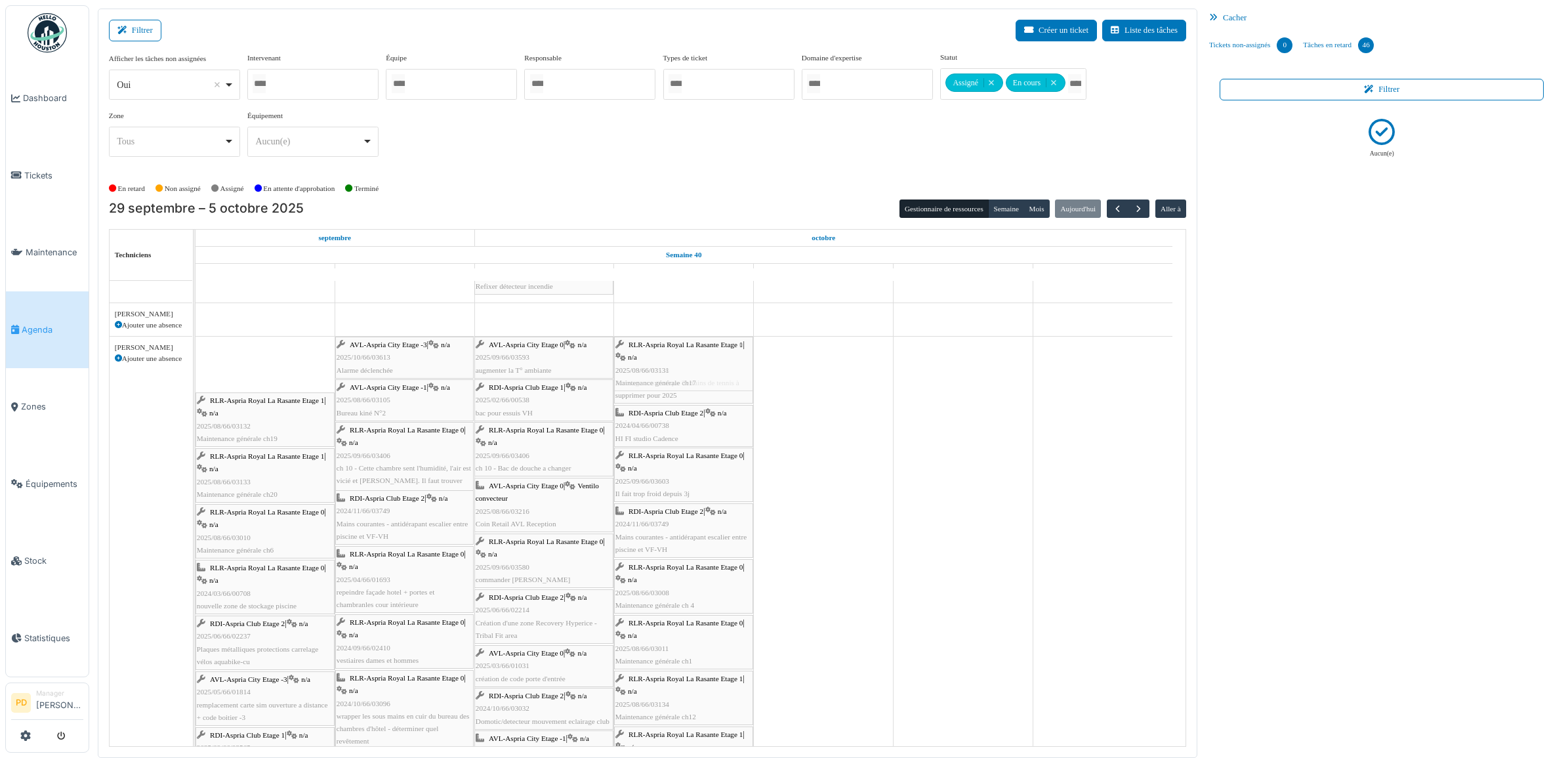
drag, startPoint x: 277, startPoint y: 375, endPoint x: 638, endPoint y: 370, distance: 361.0
drag, startPoint x: 275, startPoint y: 371, endPoint x: 408, endPoint y: 379, distance: 133.2
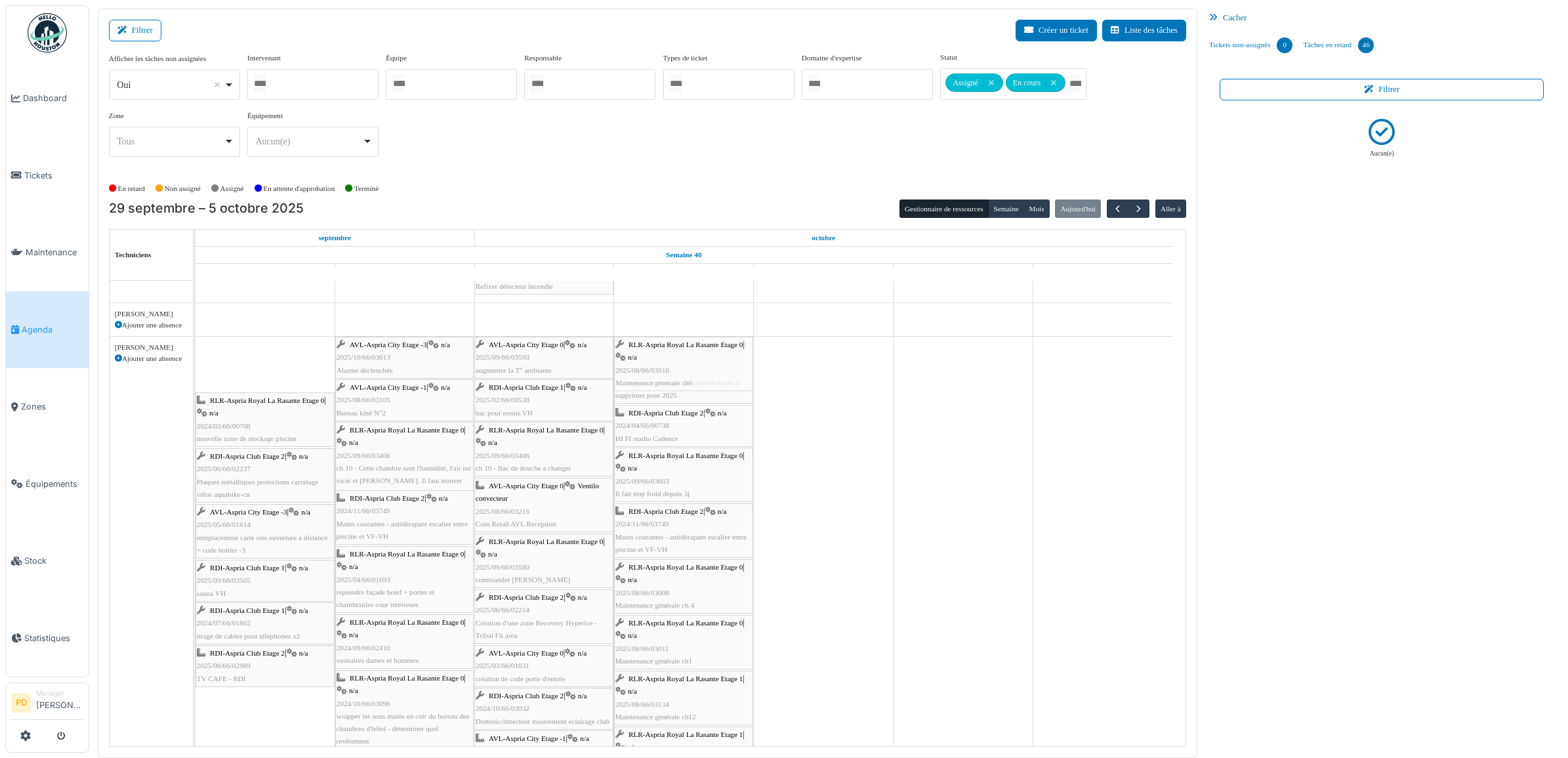
drag, startPoint x: 269, startPoint y: 371, endPoint x: 597, endPoint y: 376, distance: 328.0
drag, startPoint x: 243, startPoint y: 371, endPoint x: 450, endPoint y: 379, distance: 207.2
drag, startPoint x: 258, startPoint y: 372, endPoint x: 404, endPoint y: 377, distance: 146.1
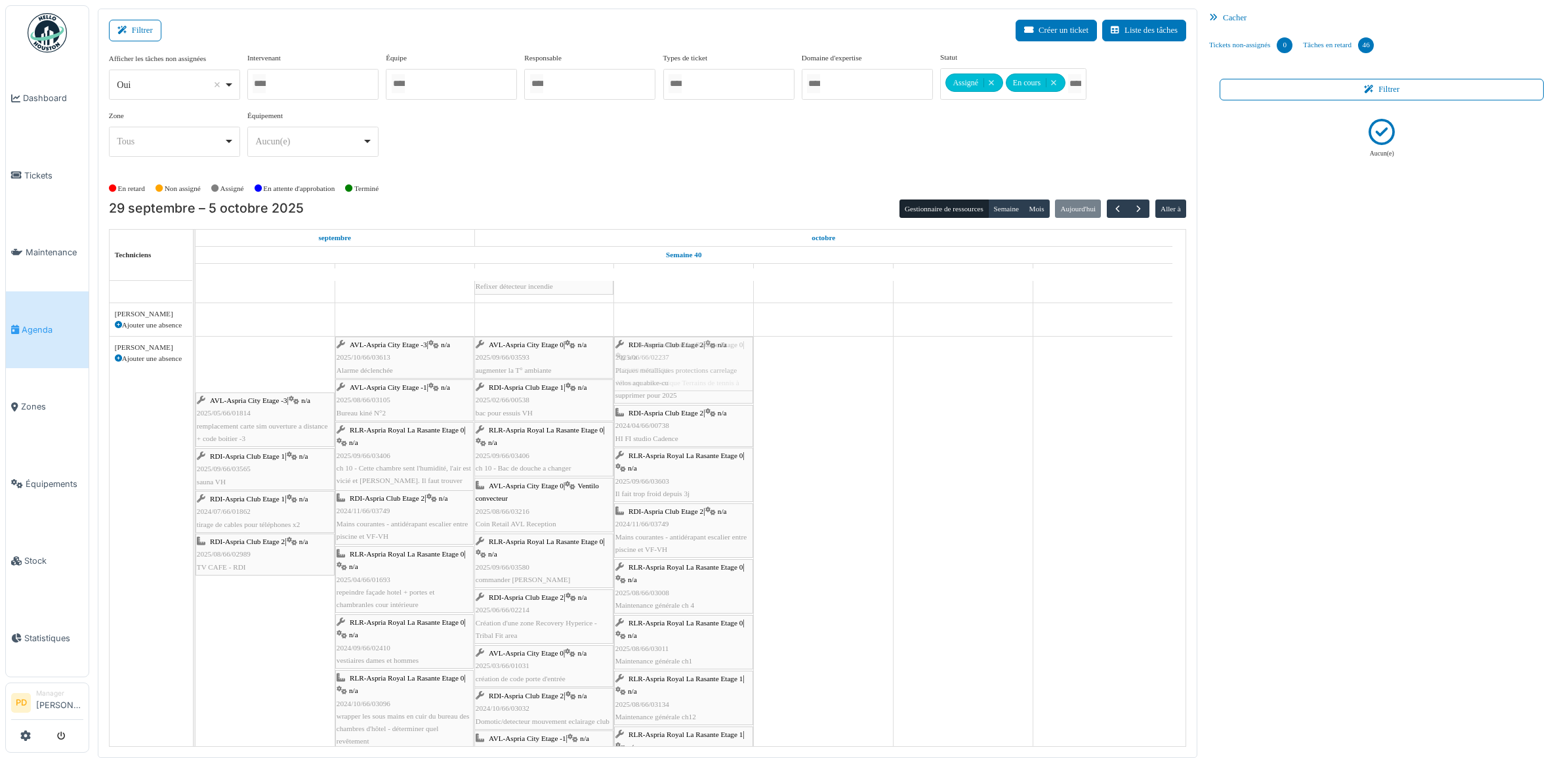
drag, startPoint x: 260, startPoint y: 372, endPoint x: 614, endPoint y: 370, distance: 354.0
drag, startPoint x: 267, startPoint y: 365, endPoint x: 663, endPoint y: 364, distance: 396.0
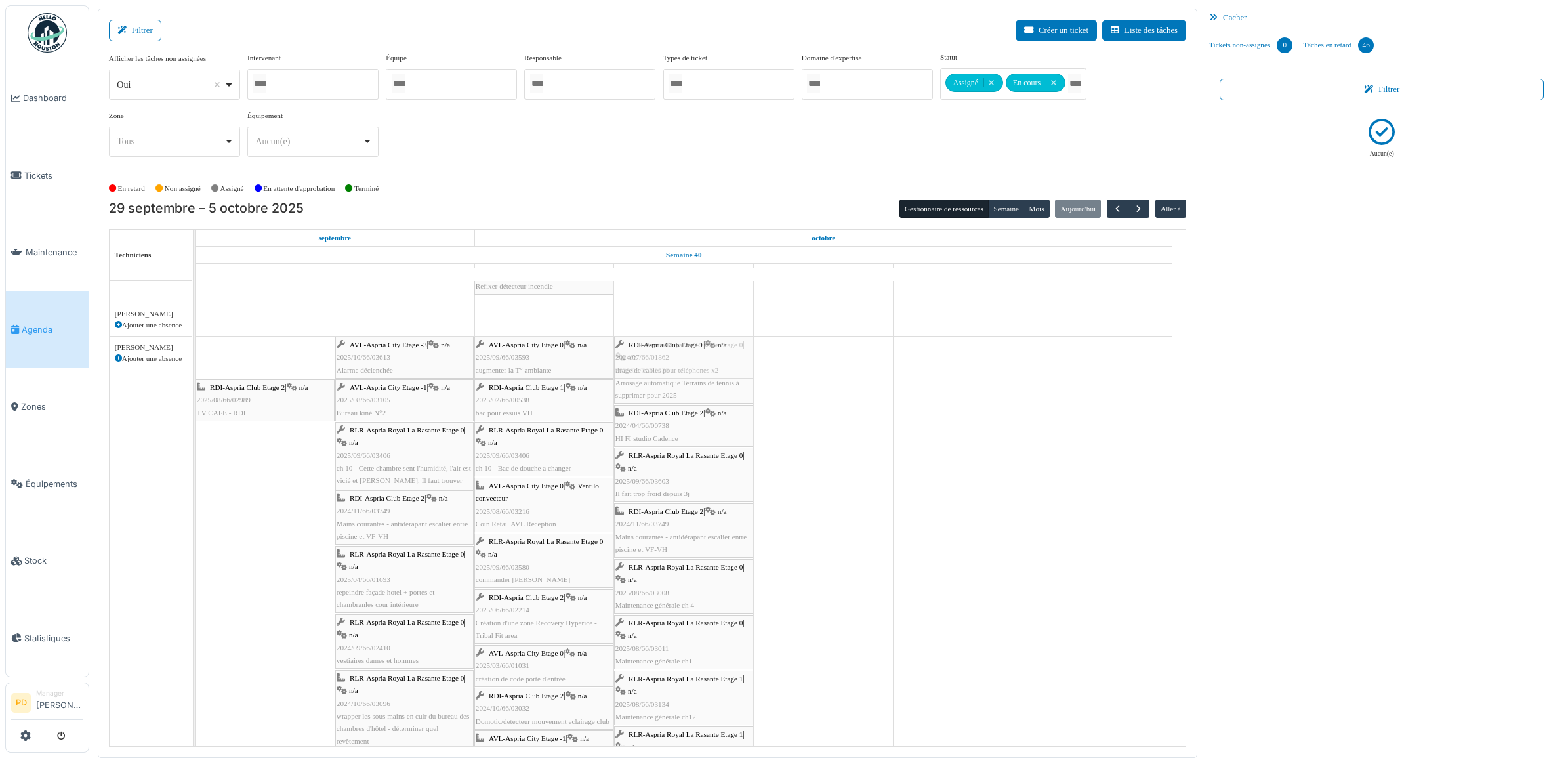
drag, startPoint x: 260, startPoint y: 362, endPoint x: 603, endPoint y: 368, distance: 343.1
drag, startPoint x: 292, startPoint y: 366, endPoint x: 668, endPoint y: 364, distance: 376.0
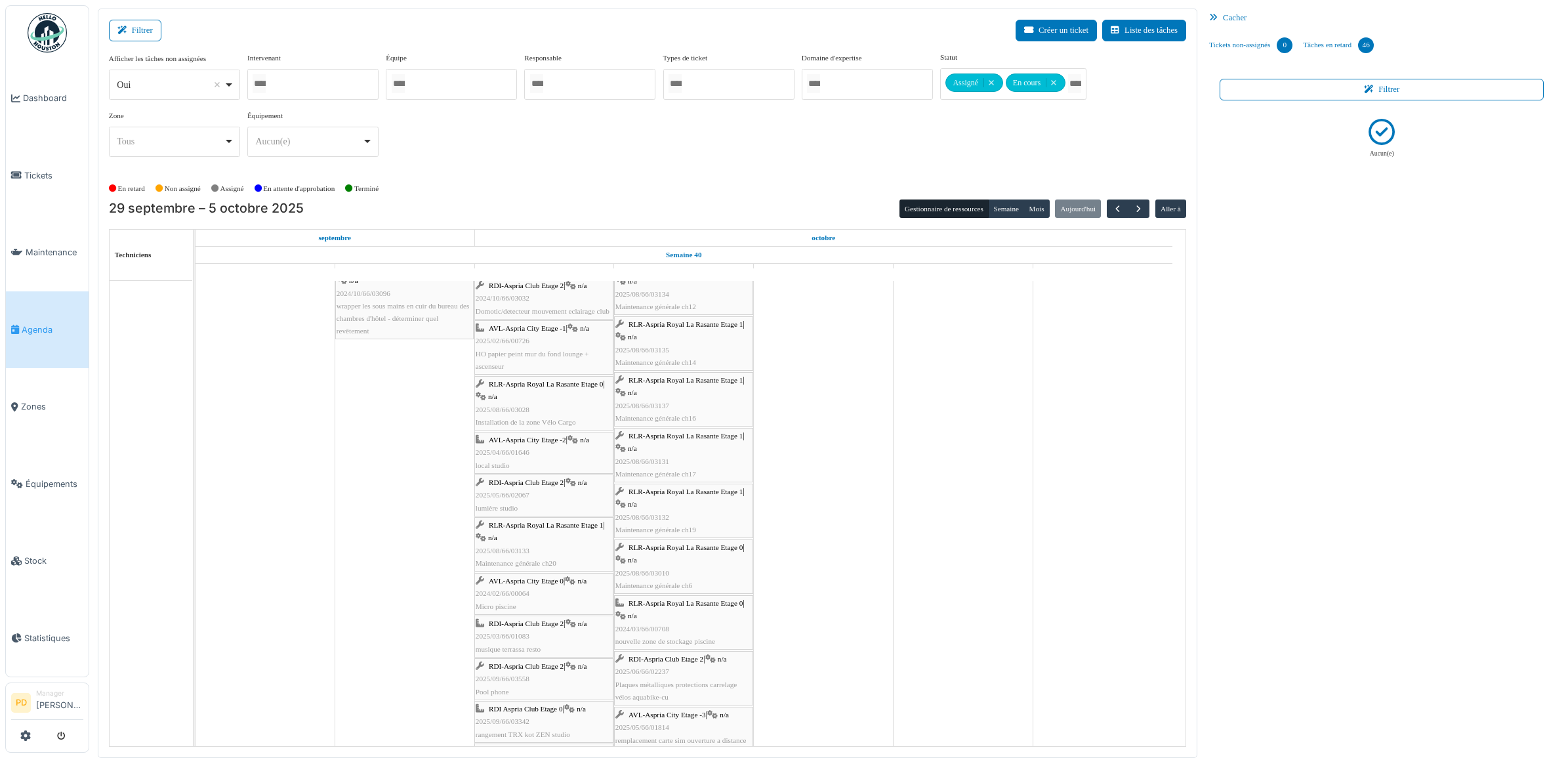
scroll to position [1489, 0]
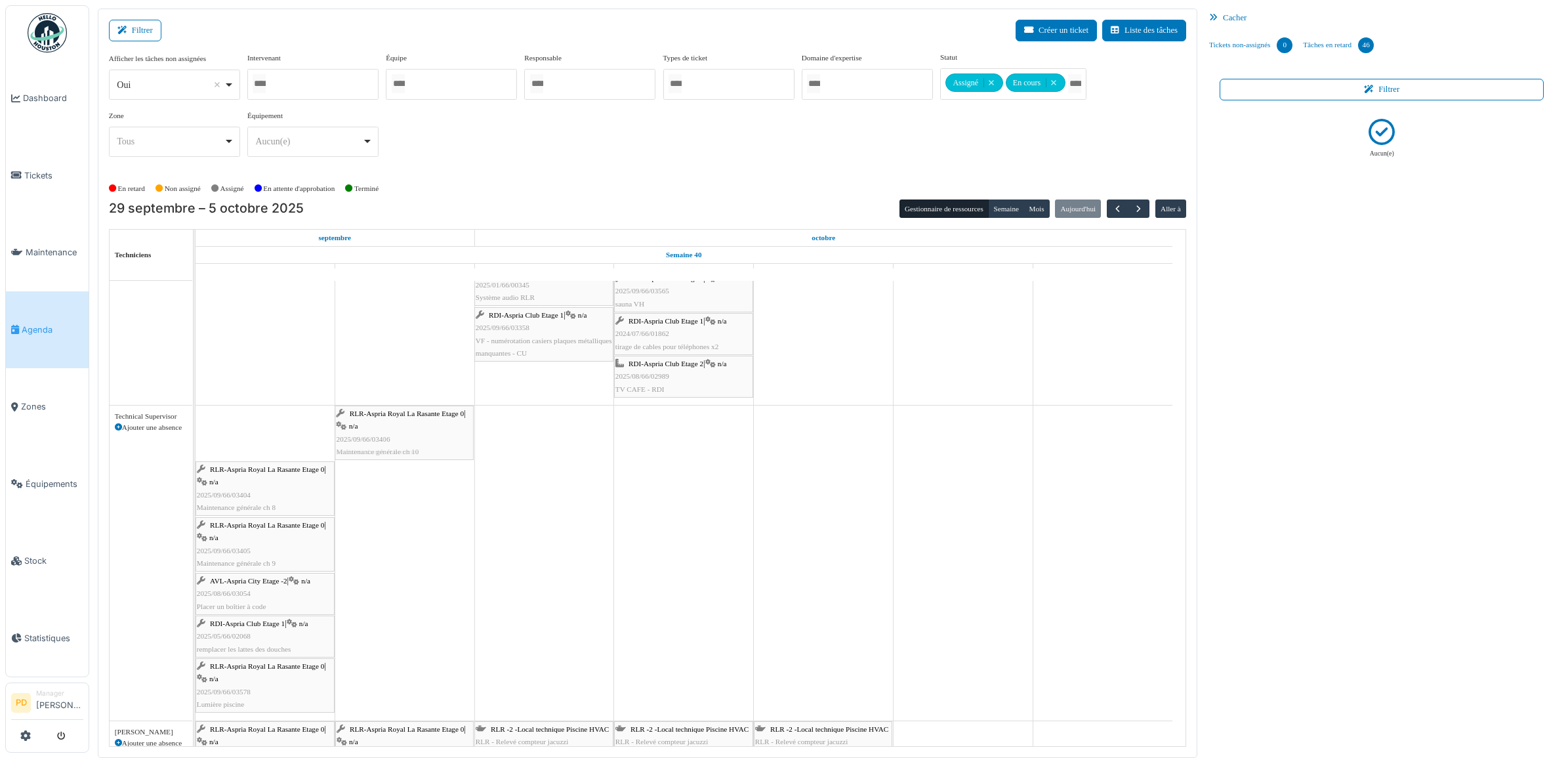
drag, startPoint x: 272, startPoint y: 435, endPoint x: 365, endPoint y: 438, distance: 93.0
click at [195, 438] on div "RLR-Aspria Royal La Rasante Etage 0 | n/a 2025/09/66/03406 Maintenance générale…" at bounding box center [195, 563] width 0 height 315
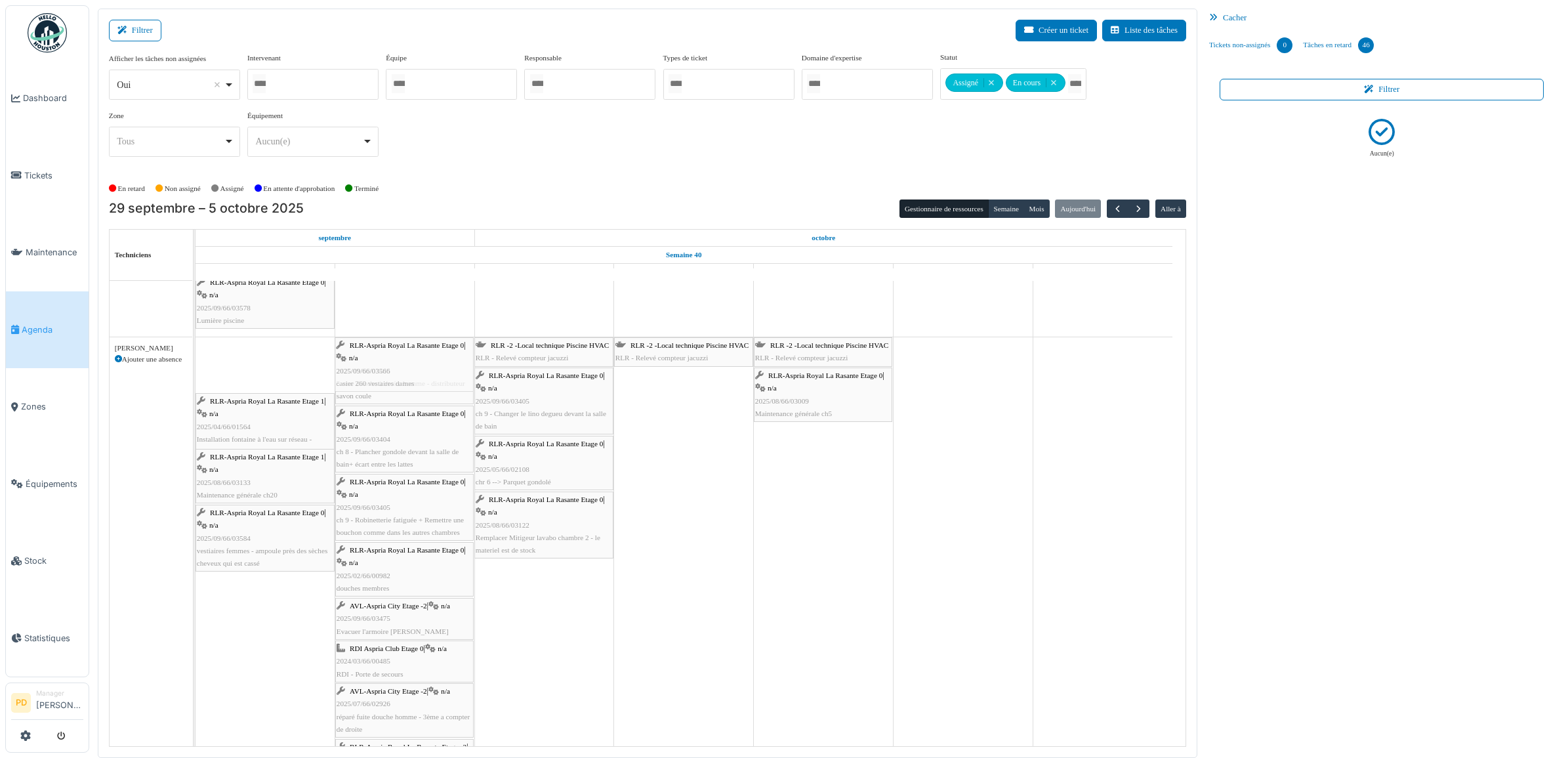
drag, startPoint x: 274, startPoint y: 371, endPoint x: 325, endPoint y: 378, distance: 51.5
click at [195, 378] on div "RLR-Aspria Royal La Rasante Etage 0 | n/a 2025/09/66/03566 casier 260 vestaires…" at bounding box center [195, 597] width 0 height 519
drag, startPoint x: 269, startPoint y: 379, endPoint x: 332, endPoint y: 381, distance: 63.0
click at [195, 378] on div "RLR-Aspria Royal La Rasante Etage 1 | n/a 2025/04/66/01564 Installation fontain…" at bounding box center [195, 625] width 0 height 575
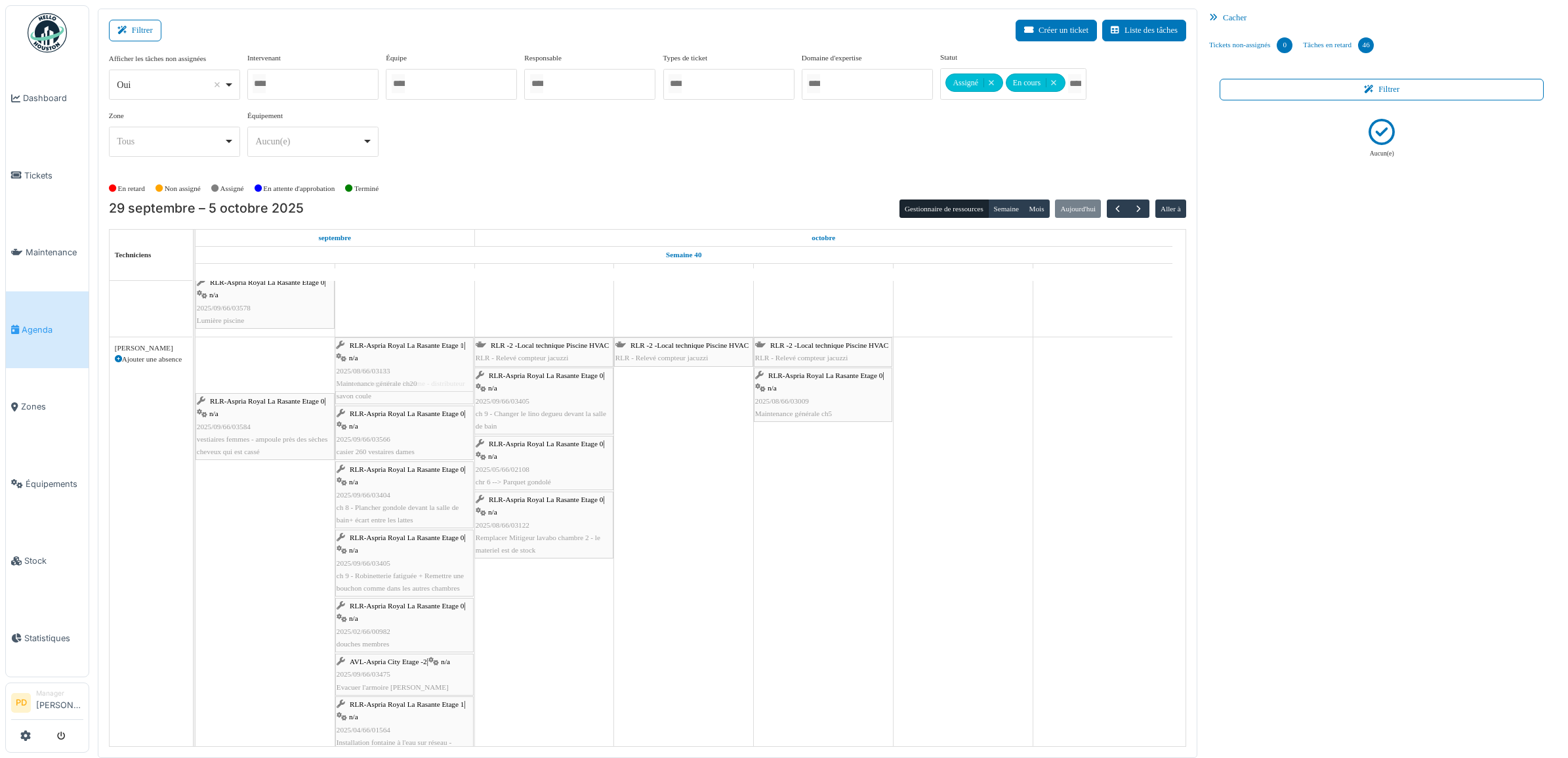
drag, startPoint x: 291, startPoint y: 376, endPoint x: 309, endPoint y: 379, distance: 18.2
click at [195, 376] on div "RLR-Aspria Royal La Rasante Etage 1 | n/a 2025/08/66/03133 Maintenance générale…" at bounding box center [195, 653] width 0 height 631
drag, startPoint x: 291, startPoint y: 379, endPoint x: 370, endPoint y: 399, distance: 81.5
click at [195, 382] on div "RLR-Aspria Royal La Rasante Etage 0 | n/a 2025/09/66/03584 vestiaires femmes - …" at bounding box center [195, 681] width 0 height 687
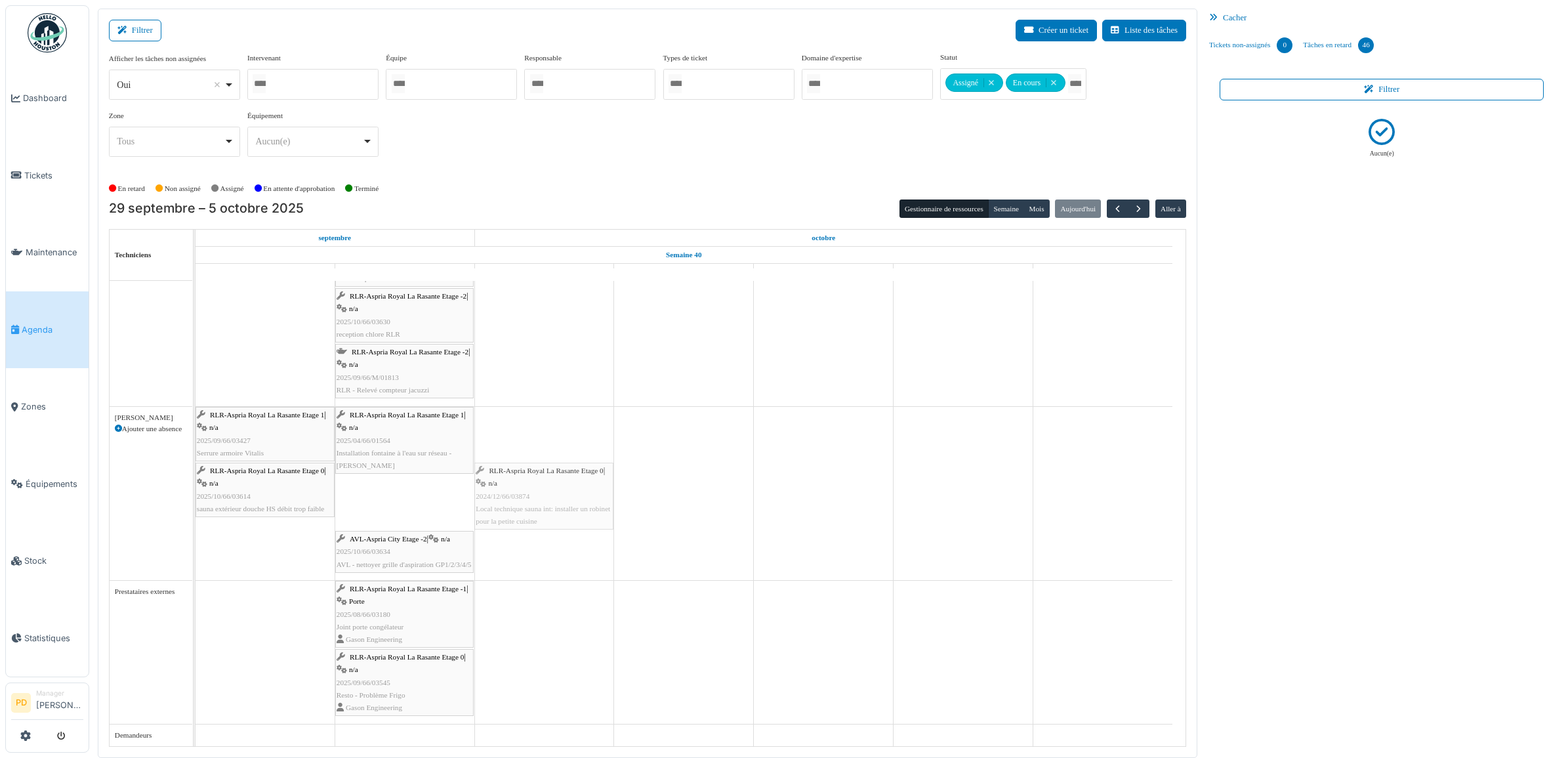
drag, startPoint x: 402, startPoint y: 506, endPoint x: 502, endPoint y: 484, distance: 102.4
click at [195, 484] on div "RLR-Aspria Royal La Rasante Etage 1 | n/a 2025/09/66/03427 Serrure armoire Vita…" at bounding box center [195, 494] width 0 height 173
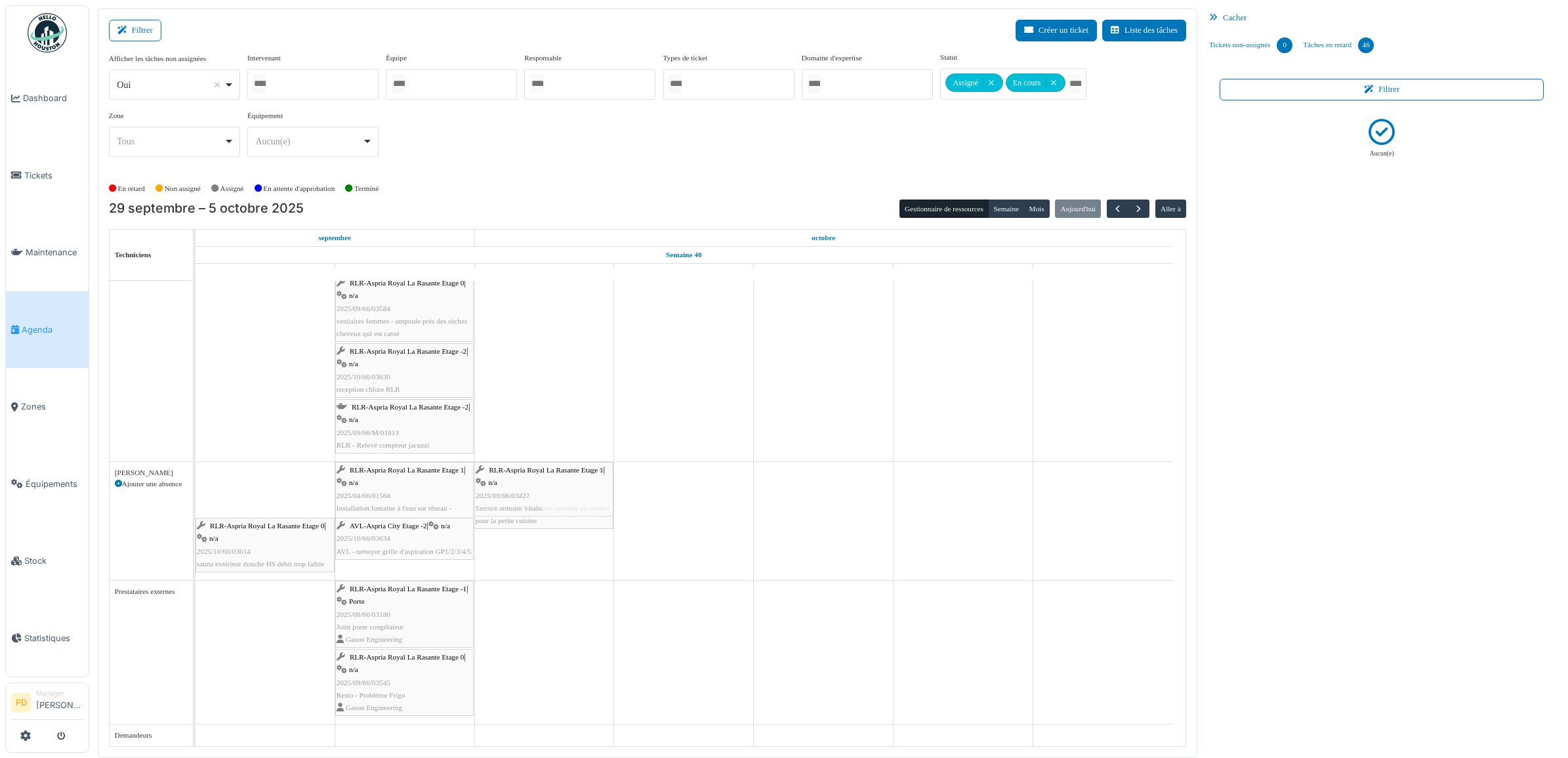
drag, startPoint x: 271, startPoint y: 493, endPoint x: 501, endPoint y: 513, distance: 230.9
click at [195, 513] on div "RLR-Aspria Royal La Rasante Etage 1 | n/a 2025/09/66/03427 Serrure armoire Vita…" at bounding box center [195, 520] width 0 height 118
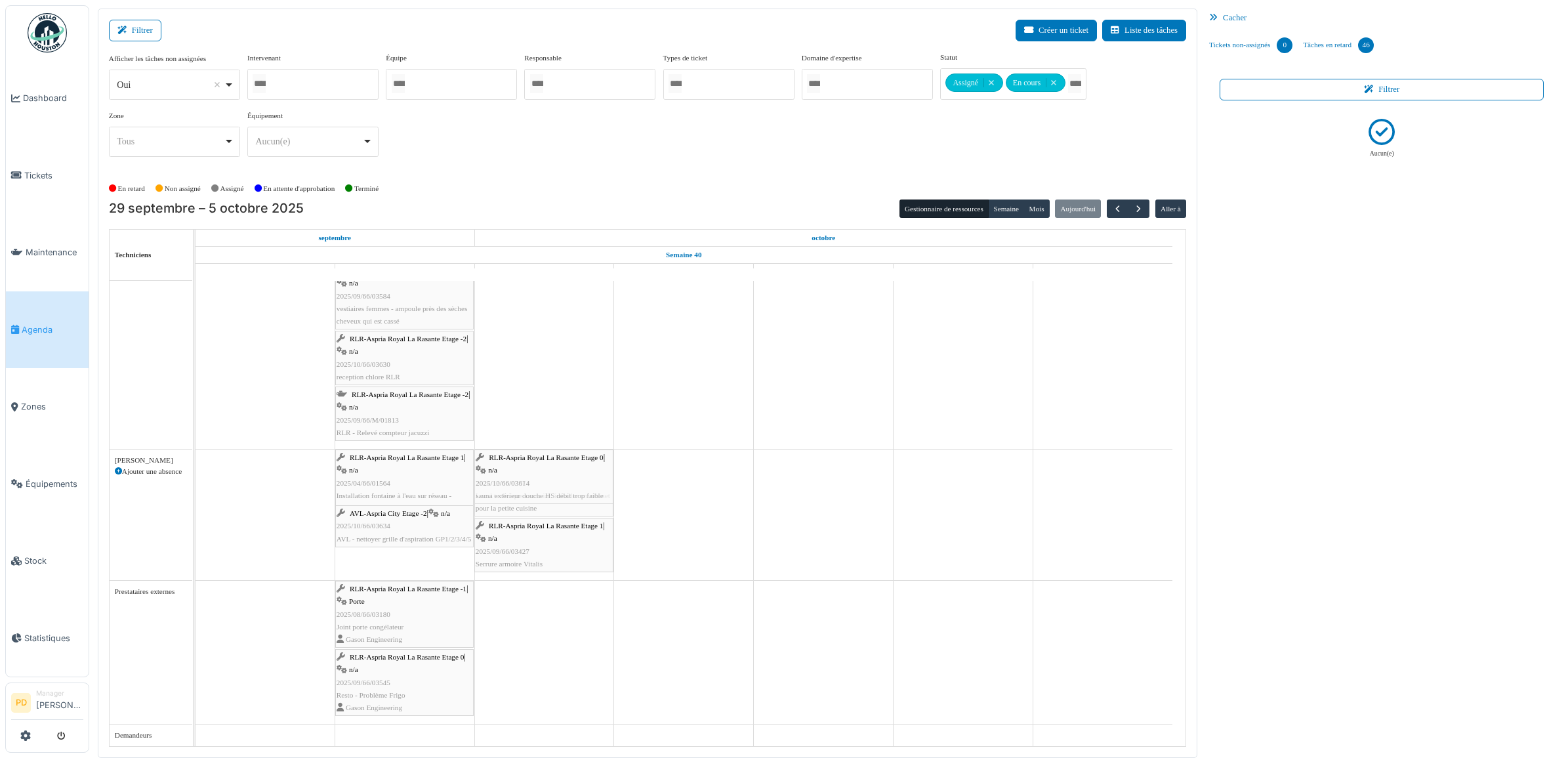
drag, startPoint x: 259, startPoint y: 481, endPoint x: 535, endPoint y: 484, distance: 276.0
click at [195, 484] on div "RLR-Aspria Royal La Rasante Etage 0 | n/a 2025/10/66/03614 sauna extérieur douc…" at bounding box center [195, 515] width 0 height 131
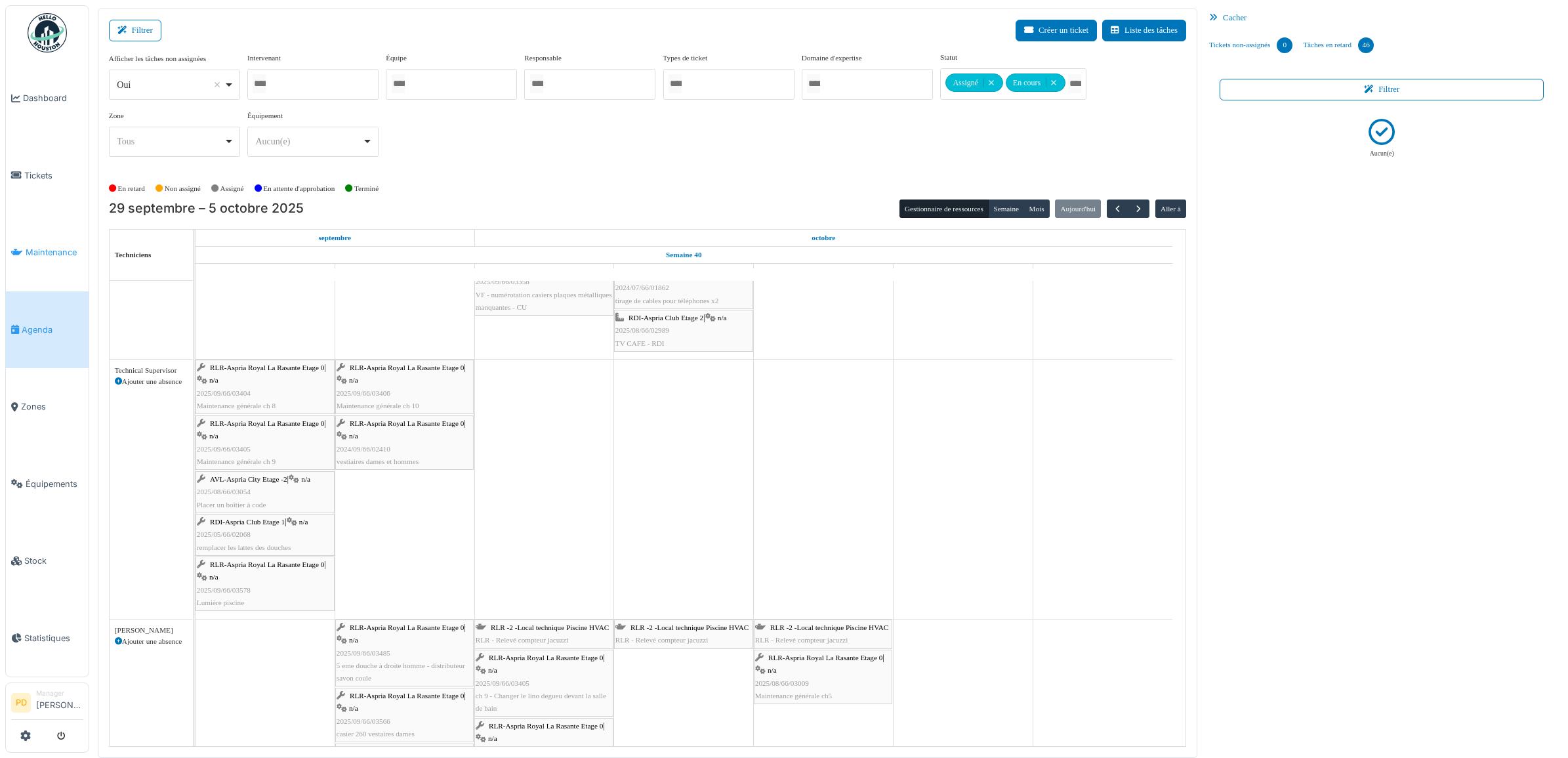
click at [56, 254] on span "Maintenance" at bounding box center [54, 252] width 58 height 13
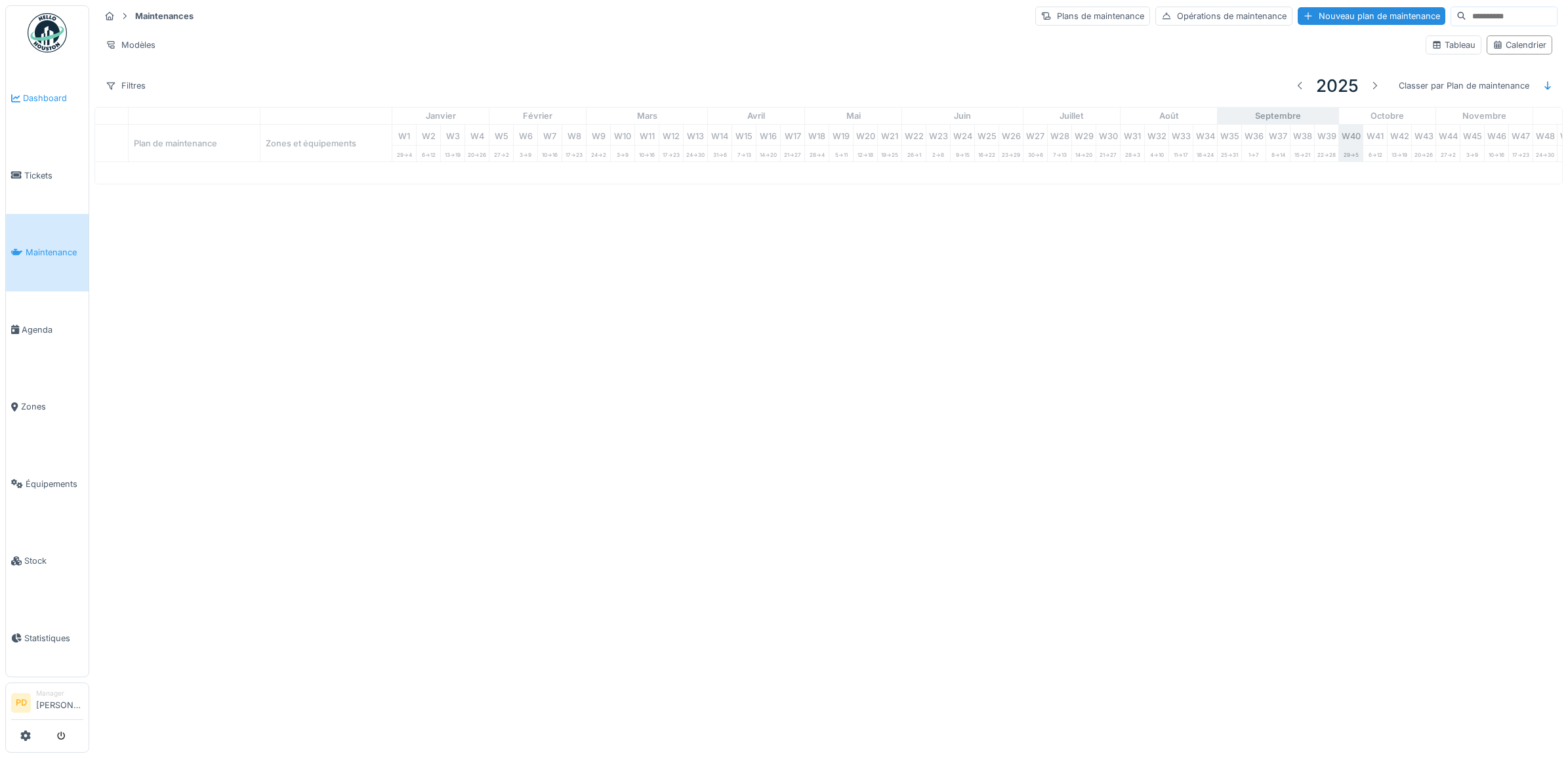
click at [35, 97] on span "Dashboard" at bounding box center [53, 98] width 60 height 13
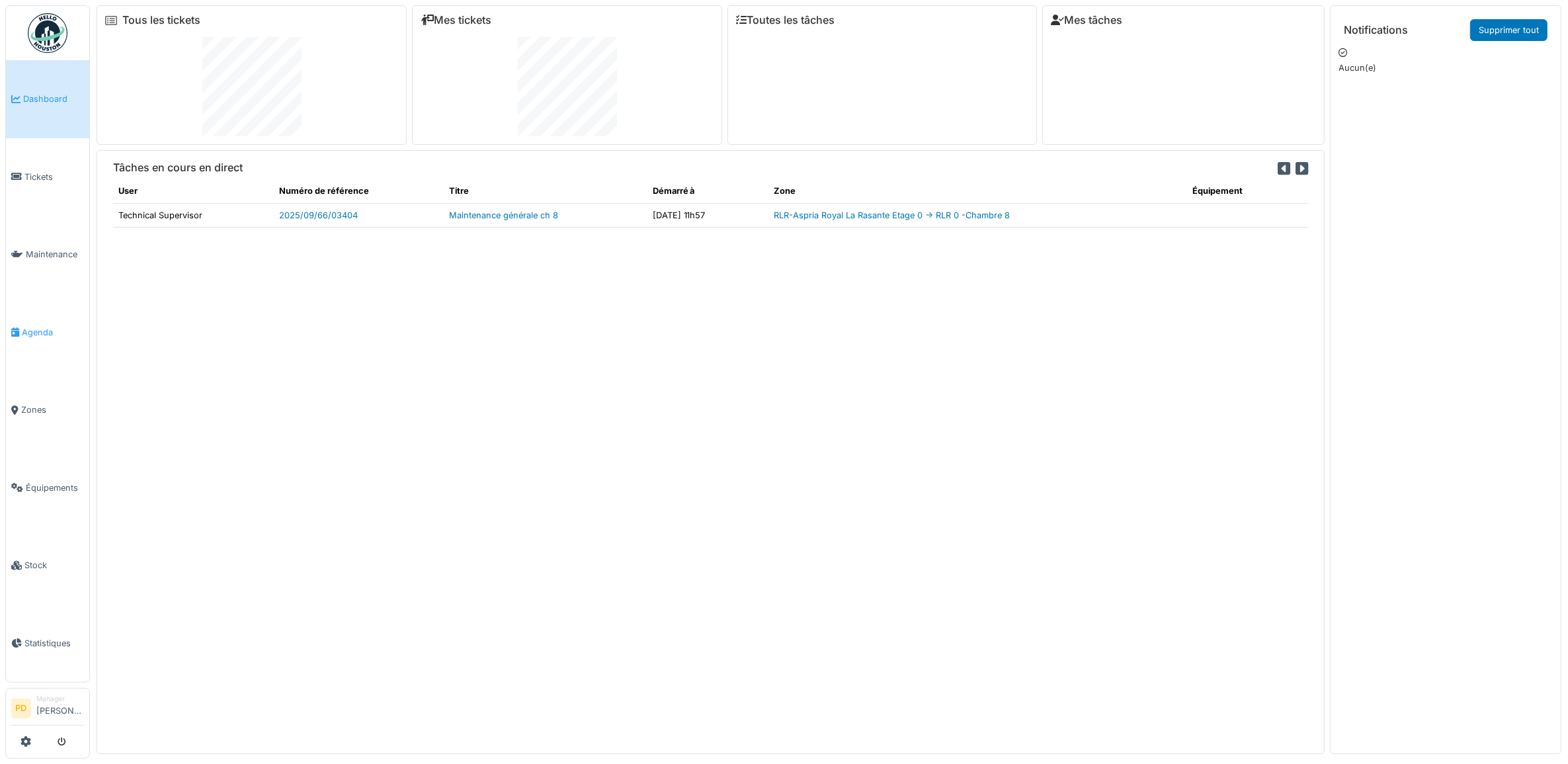
click at [36, 326] on span "Agenda" at bounding box center [52, 332] width 63 height 13
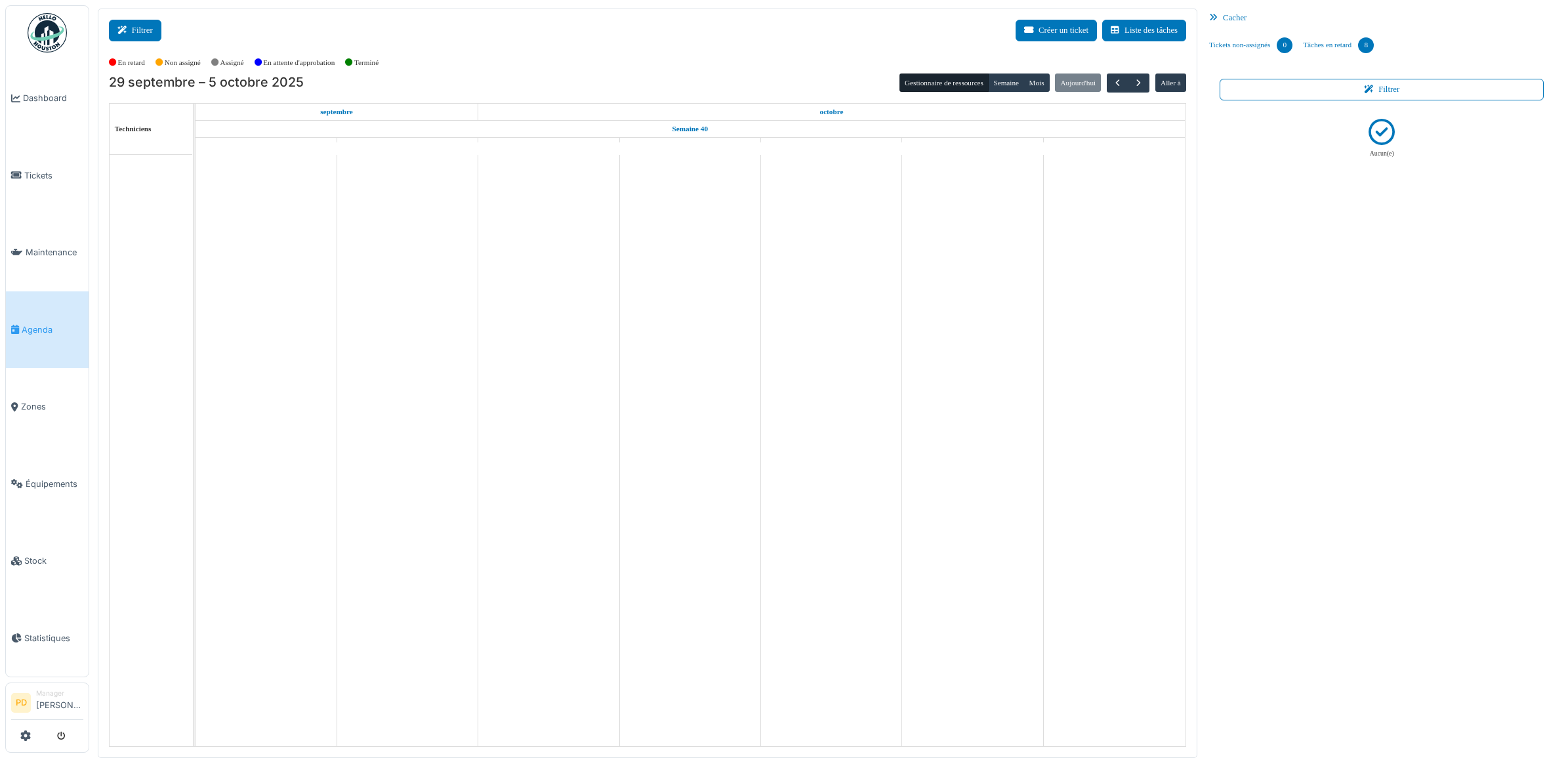
click at [122, 28] on icon at bounding box center [124, 31] width 14 height 8
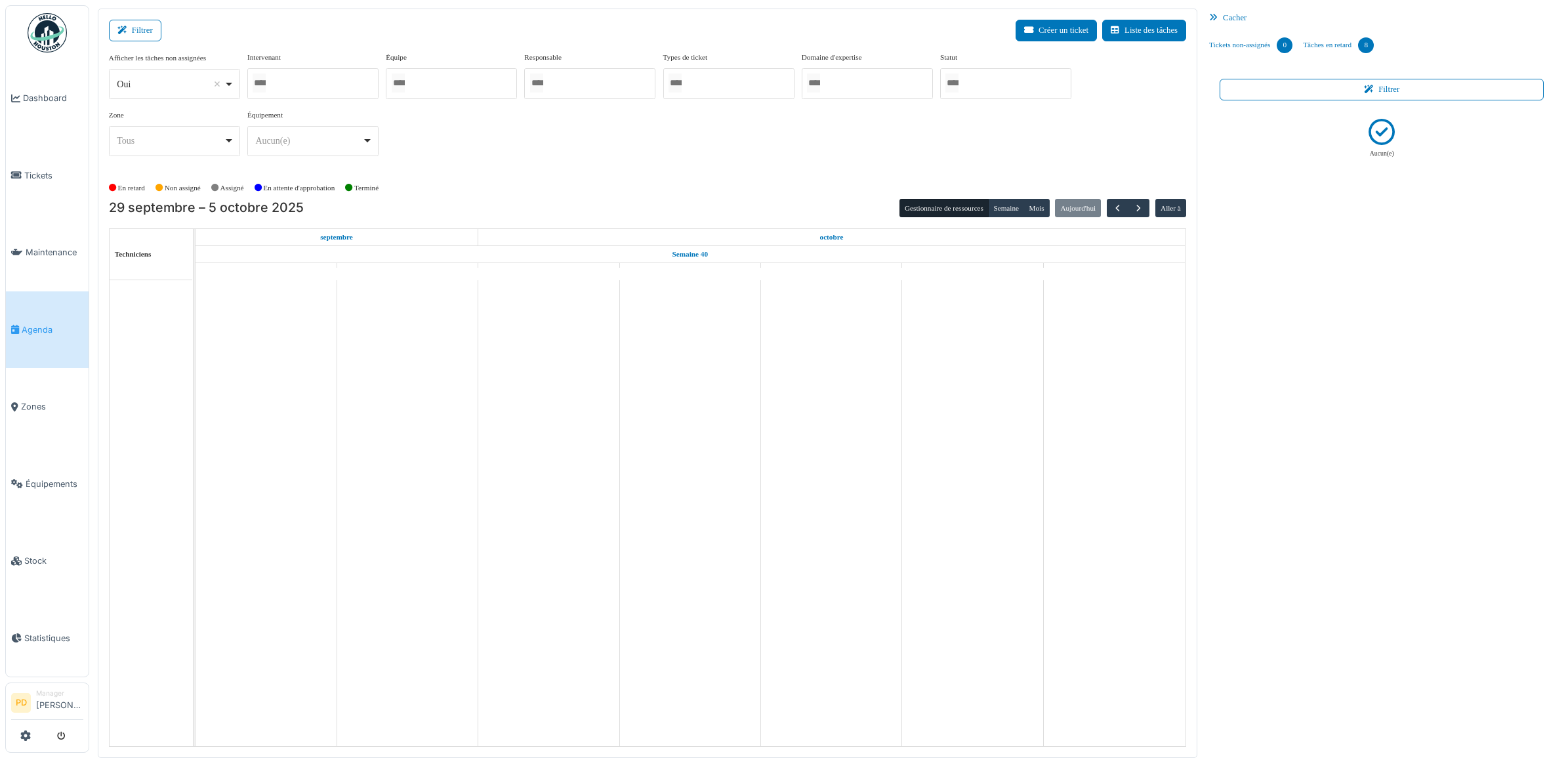
click at [1019, 77] on div at bounding box center [1005, 83] width 131 height 31
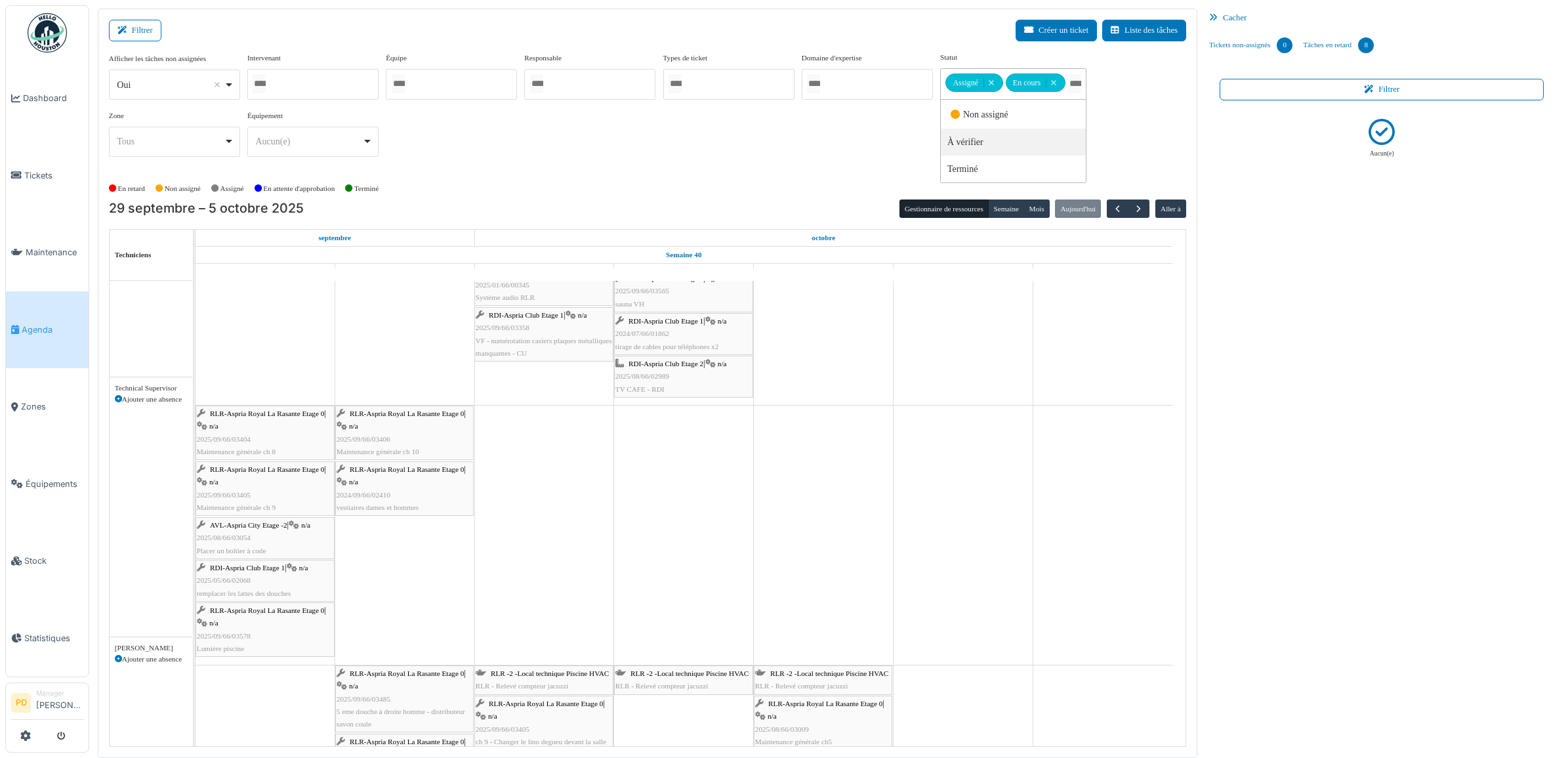
scroll to position [1804, 0]
drag, startPoint x: 286, startPoint y: 493, endPoint x: 328, endPoint y: 496, distance: 42.1
click at [195, 492] on div "RLR-Aspria Royal La Rasante Etage 0 | n/a 2025/09/66/03404 Maintenance générale…" at bounding box center [195, 535] width 0 height 259
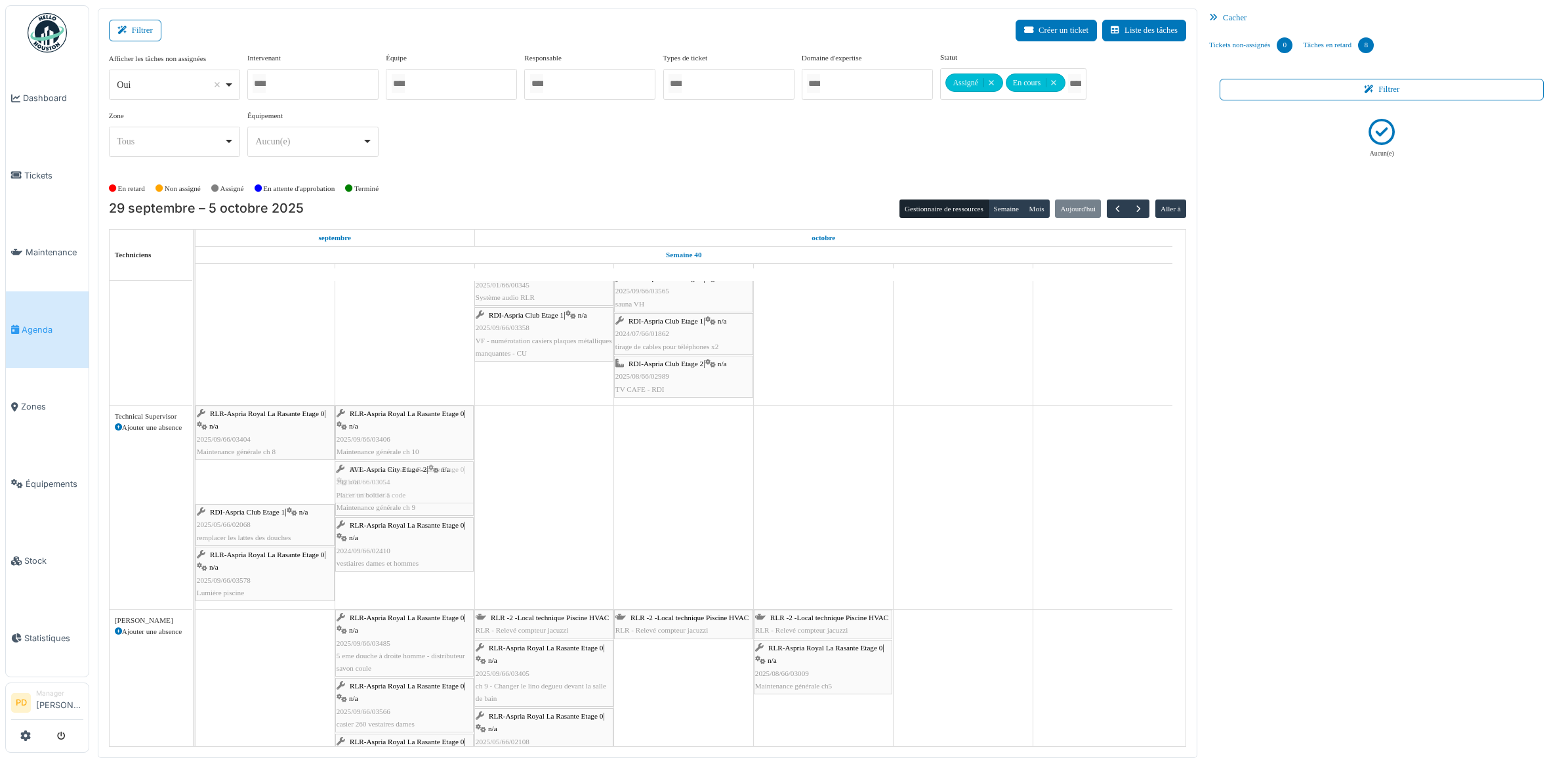
drag, startPoint x: 293, startPoint y: 495, endPoint x: 320, endPoint y: 490, distance: 27.5
click at [195, 489] on div "RLR-Aspria Royal La Rasante Etage 0 | n/a 2025/09/66/03404 Maintenance générale…" at bounding box center [195, 506] width 0 height 203
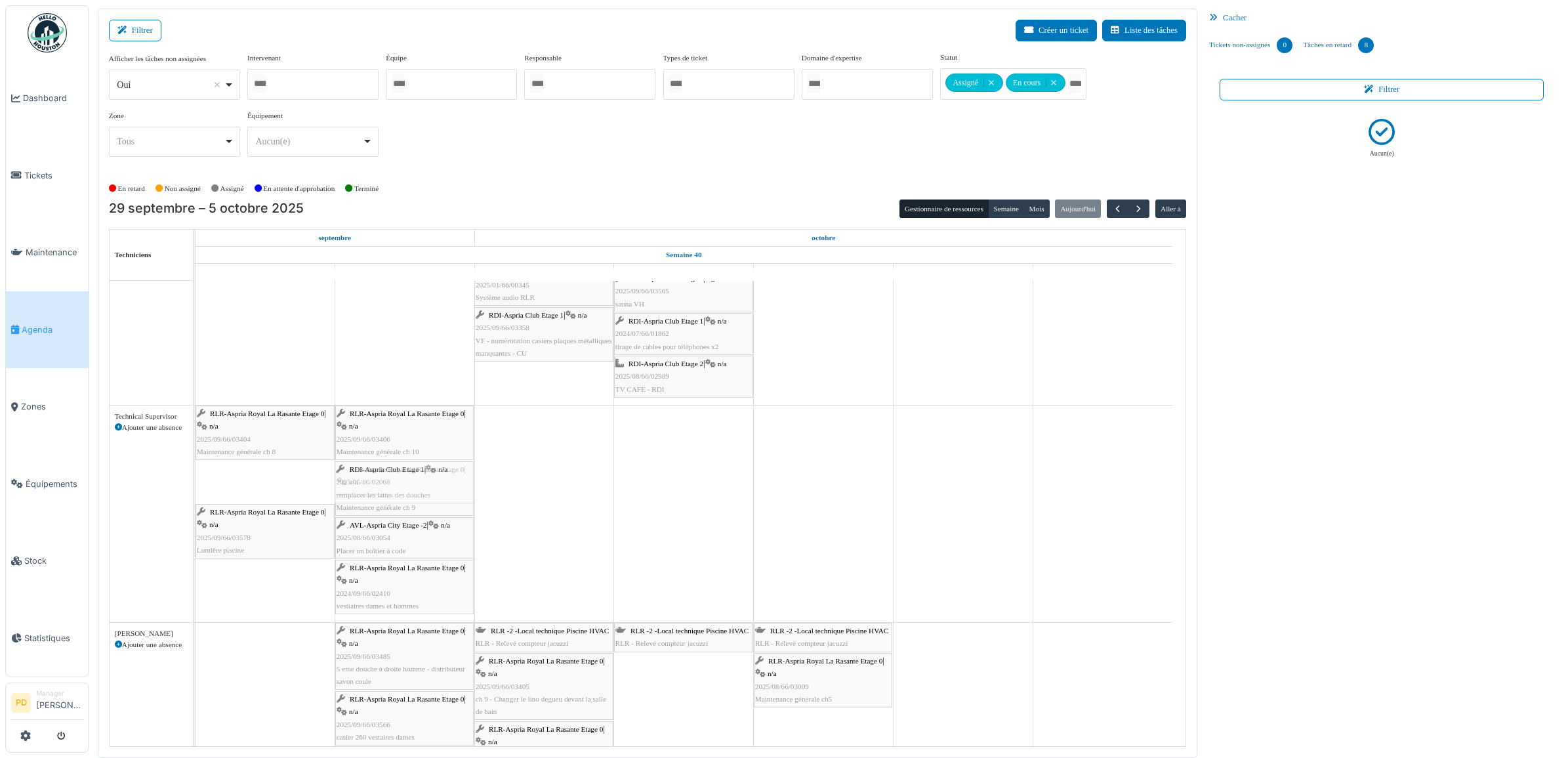
drag, startPoint x: 292, startPoint y: 492, endPoint x: 368, endPoint y: 488, distance: 76.1
click at [195, 488] on div "RLR-Aspria Royal La Rasante Etage 0 | n/a 2025/09/66/03404 Maintenance générale…" at bounding box center [195, 513] width 0 height 217
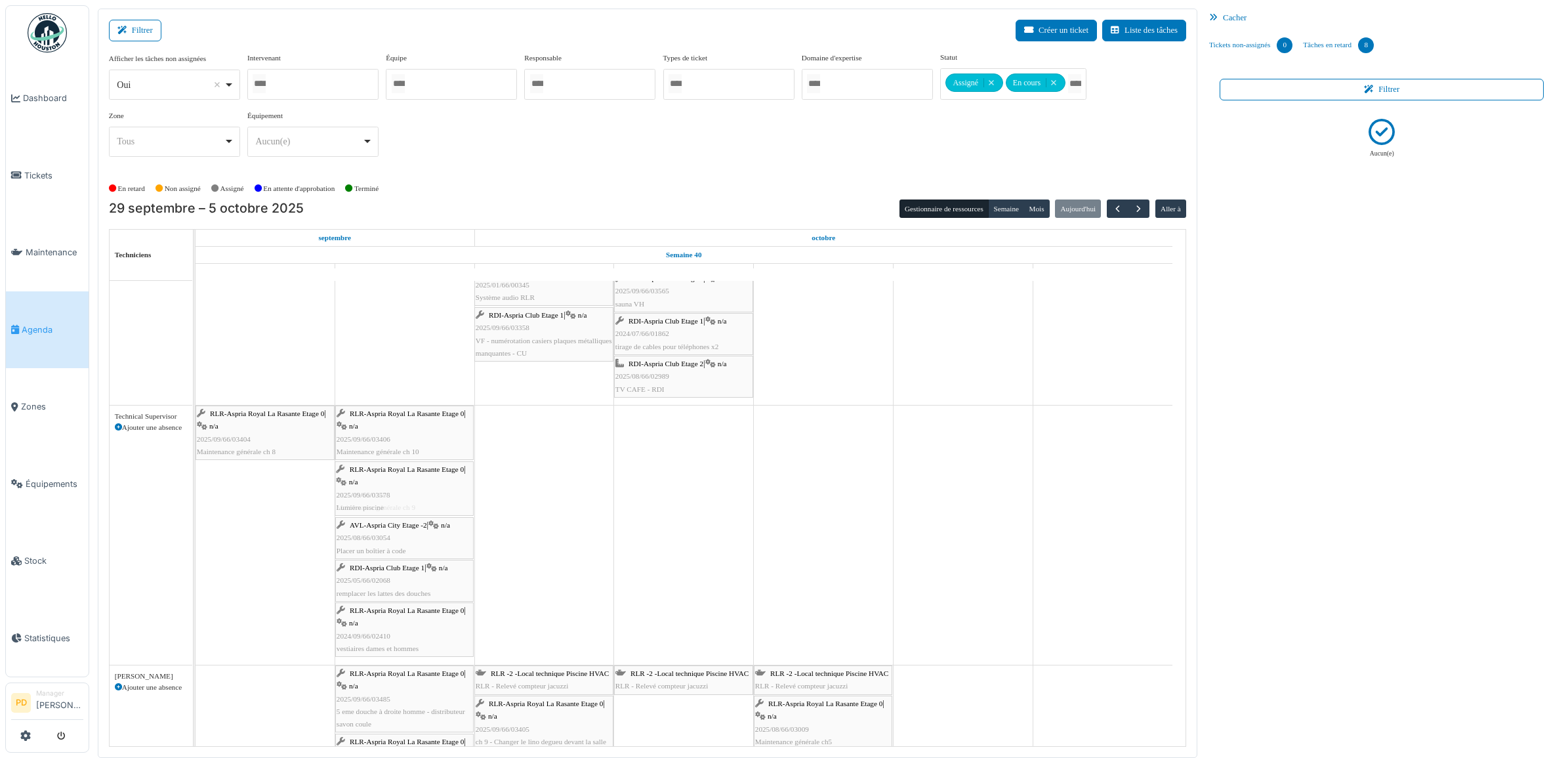
drag, startPoint x: 293, startPoint y: 493, endPoint x: 368, endPoint y: 489, distance: 75.1
click at [195, 489] on div "RLR-Aspria Royal La Rasante Etage 0 | n/a 2025/09/66/03404 Maintenance générale…" at bounding box center [195, 535] width 0 height 259
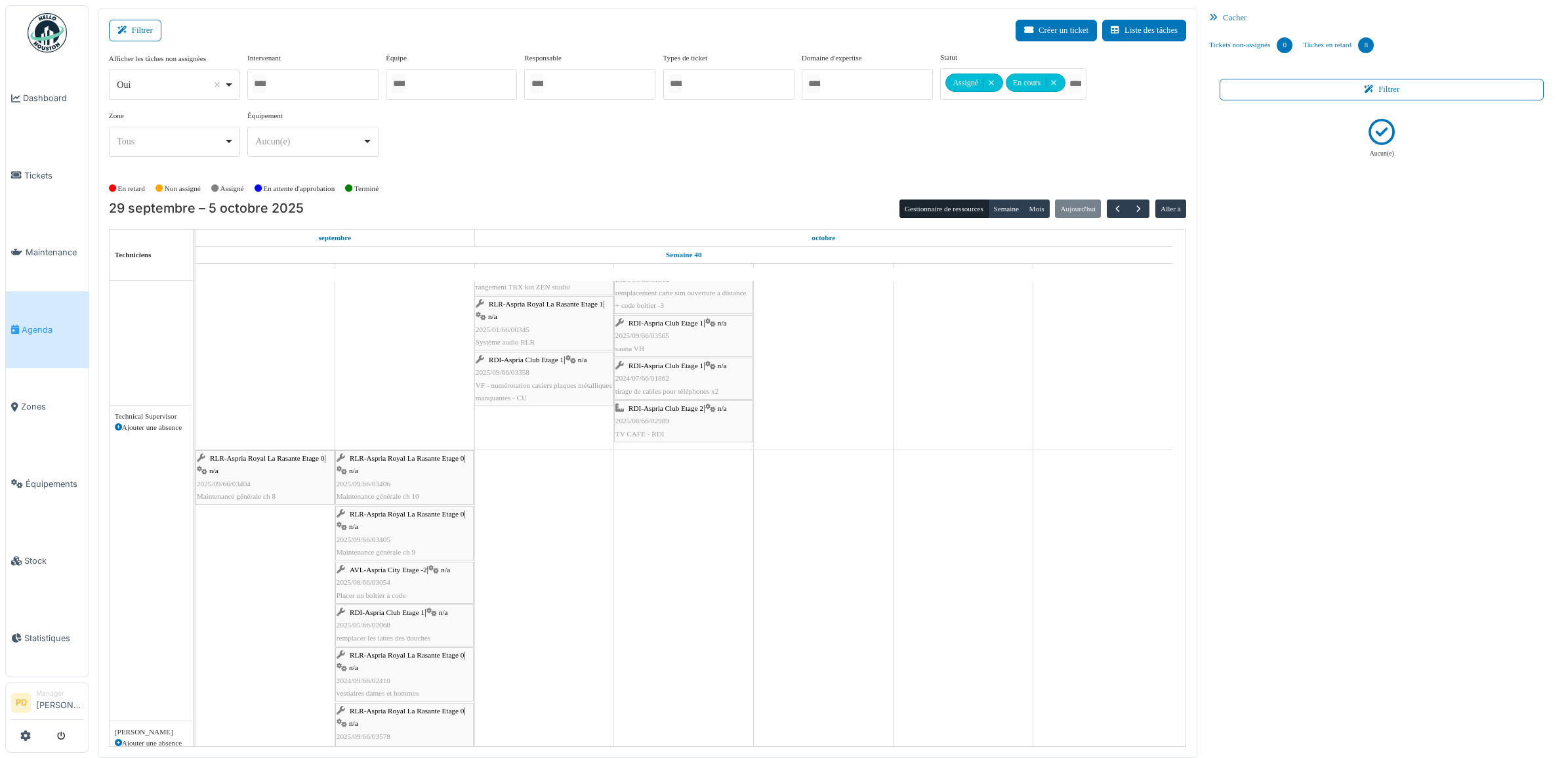
scroll to position [0, 0]
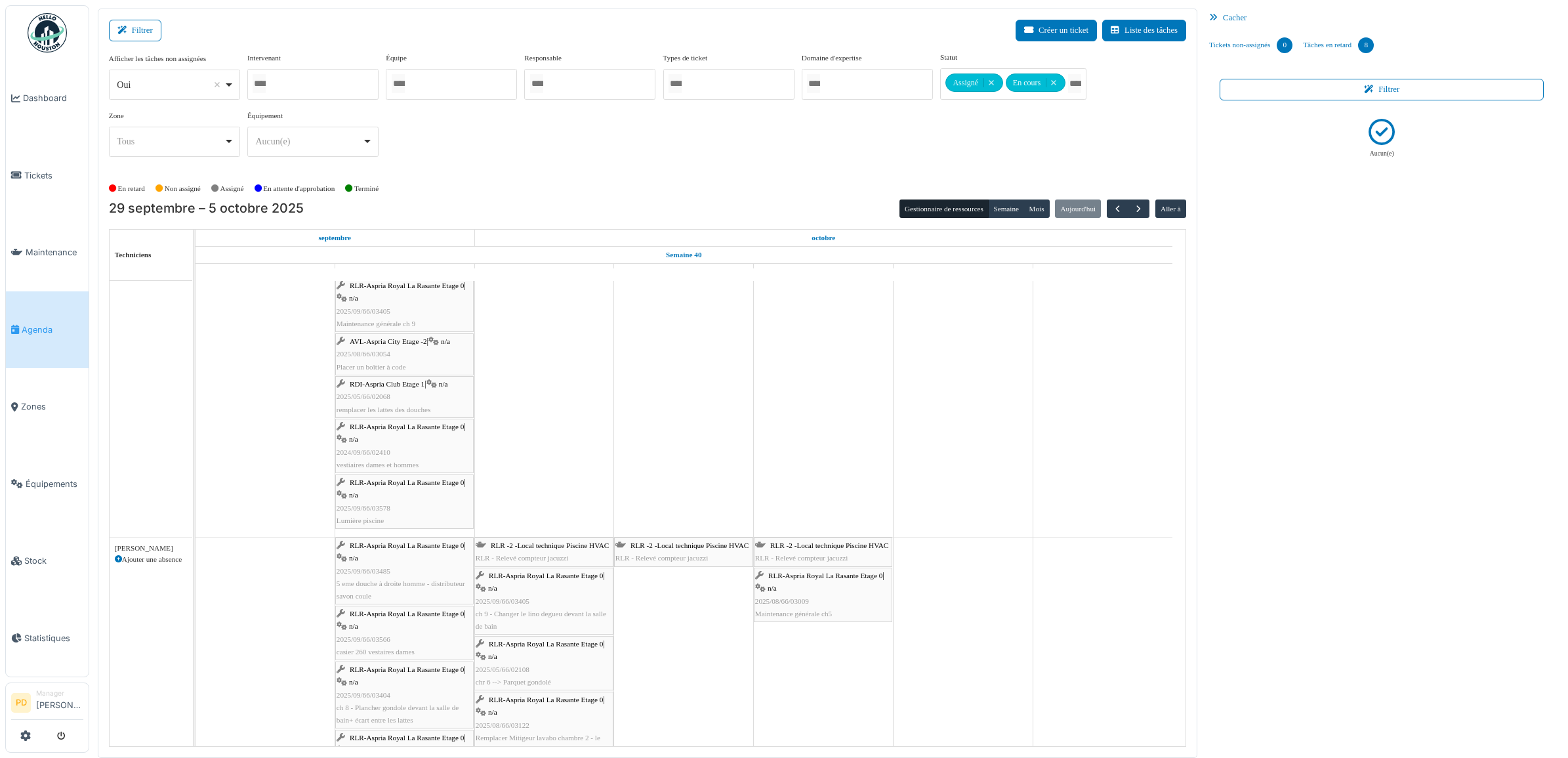
click at [51, 325] on span "Agenda" at bounding box center [52, 330] width 62 height 13
click at [1343, 42] on link "Tâches en retard 8" at bounding box center [1339, 45] width 82 height 36
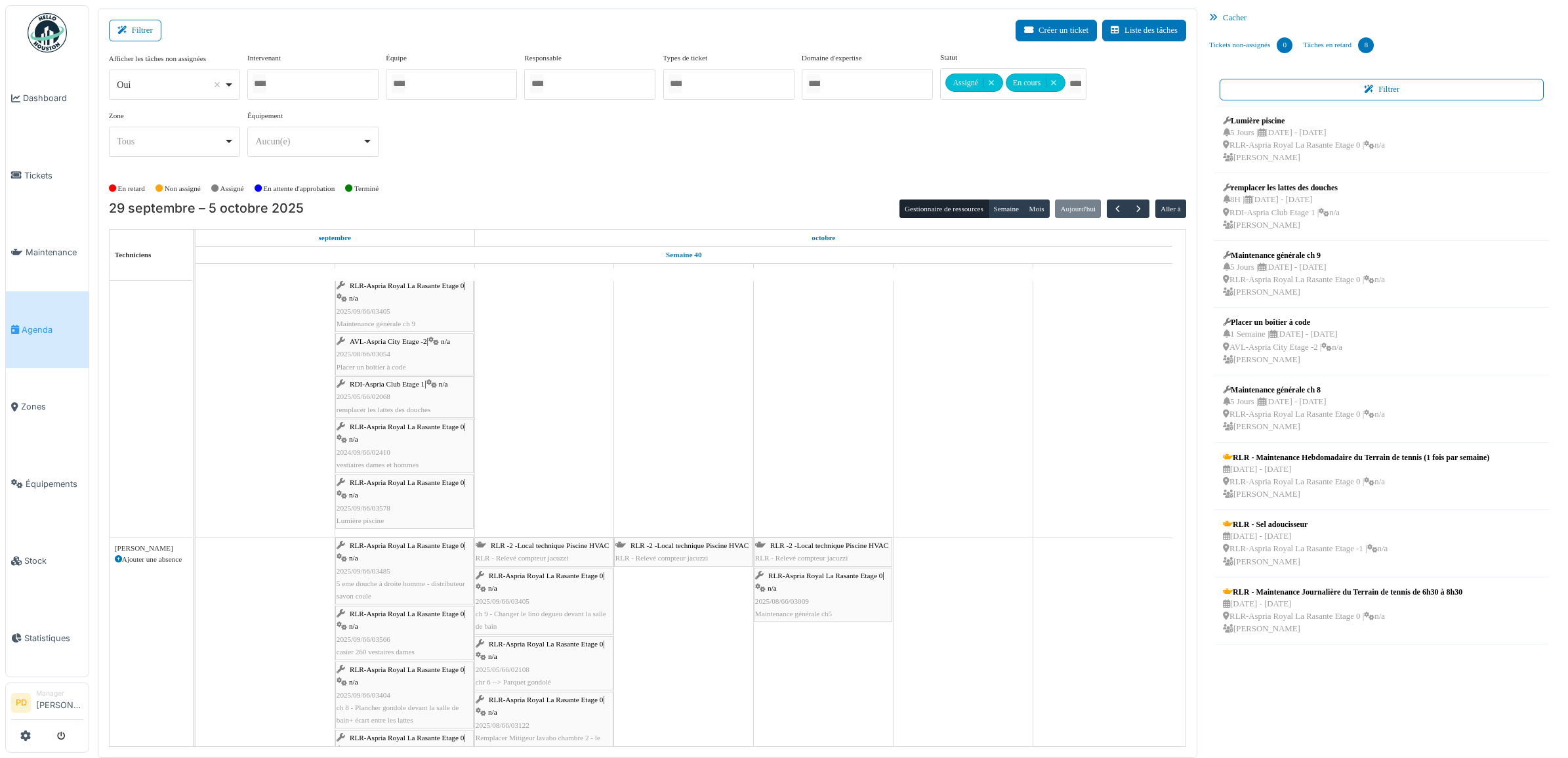
click at [25, 324] on span "Agenda" at bounding box center [52, 330] width 62 height 13
click at [47, 253] on span "Maintenance" at bounding box center [54, 252] width 58 height 13
click at [54, 246] on span "Maintenance" at bounding box center [54, 252] width 58 height 13
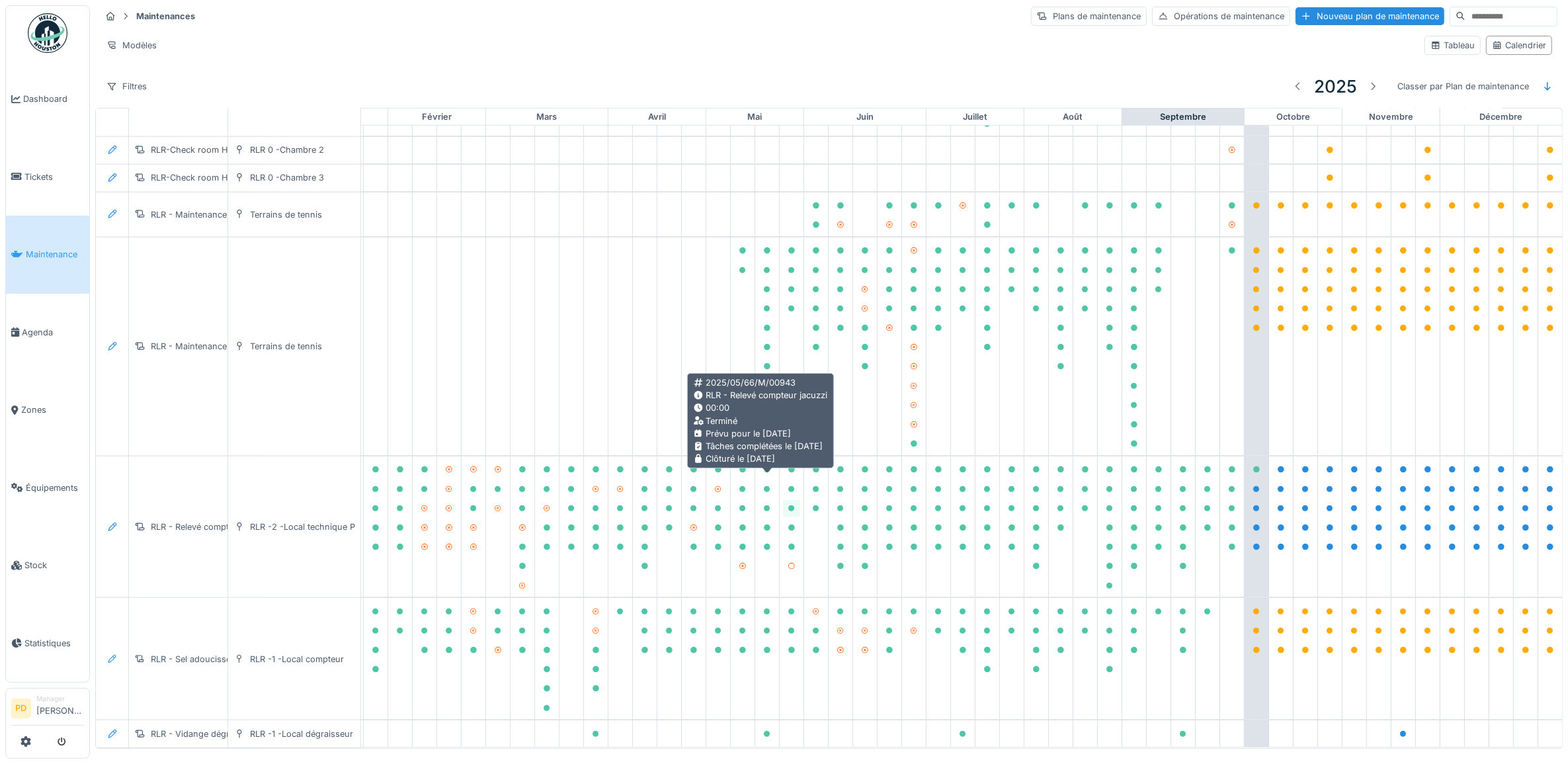
scroll to position [2, 0]
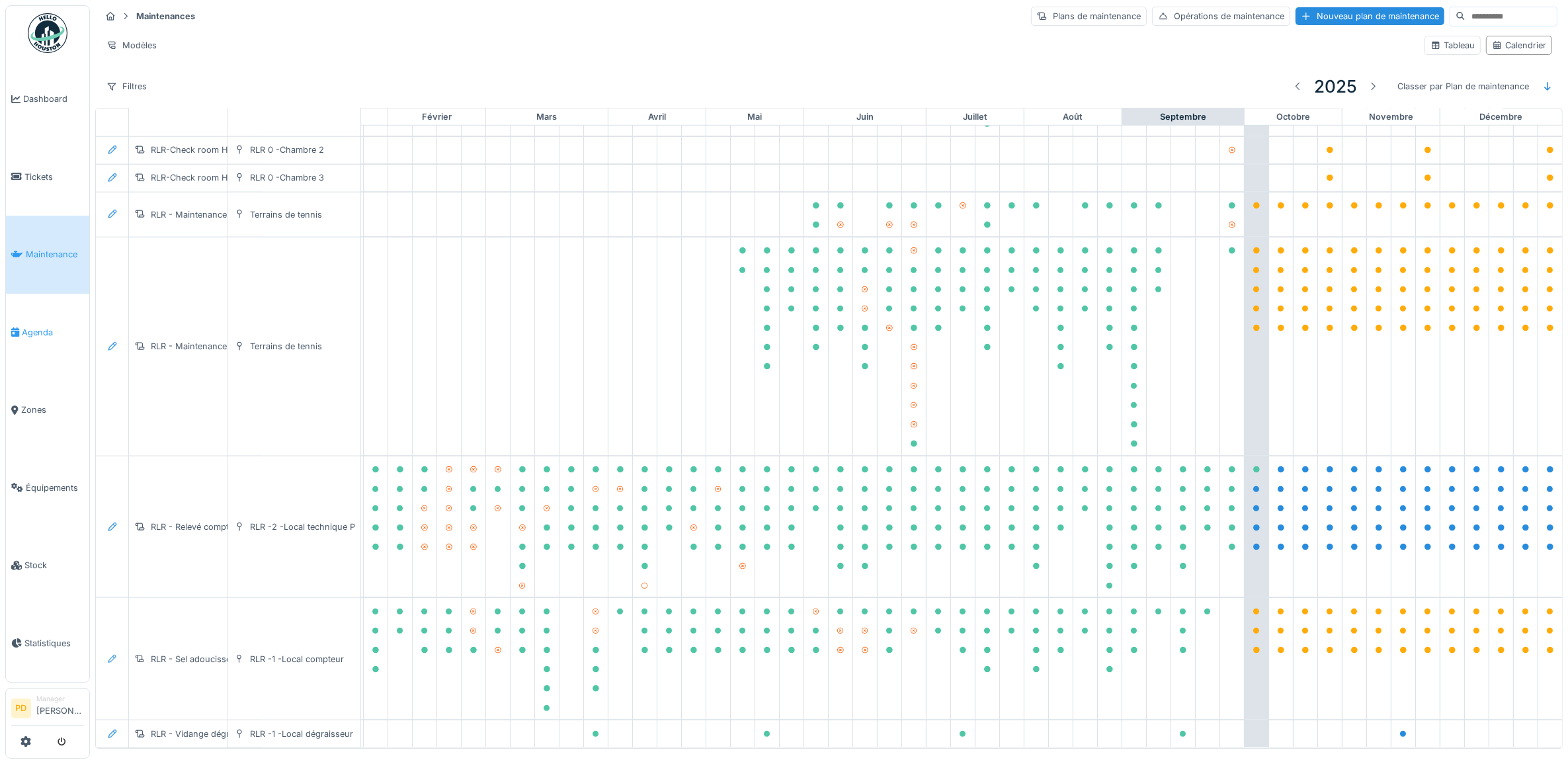
click at [33, 319] on link "Agenda" at bounding box center [47, 332] width 83 height 78
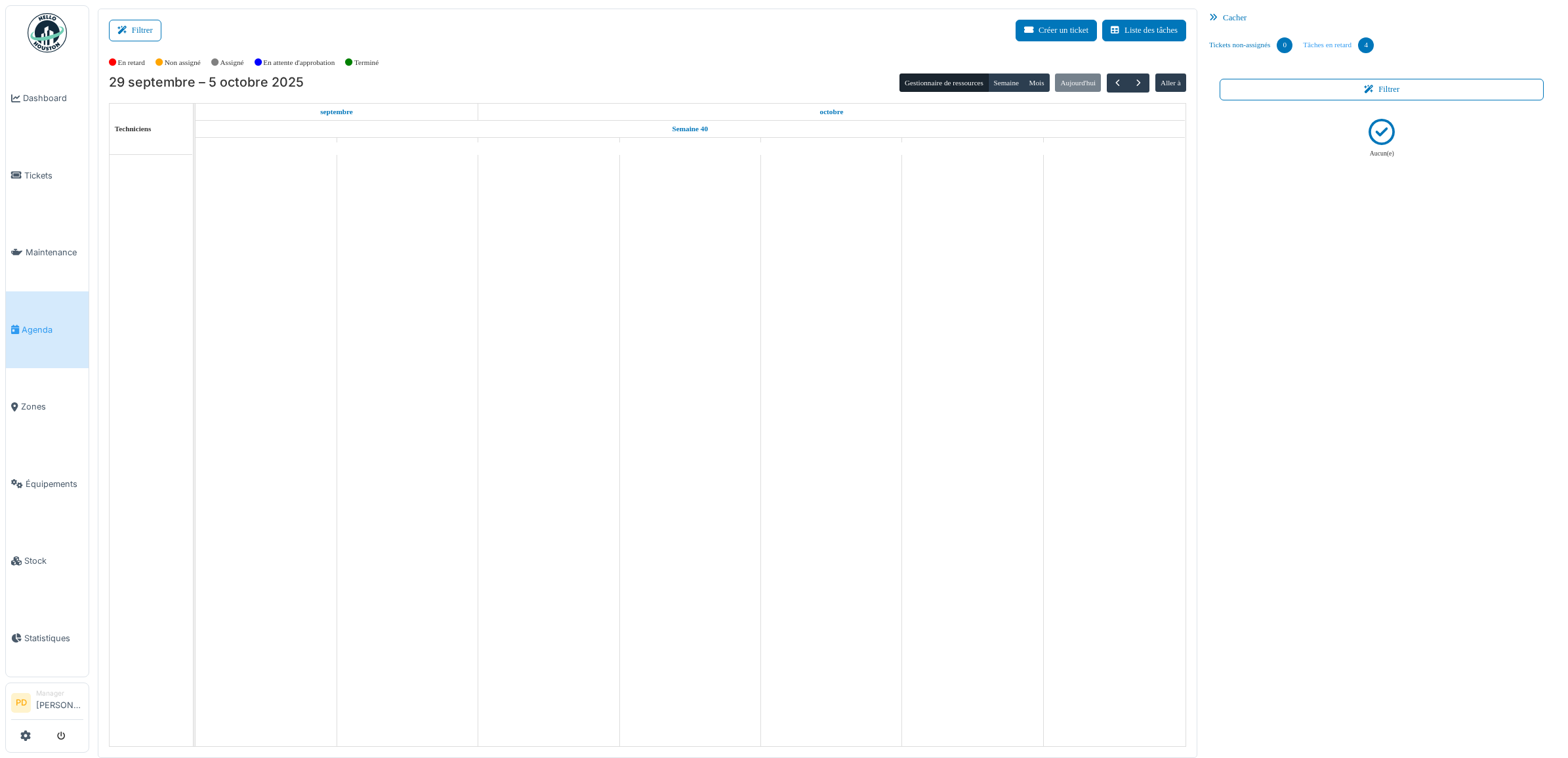
click at [1339, 43] on link "Tâches en retard 4" at bounding box center [1339, 45] width 82 height 36
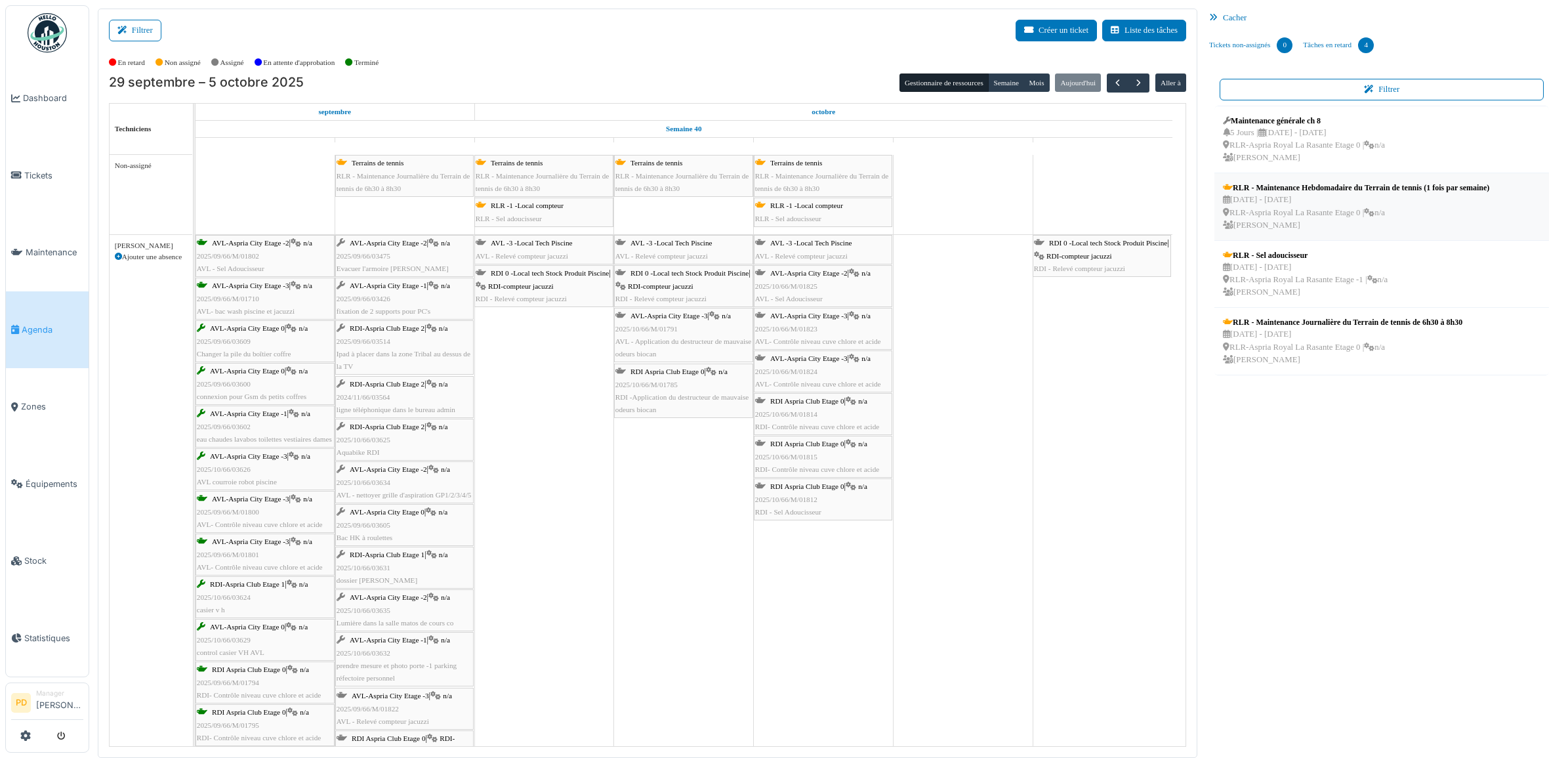
click at [1388, 195] on div "[DATE] - [DATE] RLR-Aspria Royal La Rasante Etage 0 | n/a [PERSON_NAME]" at bounding box center [1356, 212] width 266 height 38
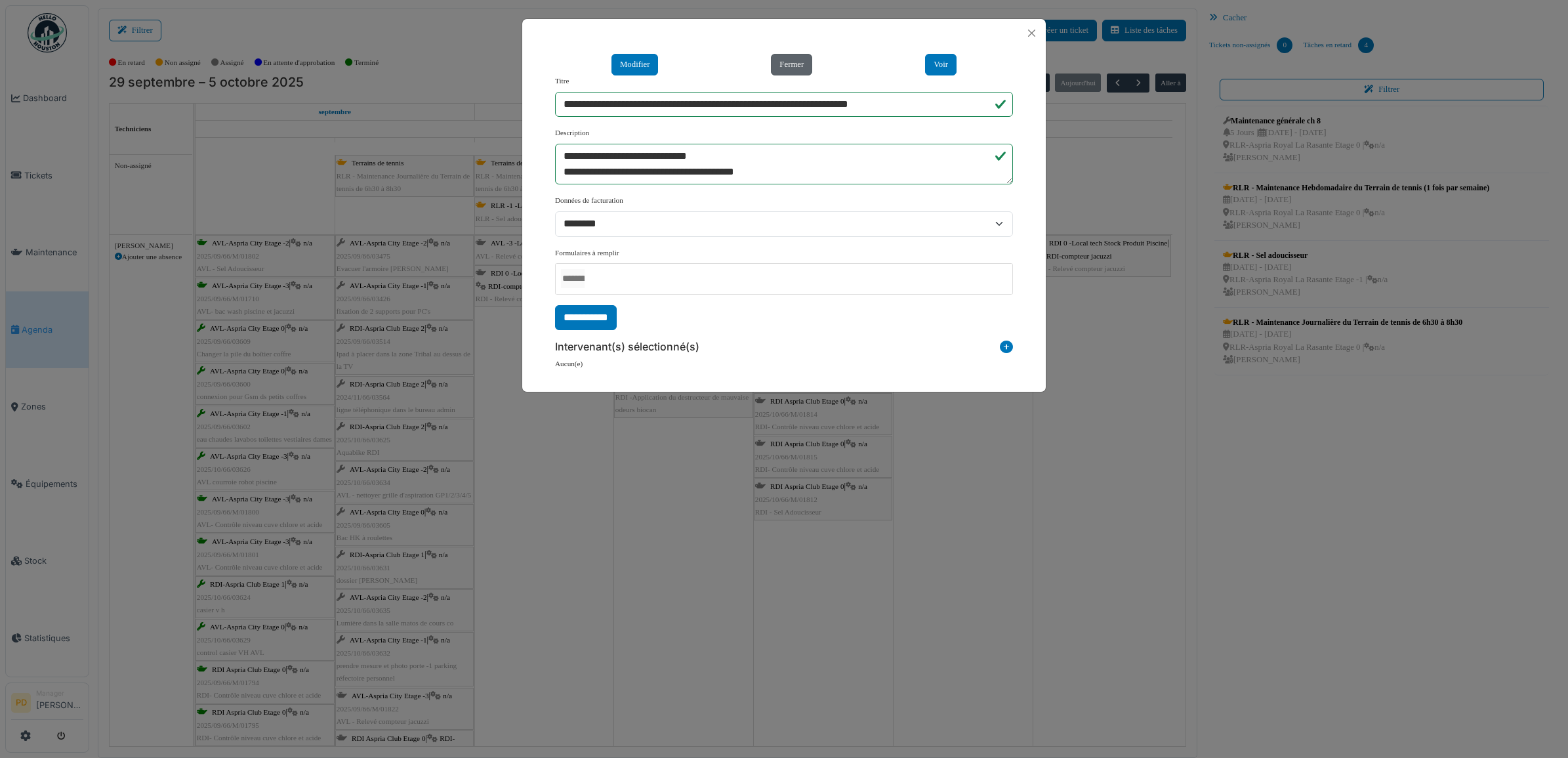
click at [801, 67] on button "Fermer" at bounding box center [791, 64] width 42 height 21
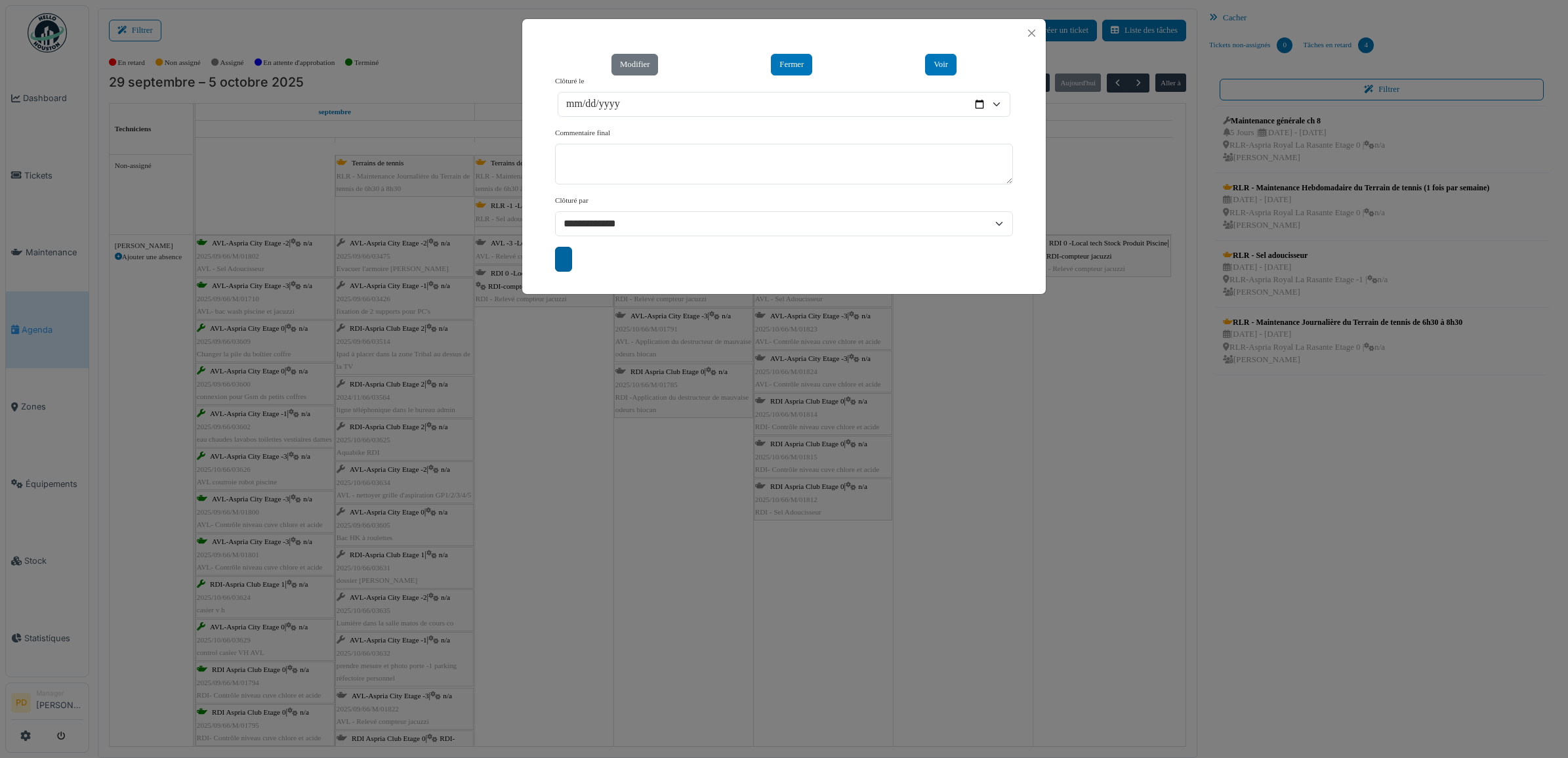
click at [569, 257] on input "submit" at bounding box center [563, 258] width 17 height 25
type input "**********"
click at [1027, 31] on button "Close" at bounding box center [1031, 33] width 18 height 18
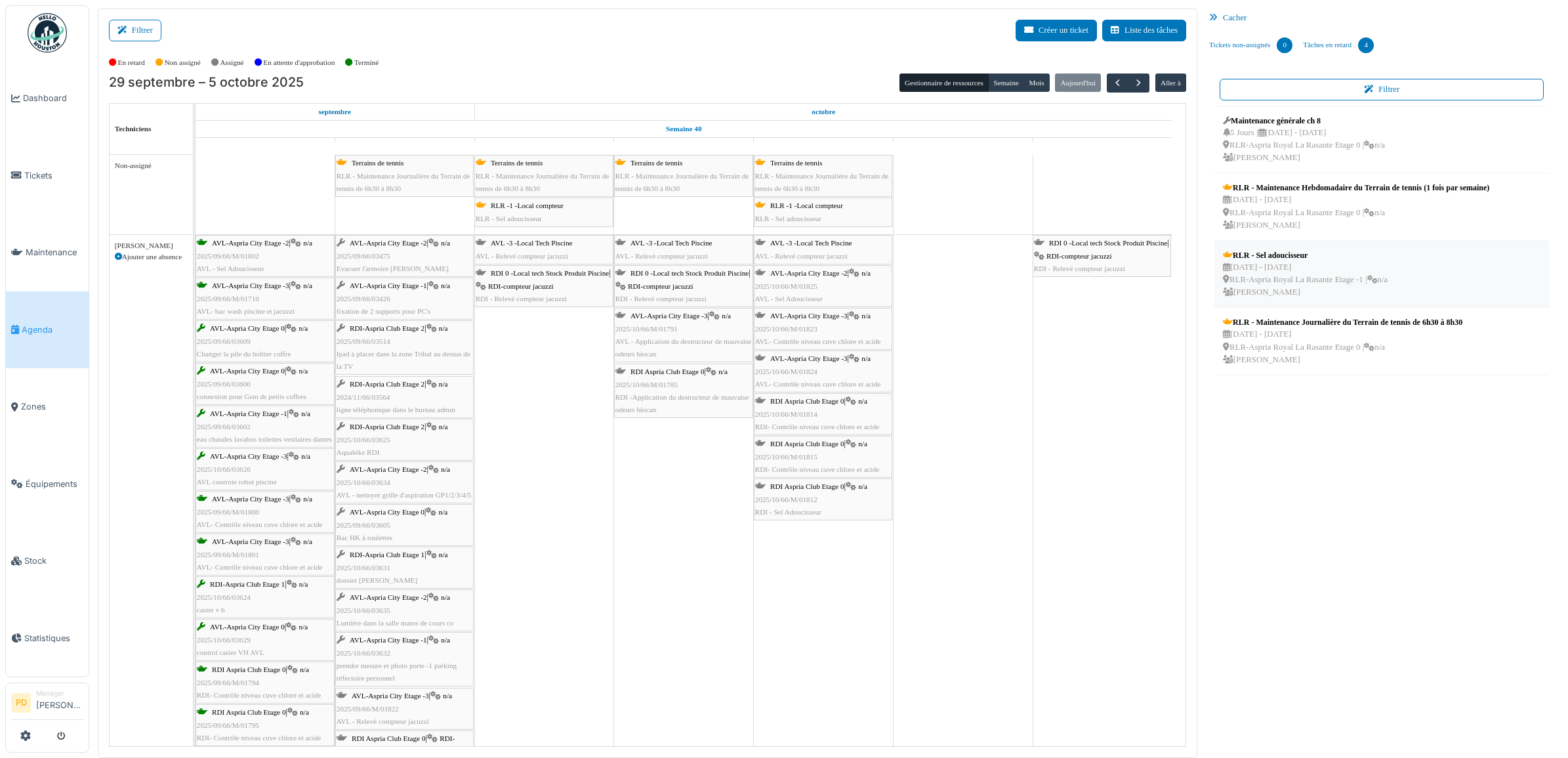
click at [1304, 261] on div "29 sep - 29 sep RLR-Aspria Royal La Rasante Etage -1 | n/a Pierre De kan" at bounding box center [1305, 280] width 165 height 38
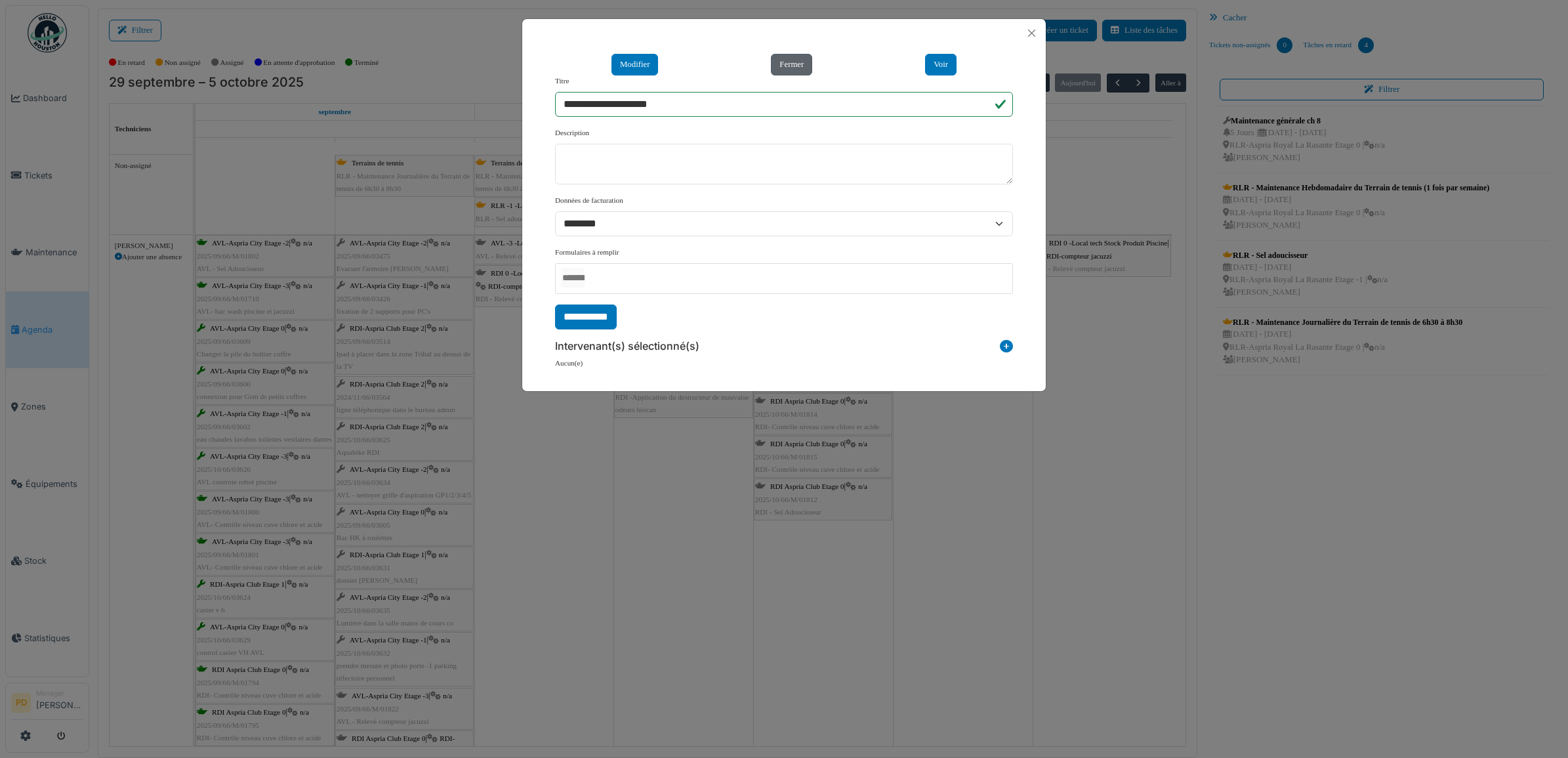
click at [797, 69] on button "Fermer" at bounding box center [791, 64] width 42 height 21
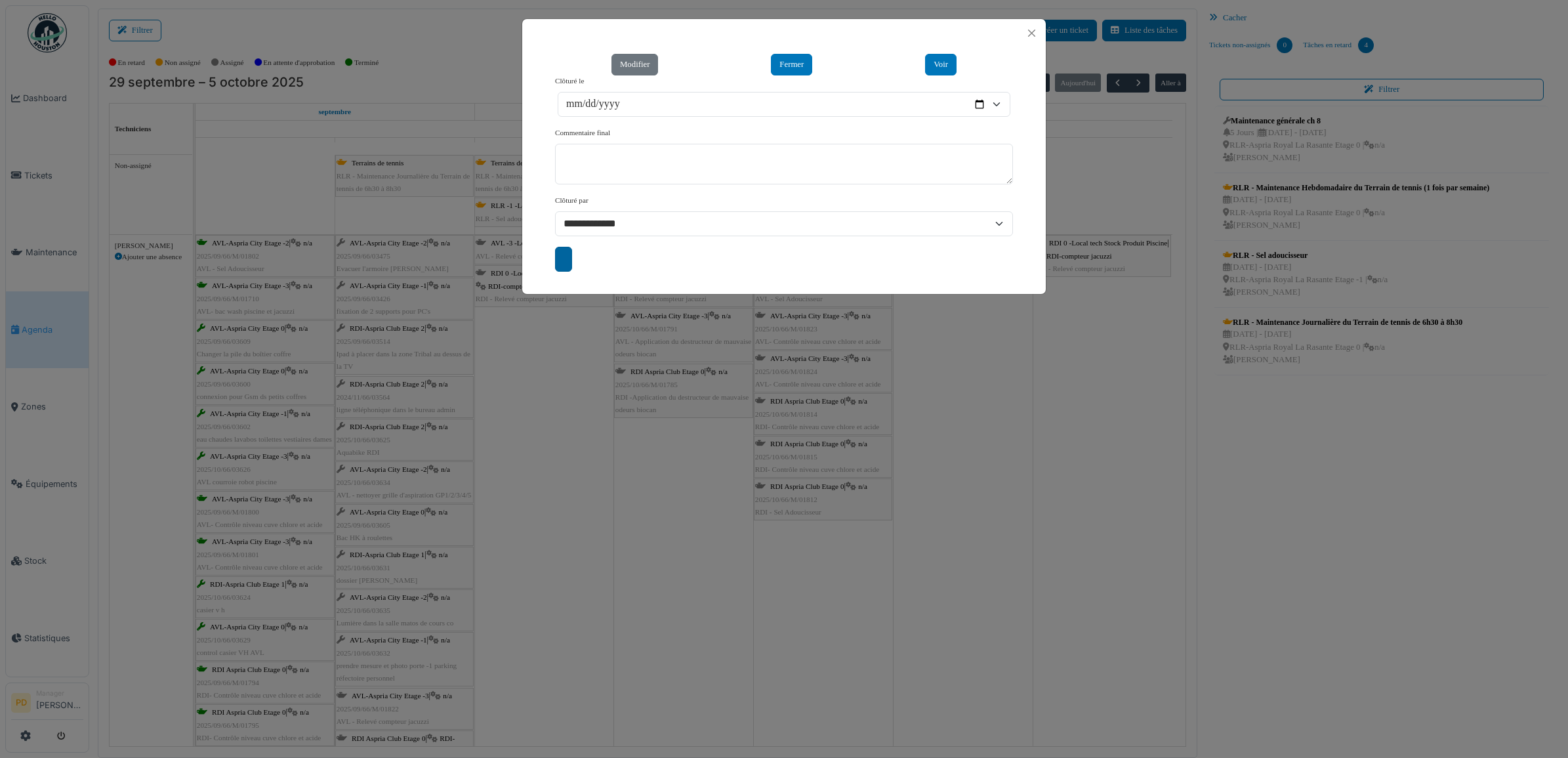
click at [571, 257] on input "submit" at bounding box center [563, 258] width 17 height 25
type input "**********"
click at [1033, 35] on button "Close" at bounding box center [1031, 33] width 18 height 18
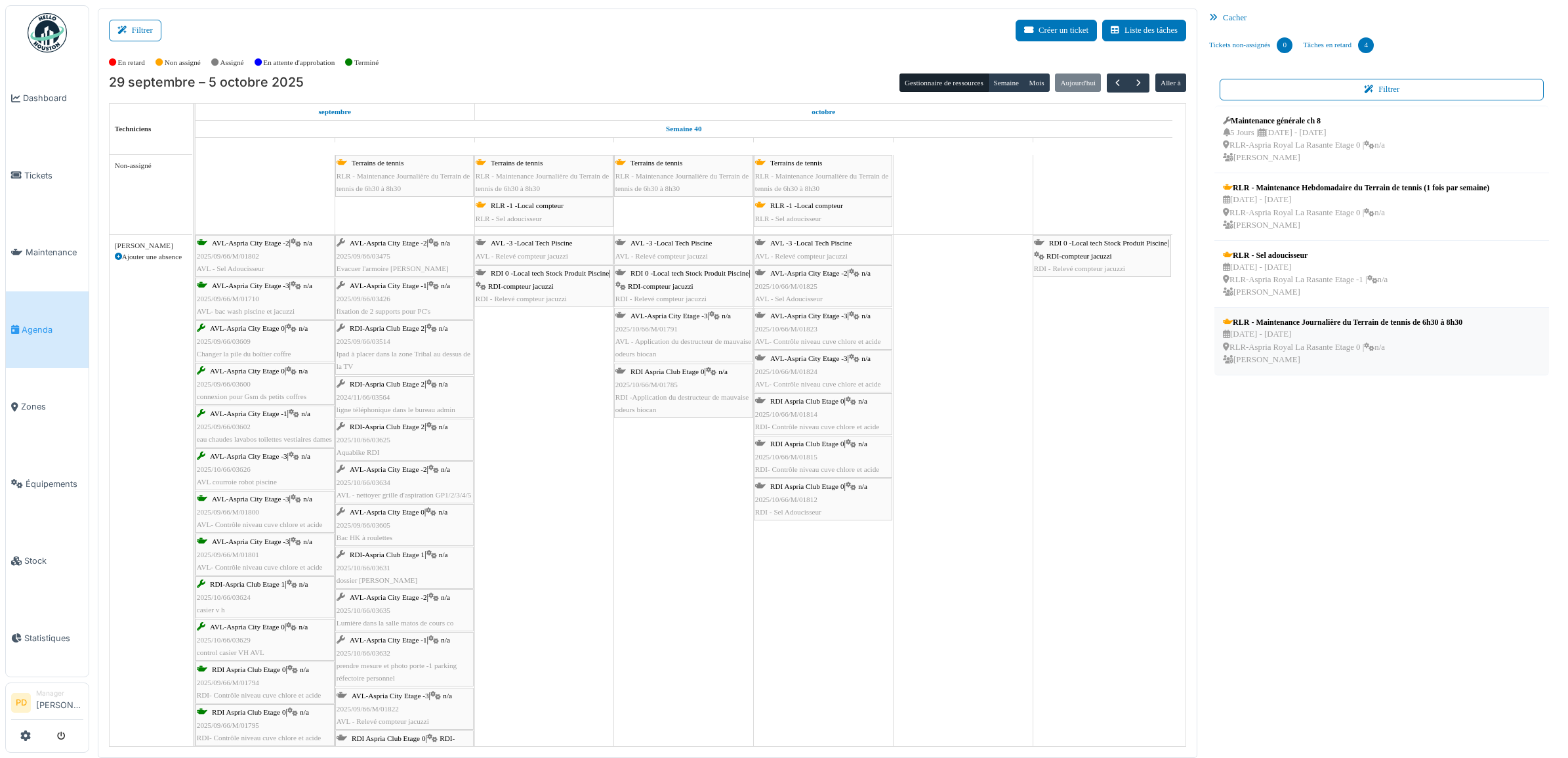
click at [1317, 348] on div "29 sep - 29 sep RLR-Aspria Royal La Rasante Etage 0 | n/a Joel Simoes" at bounding box center [1343, 347] width 240 height 38
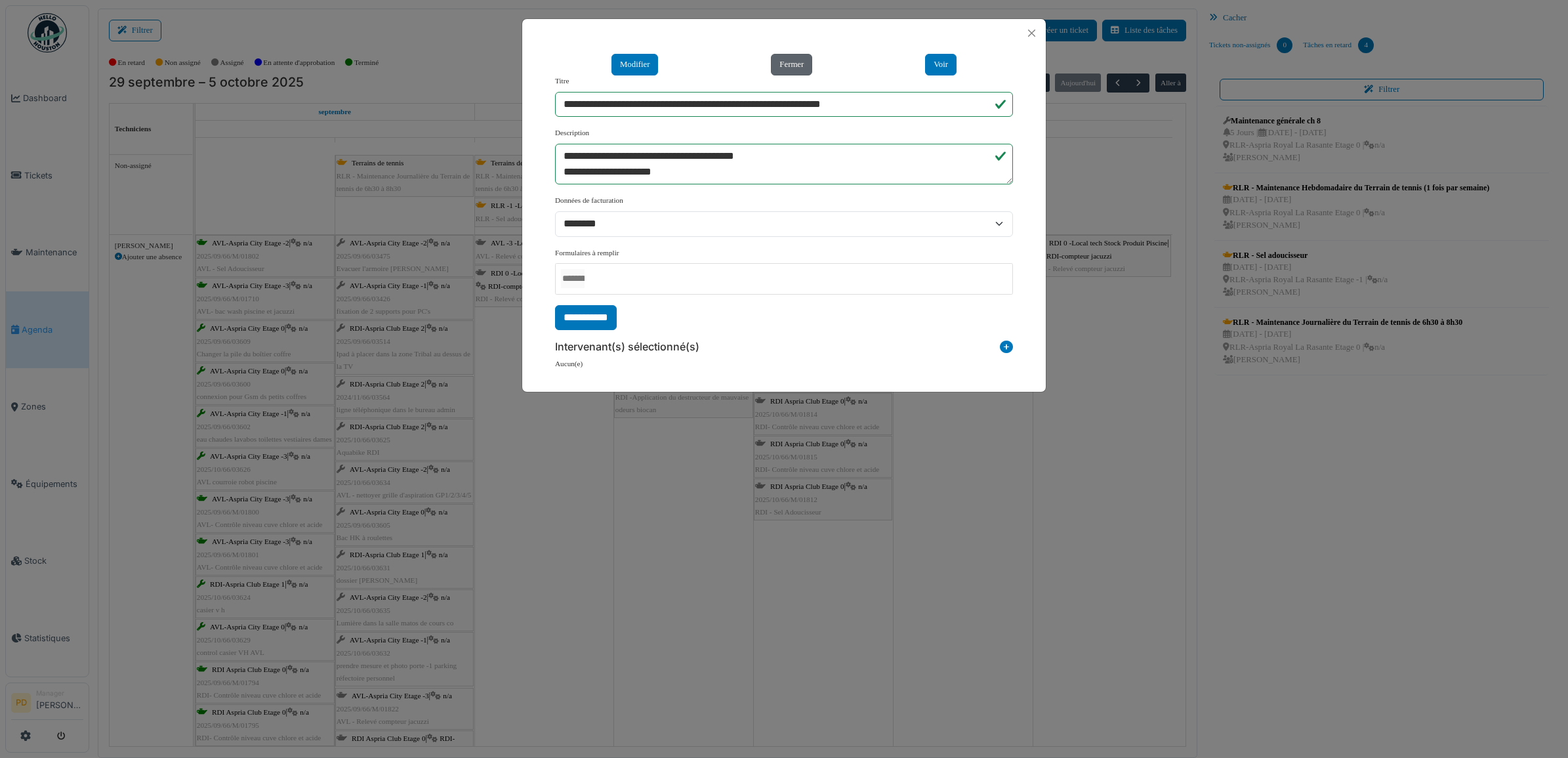
click at [798, 66] on button "Fermer" at bounding box center [791, 64] width 42 height 21
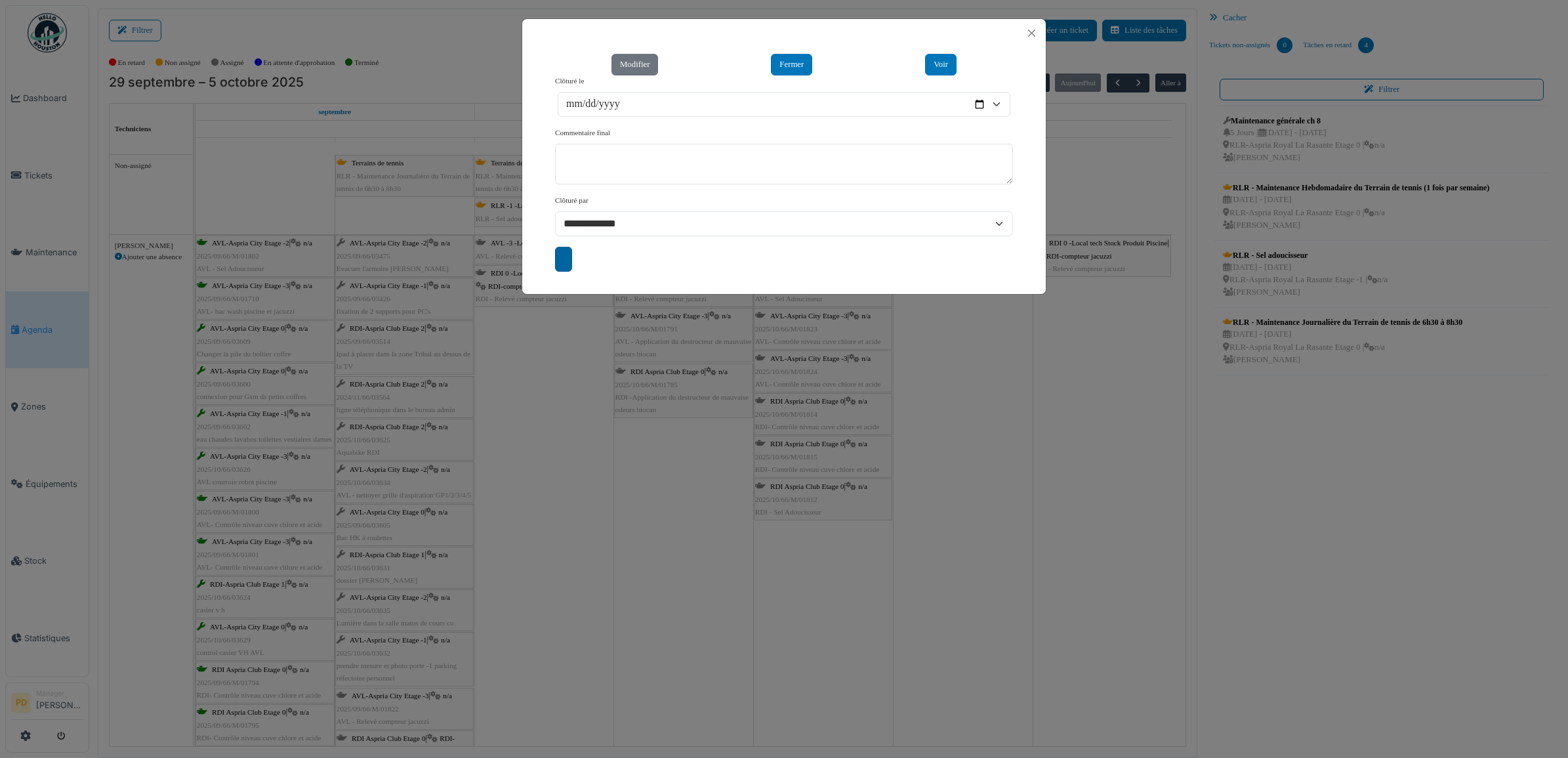
click at [558, 257] on input "submit" at bounding box center [563, 258] width 17 height 25
type input "**********"
click at [1035, 31] on button "Close" at bounding box center [1031, 33] width 18 height 18
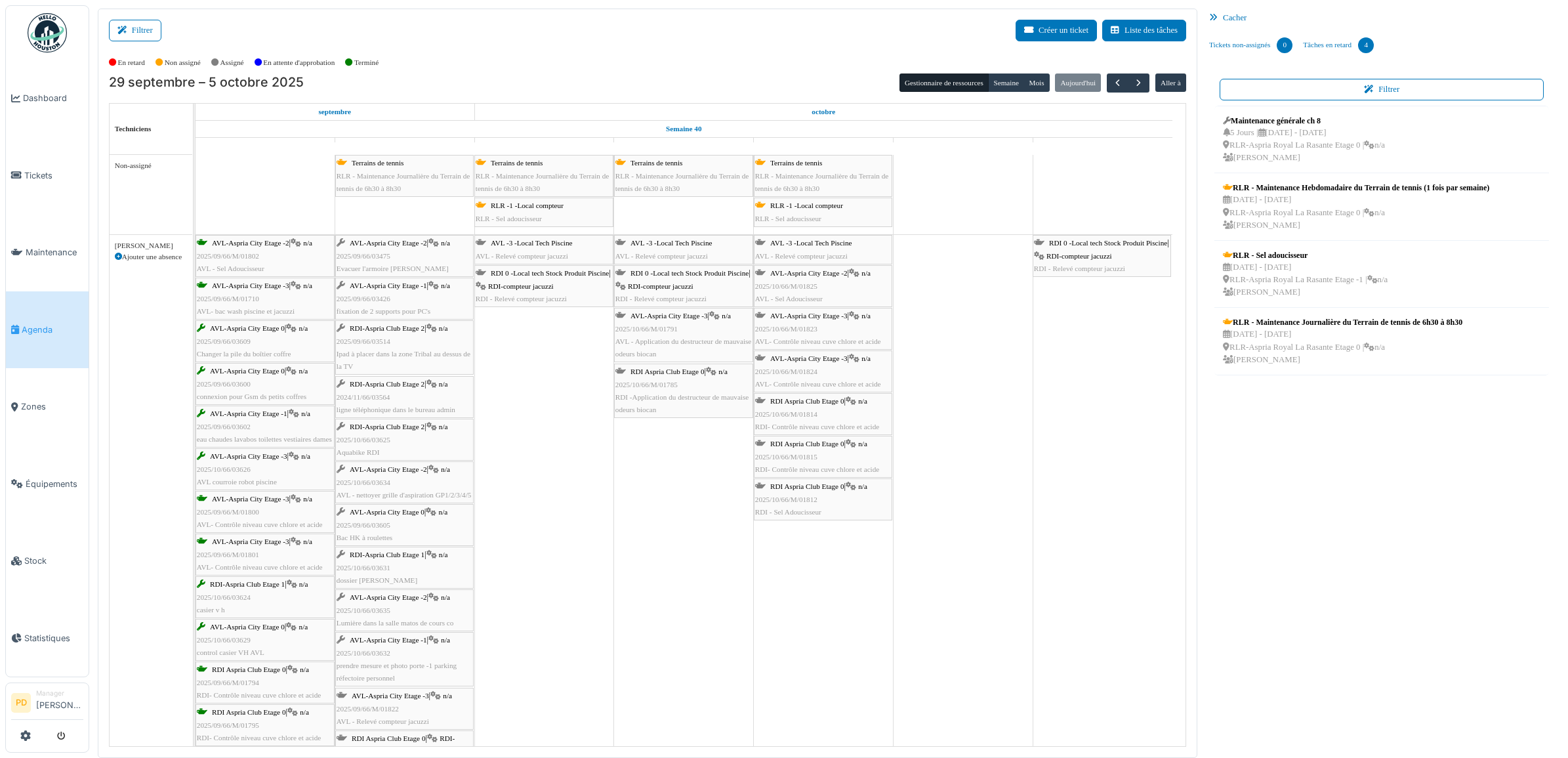
click at [43, 324] on span "Agenda" at bounding box center [52, 330] width 62 height 13
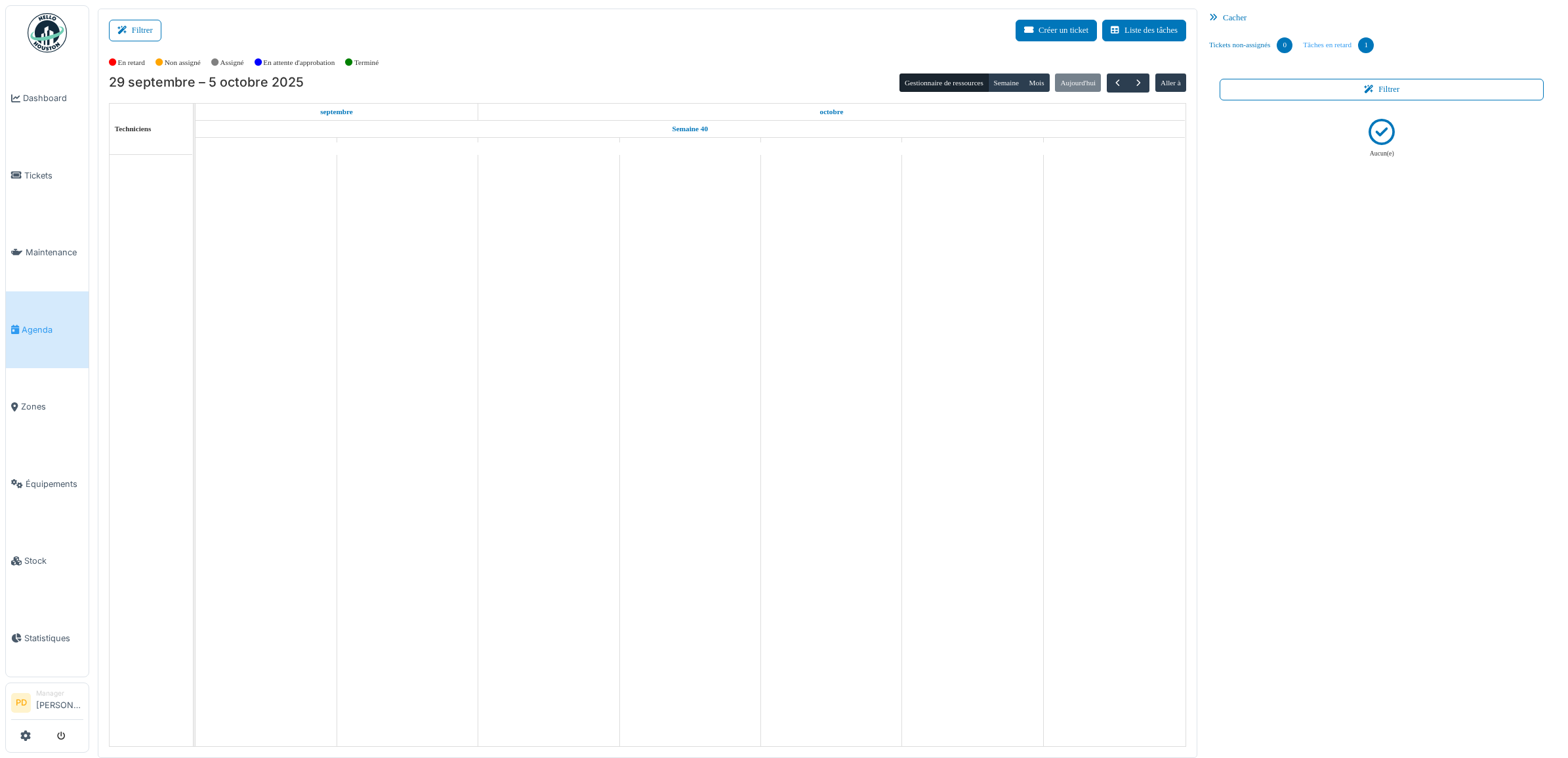
click at [1327, 48] on link "Tâches en retard 1" at bounding box center [1339, 45] width 82 height 36
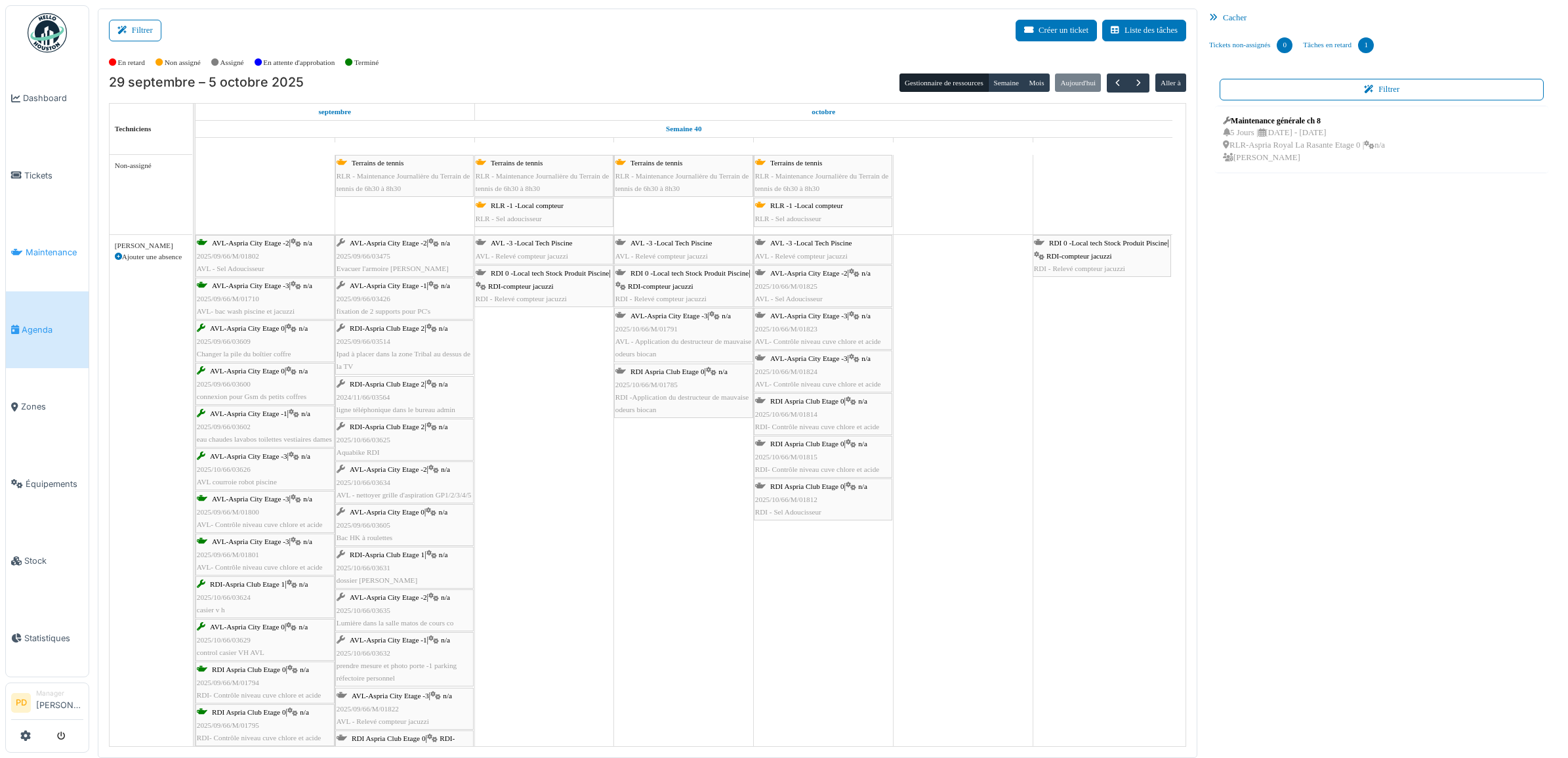
click at [44, 251] on span "Maintenance" at bounding box center [54, 252] width 58 height 13
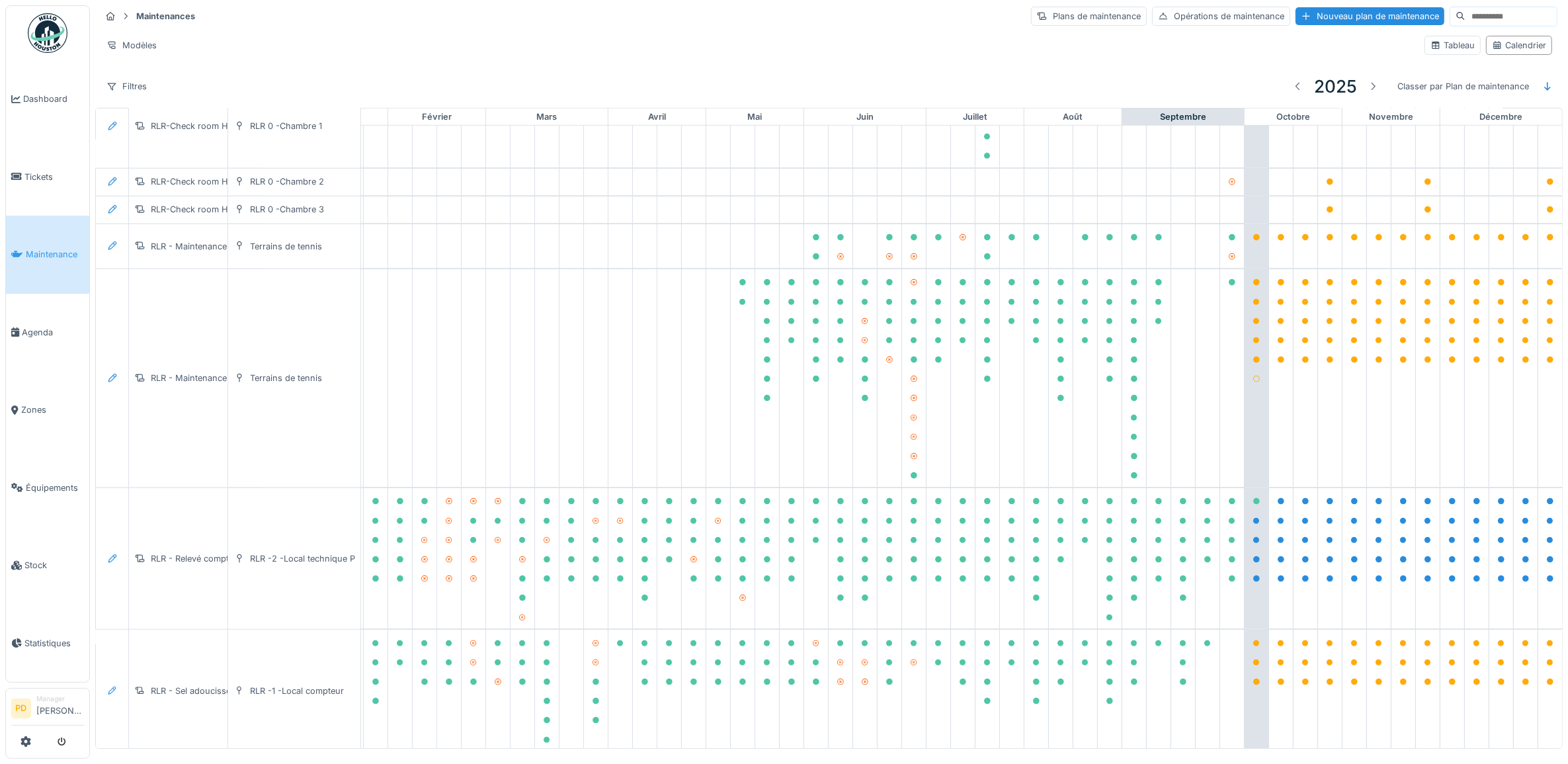
scroll to position [1180, 129]
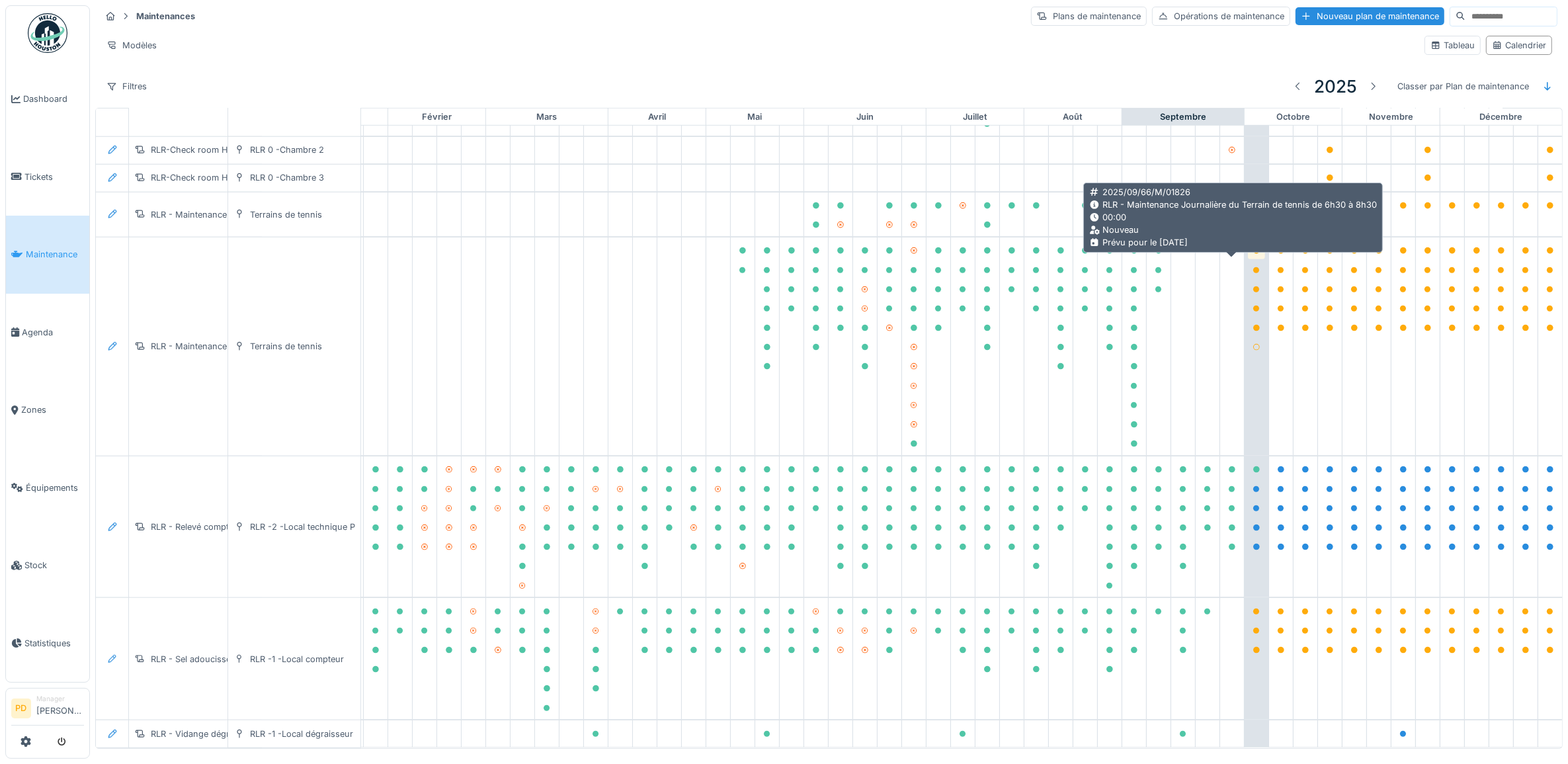
click at [1254, 254] on icon at bounding box center [1257, 251] width 7 height 7
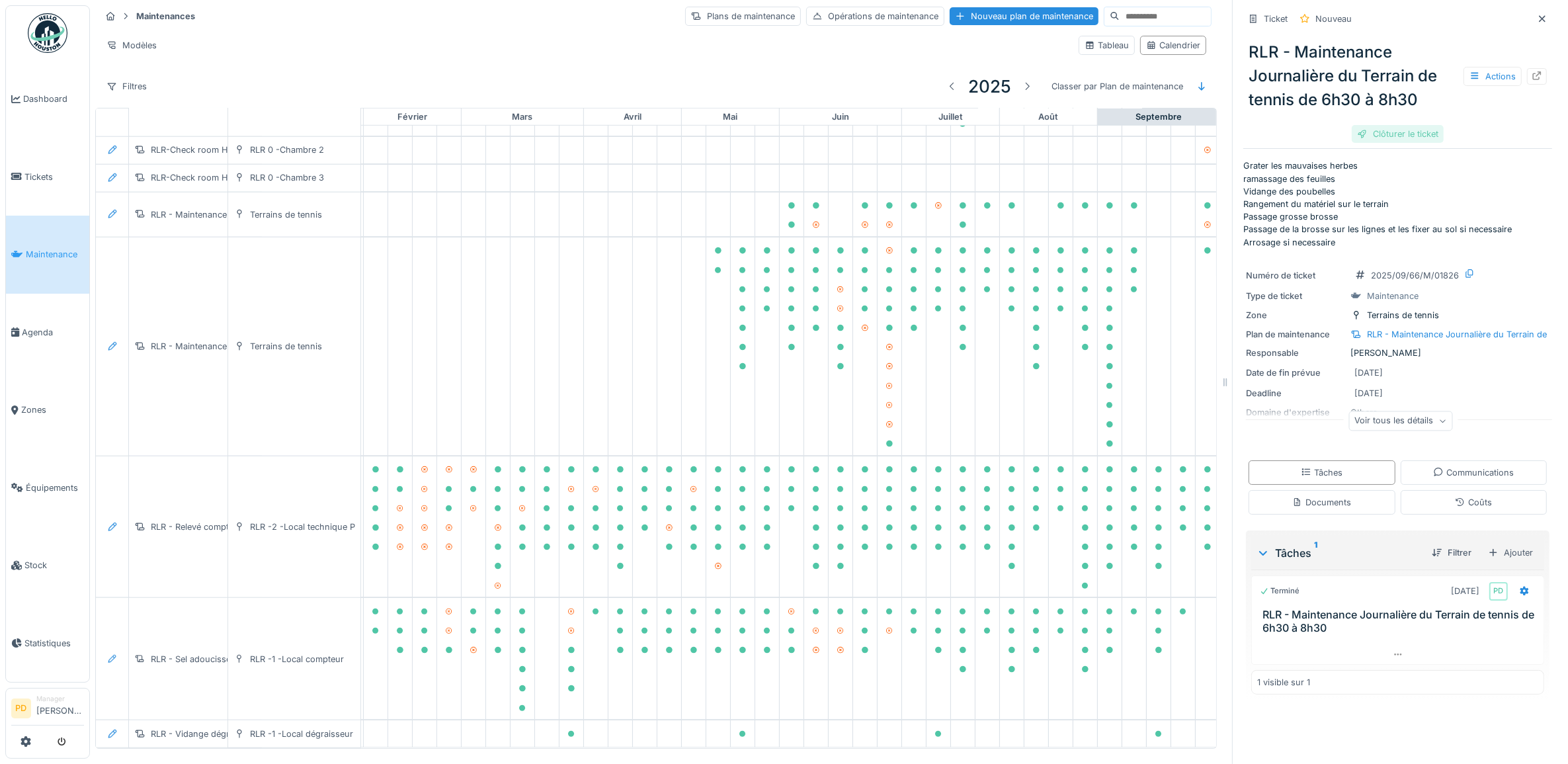
click at [1369, 135] on div "Clôturer le ticket" at bounding box center [1397, 134] width 92 height 18
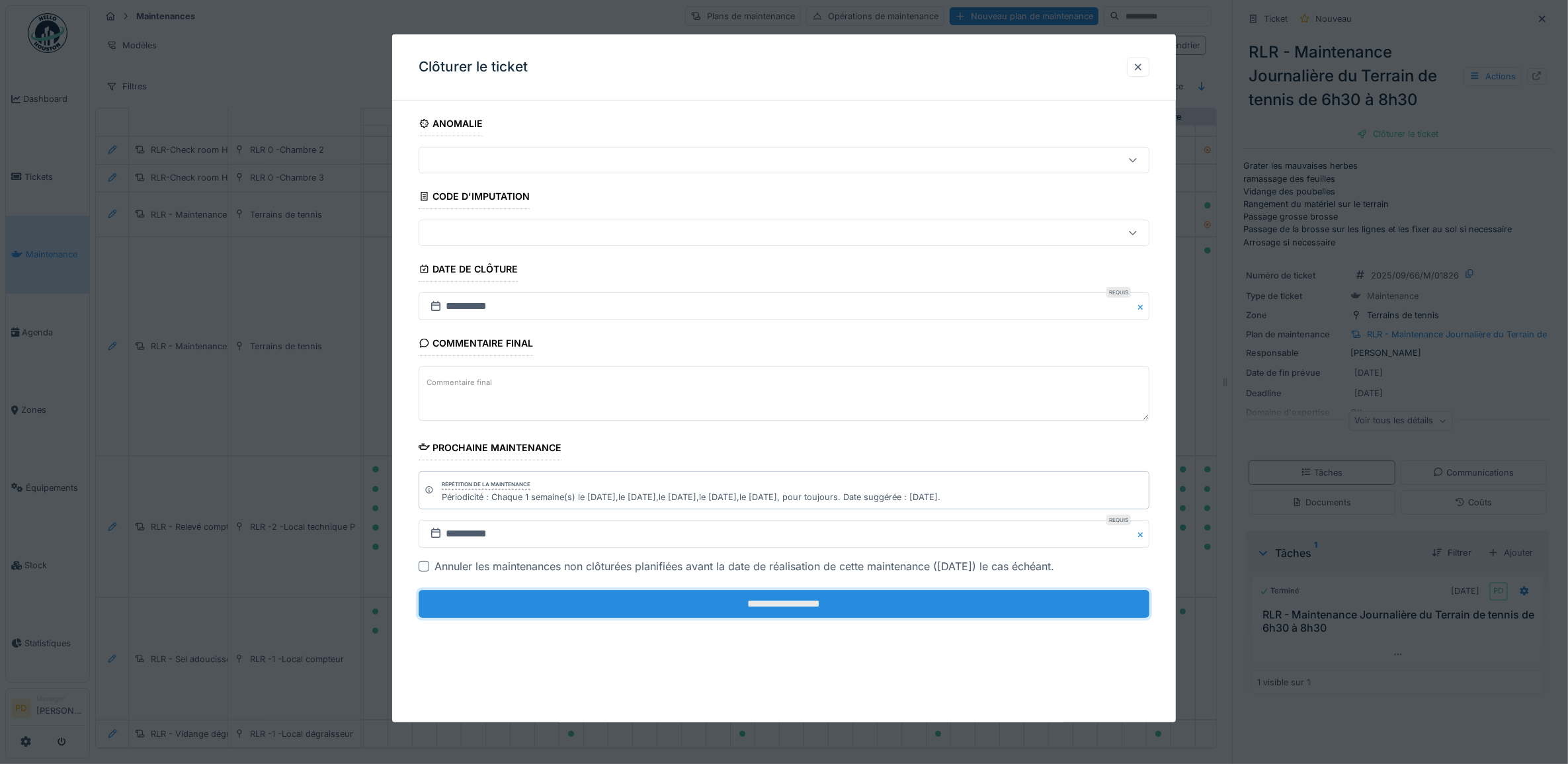
click at [946, 606] on input "**********" at bounding box center [785, 604] width 732 height 27
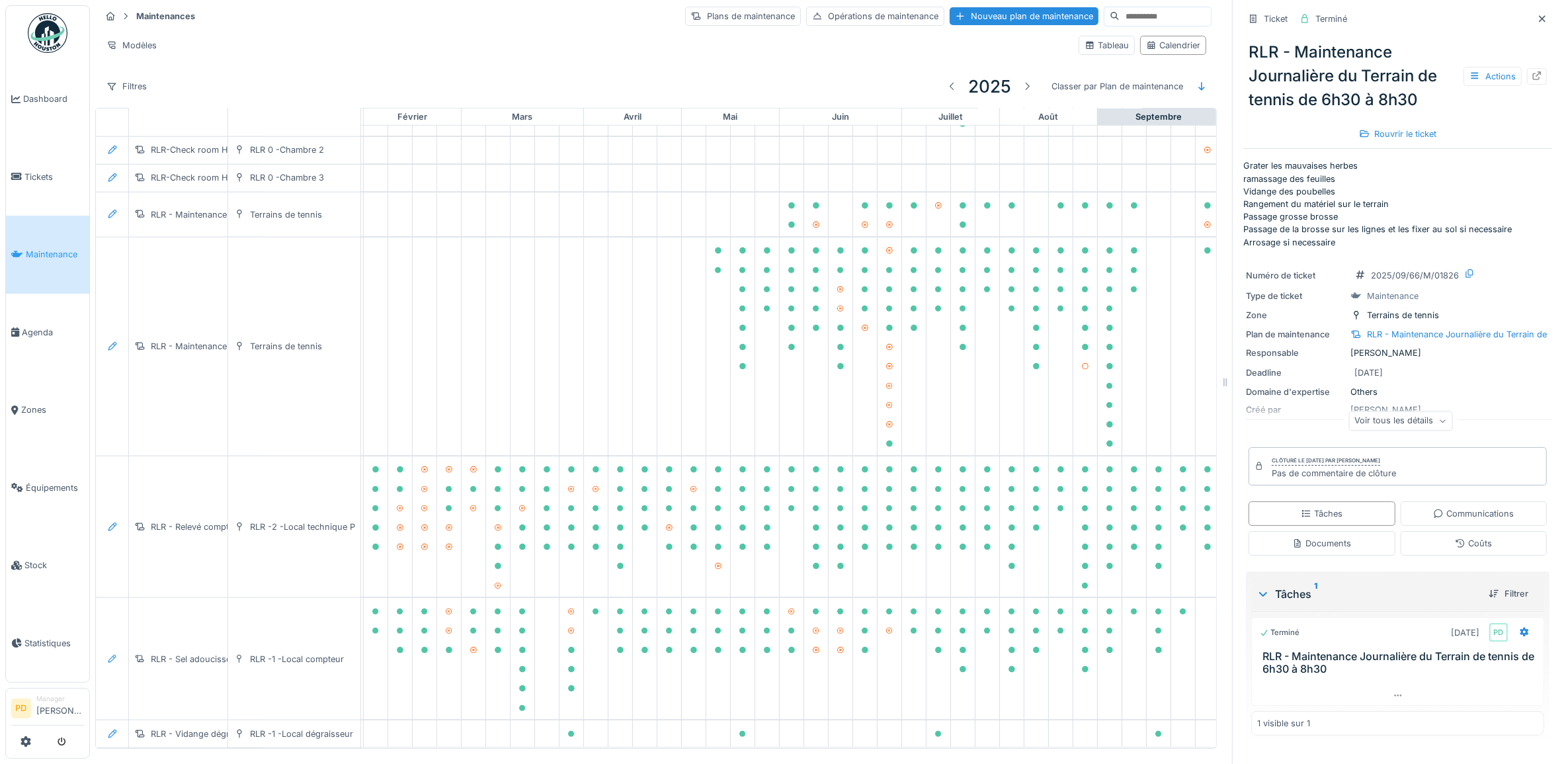
scroll to position [1225, 129]
click at [1537, 17] on icon at bounding box center [1542, 19] width 10 height 9
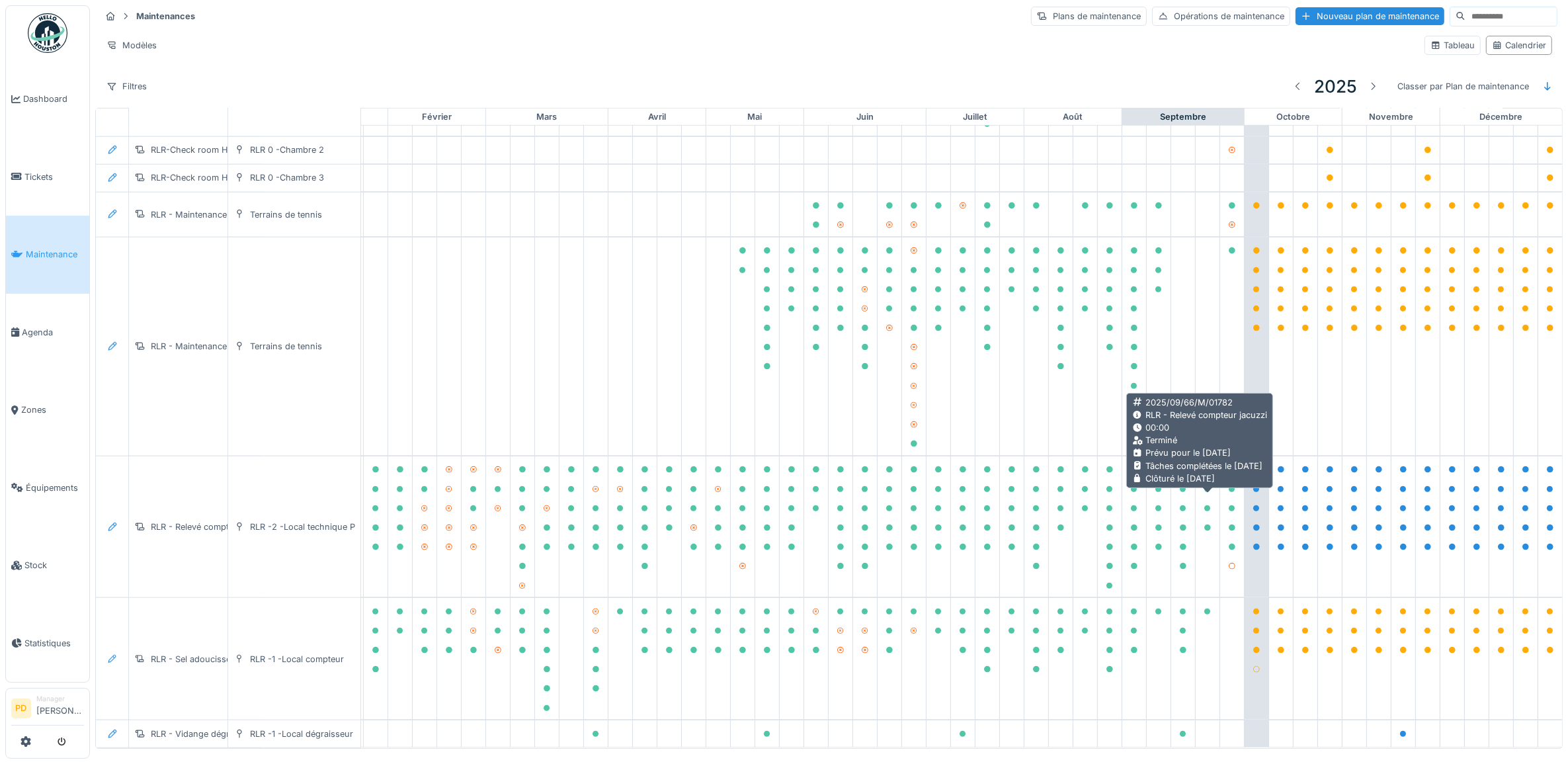
scroll to position [2, 0]
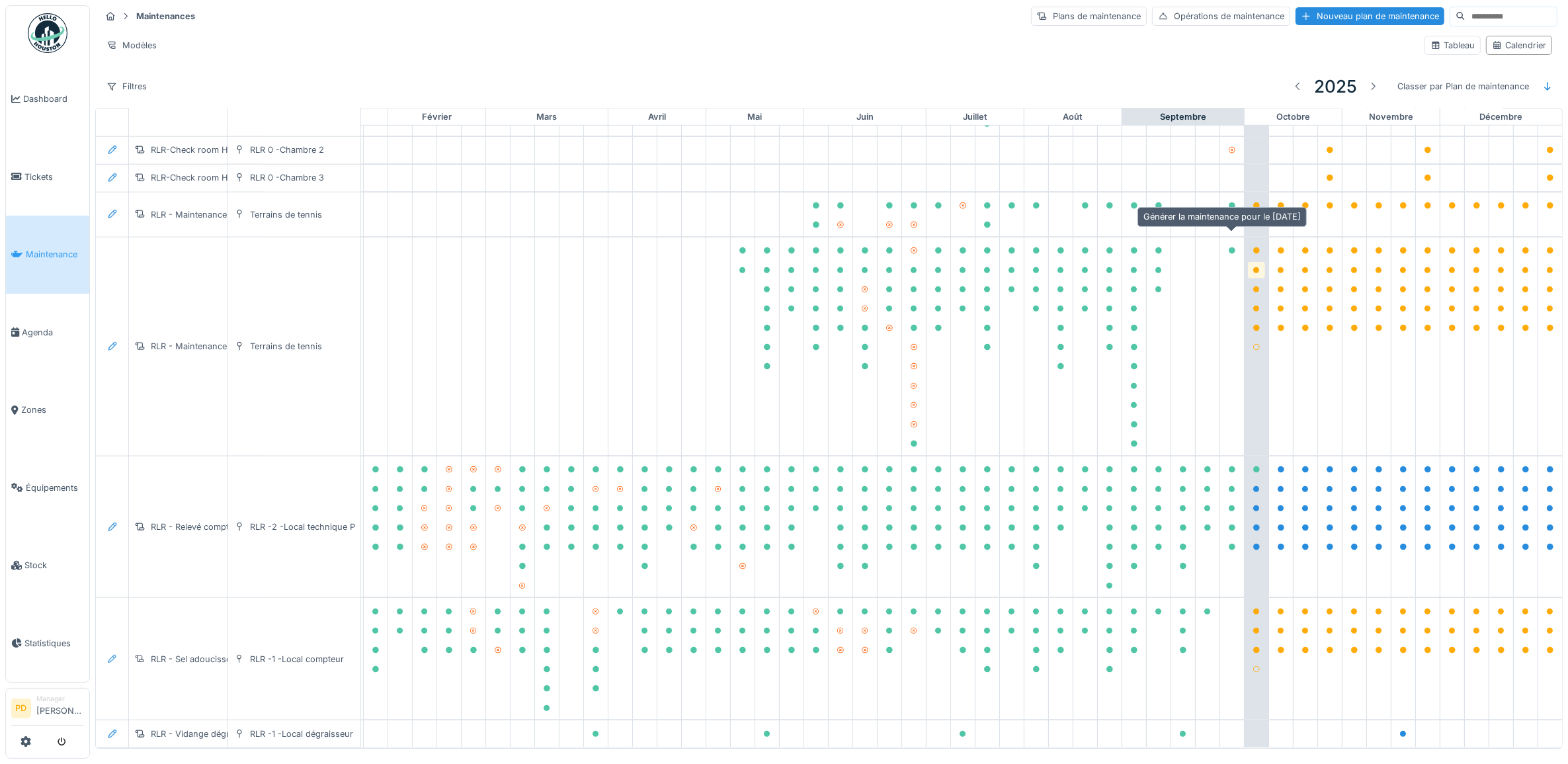
click at [1254, 267] on icon at bounding box center [1257, 271] width 7 height 7
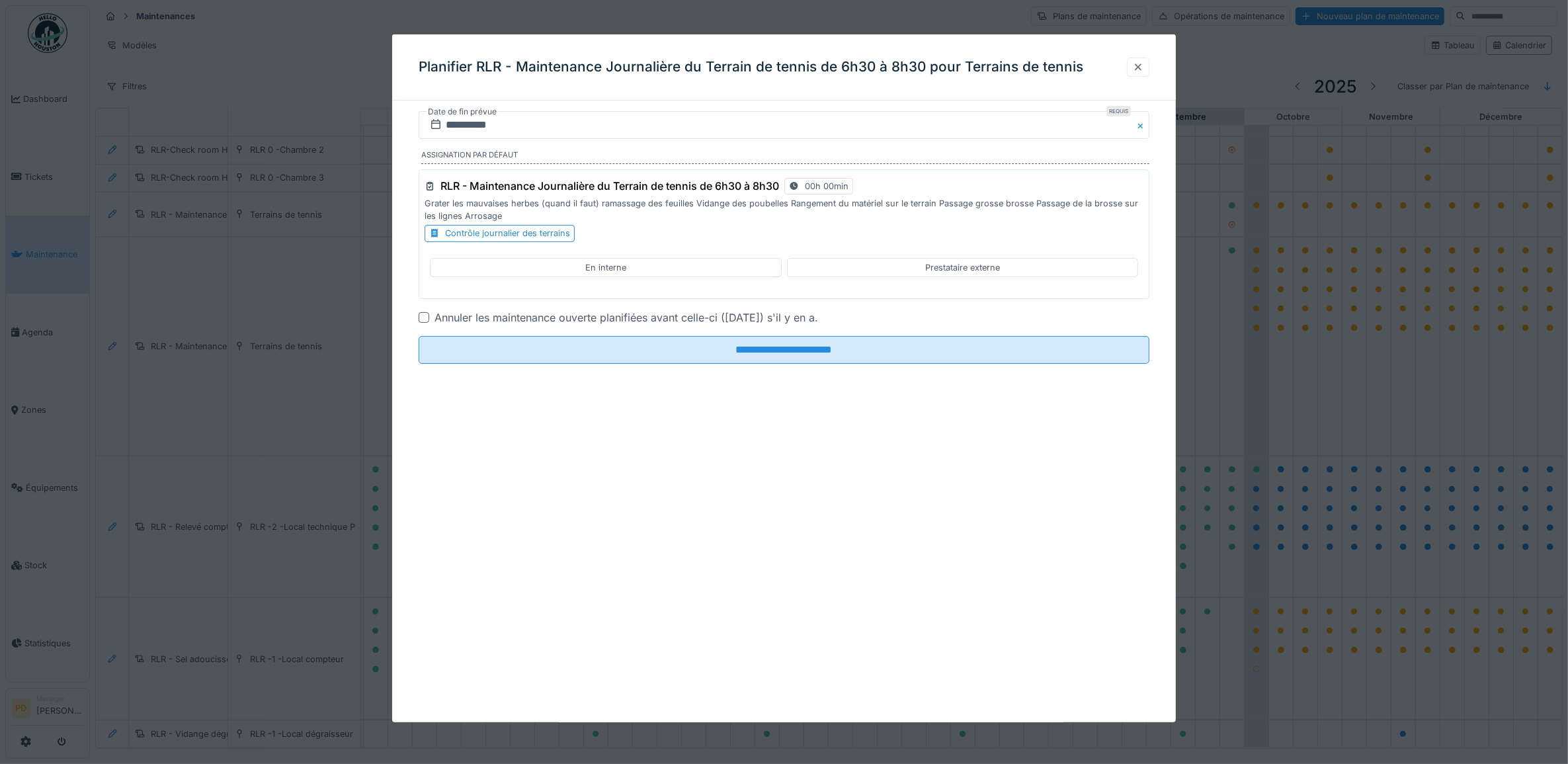
click at [1135, 65] on div at bounding box center [1138, 67] width 22 height 19
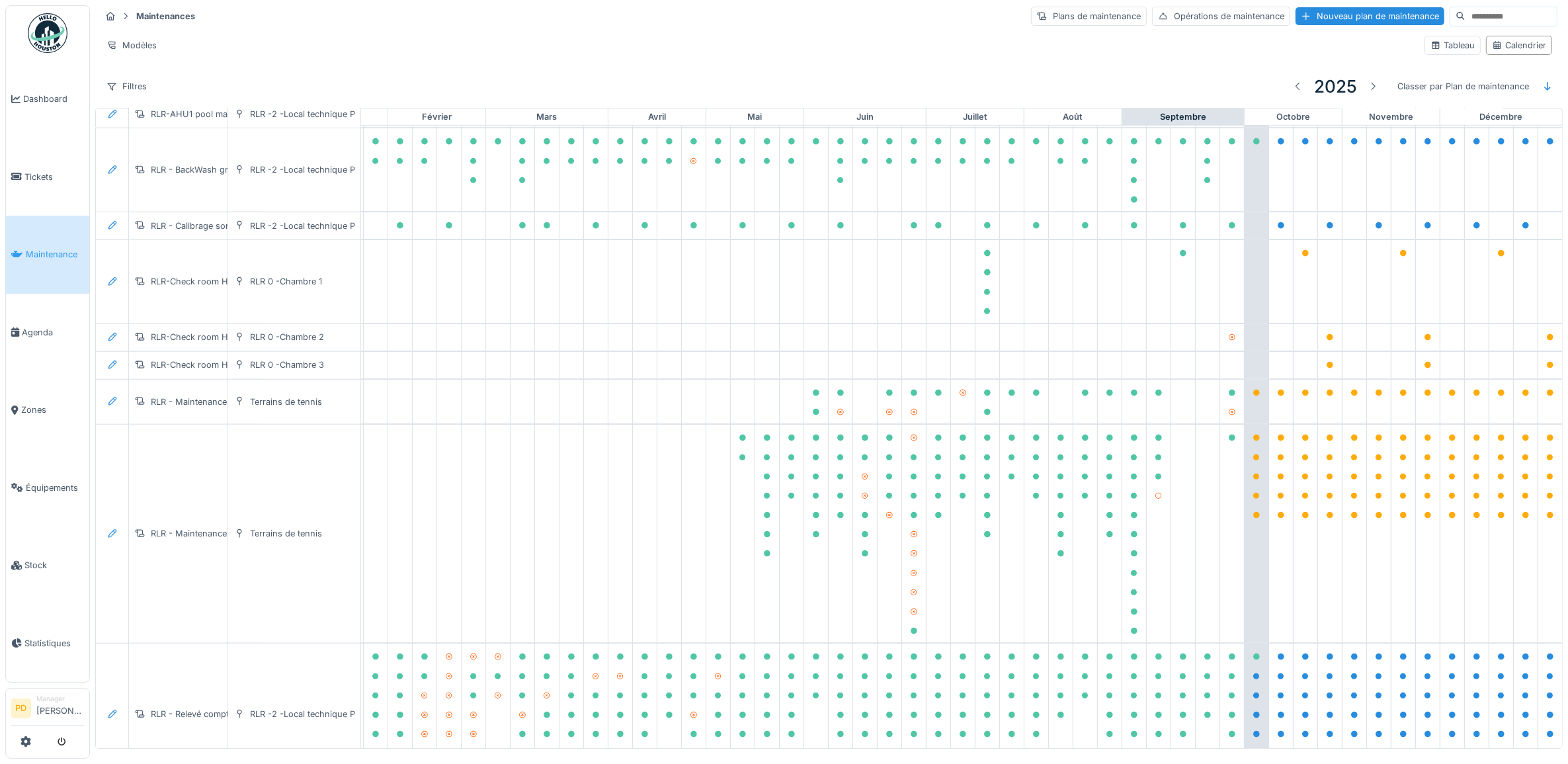
scroll to position [977, 129]
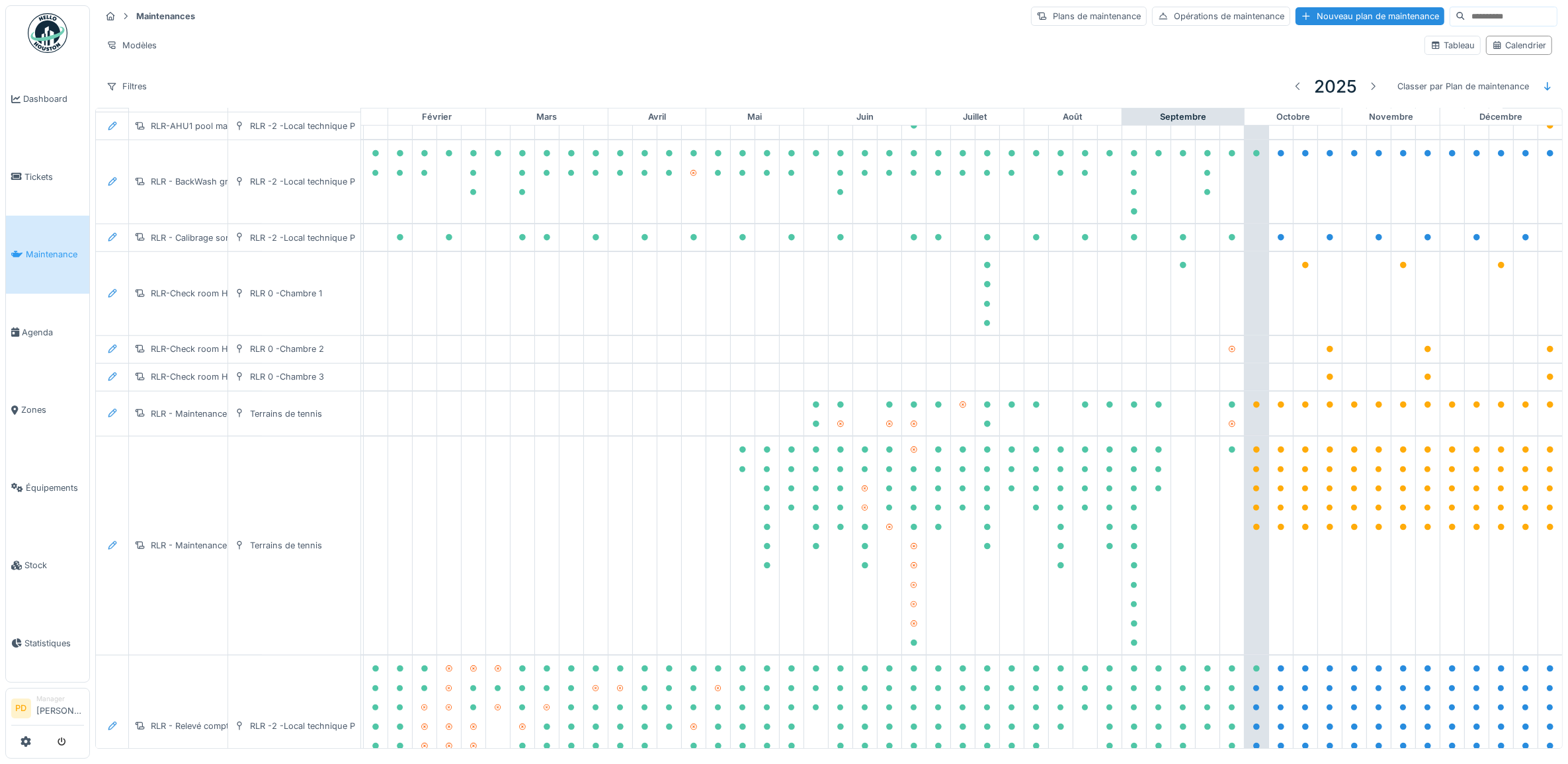
click at [34, 248] on span "Maintenance" at bounding box center [55, 254] width 58 height 13
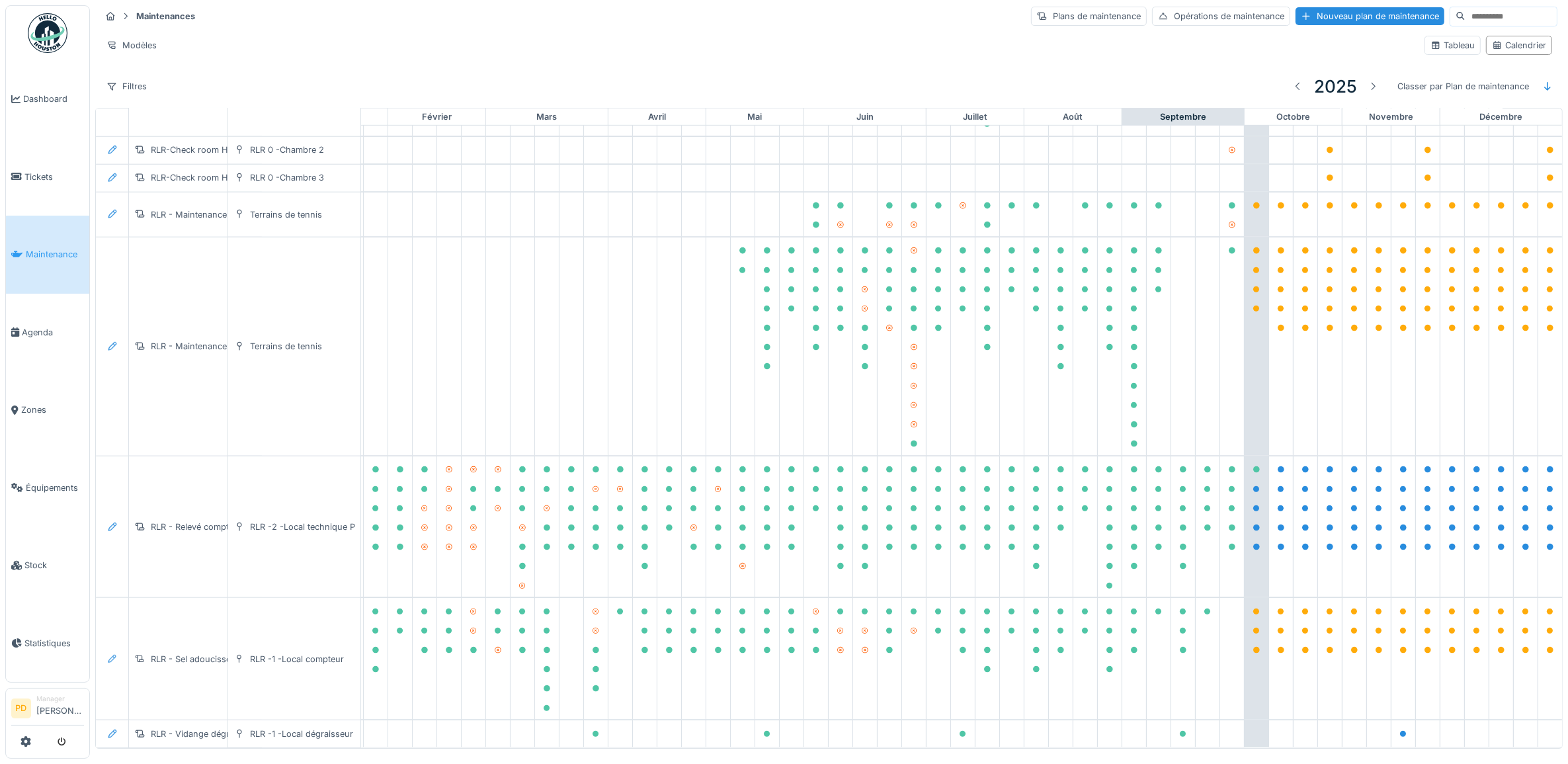
scroll to position [1225, 129]
click at [48, 94] on span "Dashboard" at bounding box center [53, 98] width 61 height 13
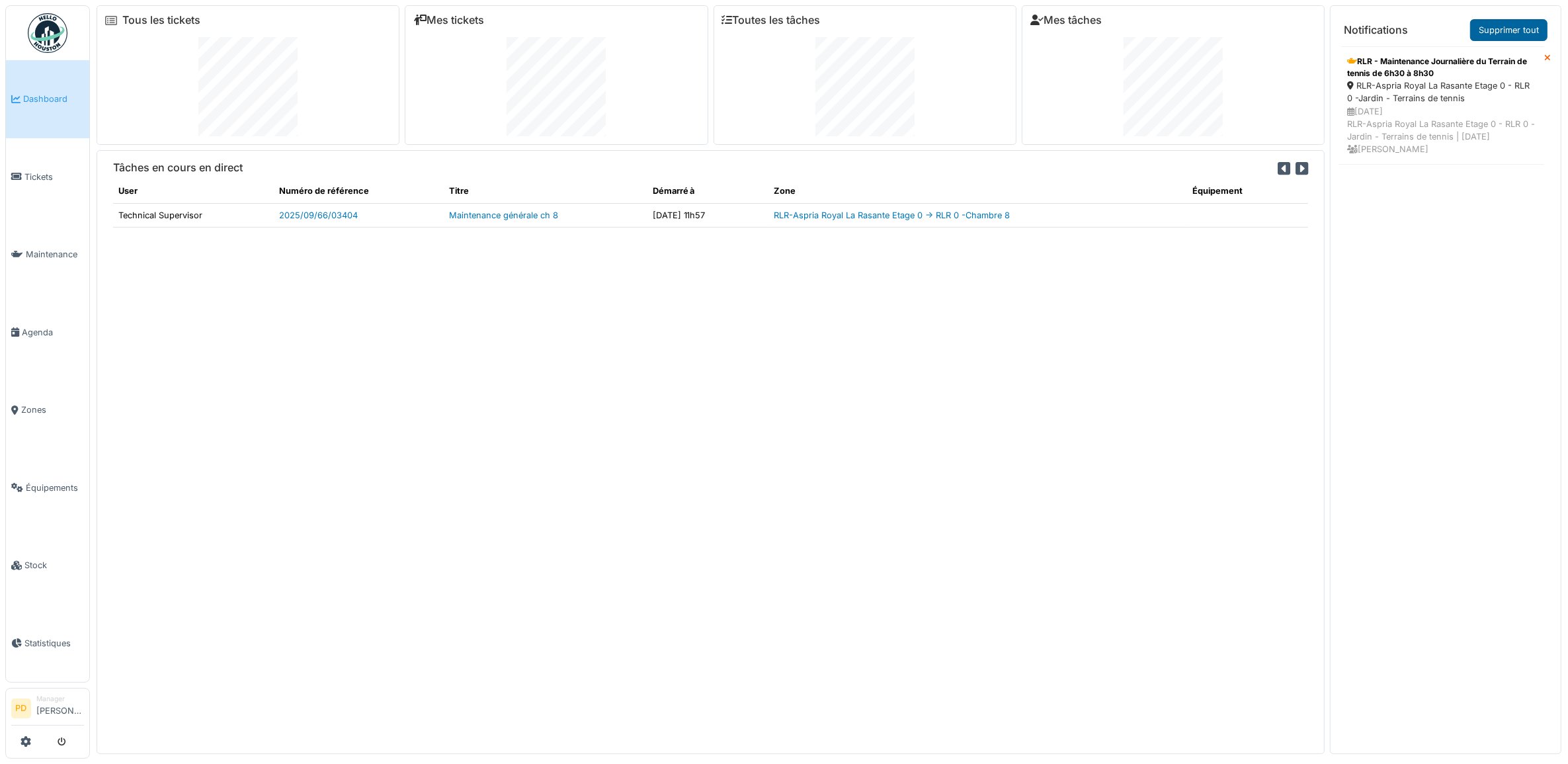
click at [1509, 31] on link "Supprimer tout" at bounding box center [1509, 29] width 77 height 21
